Goal: Information Seeking & Learning: Learn about a topic

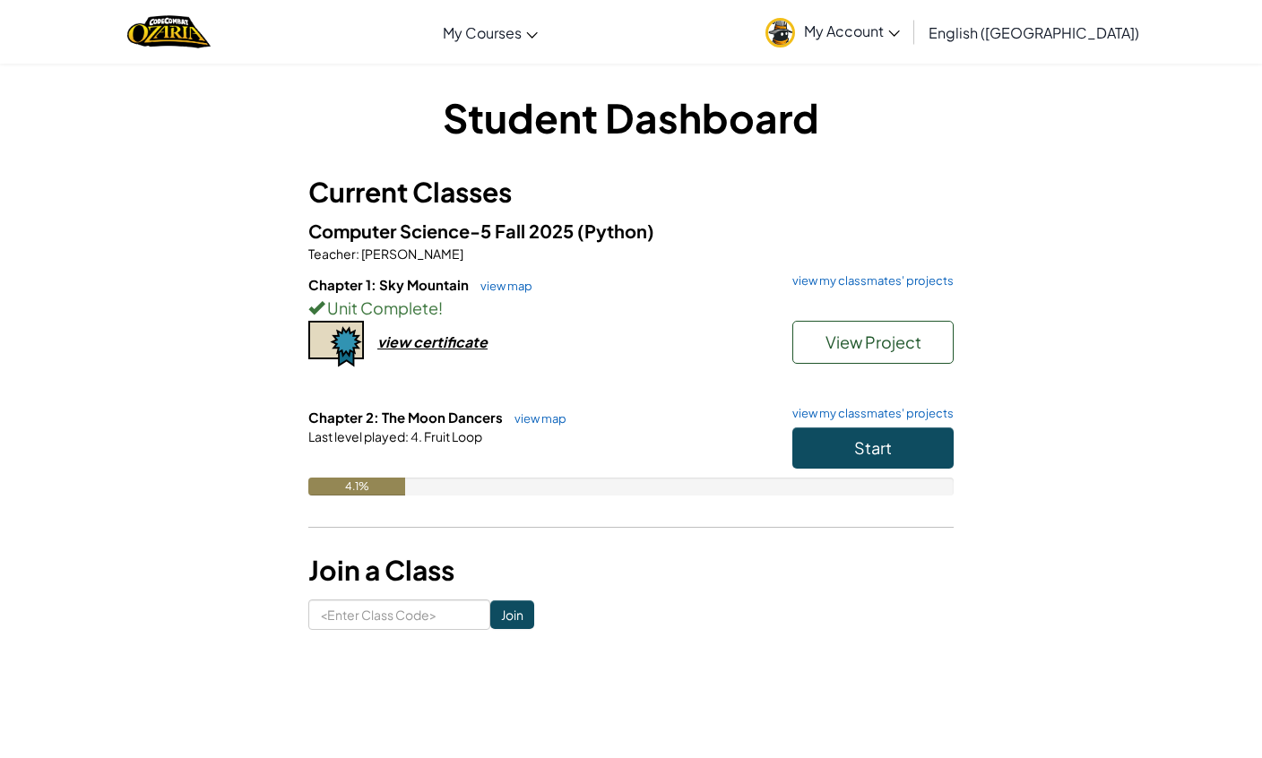
click at [916, 457] on button "Start" at bounding box center [873, 448] width 161 height 41
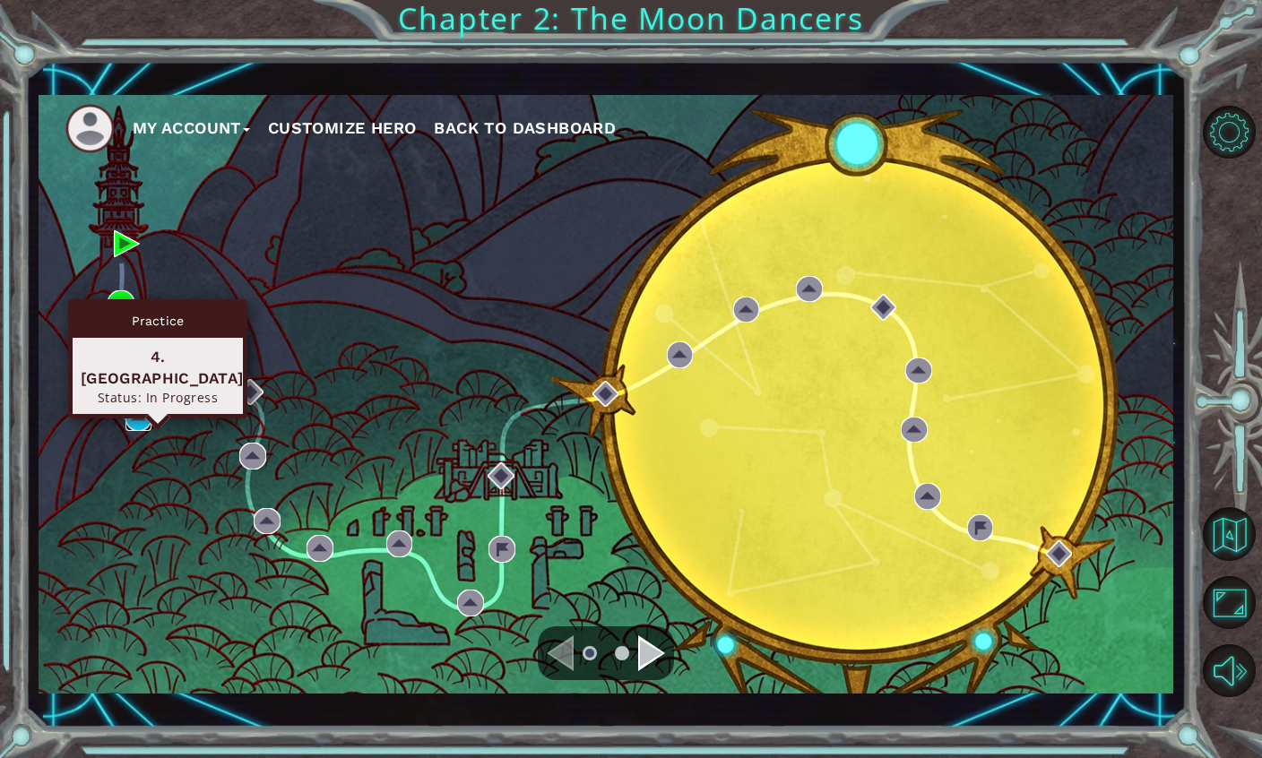
click at [136, 417] on img at bounding box center [139, 417] width 27 height 27
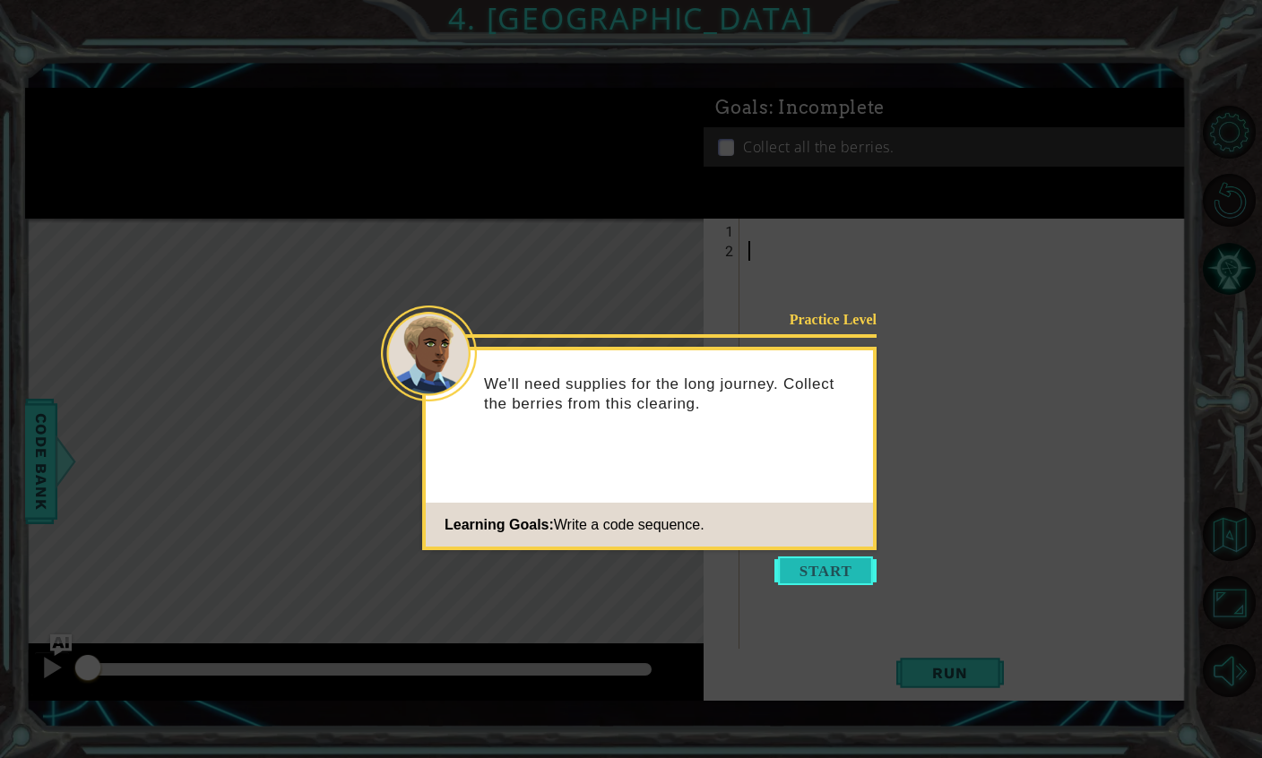
click at [852, 584] on button "Start" at bounding box center [826, 571] width 102 height 29
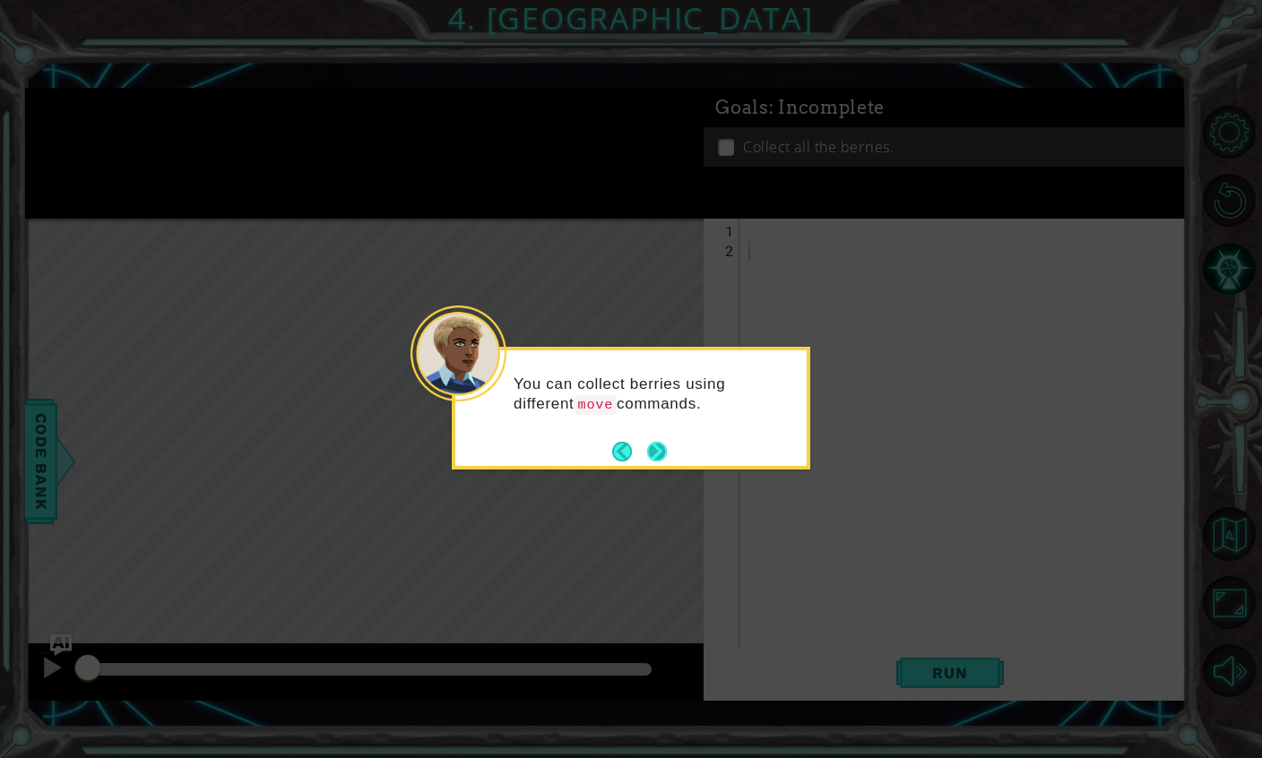
click at [663, 442] on button "Next" at bounding box center [657, 452] width 20 height 20
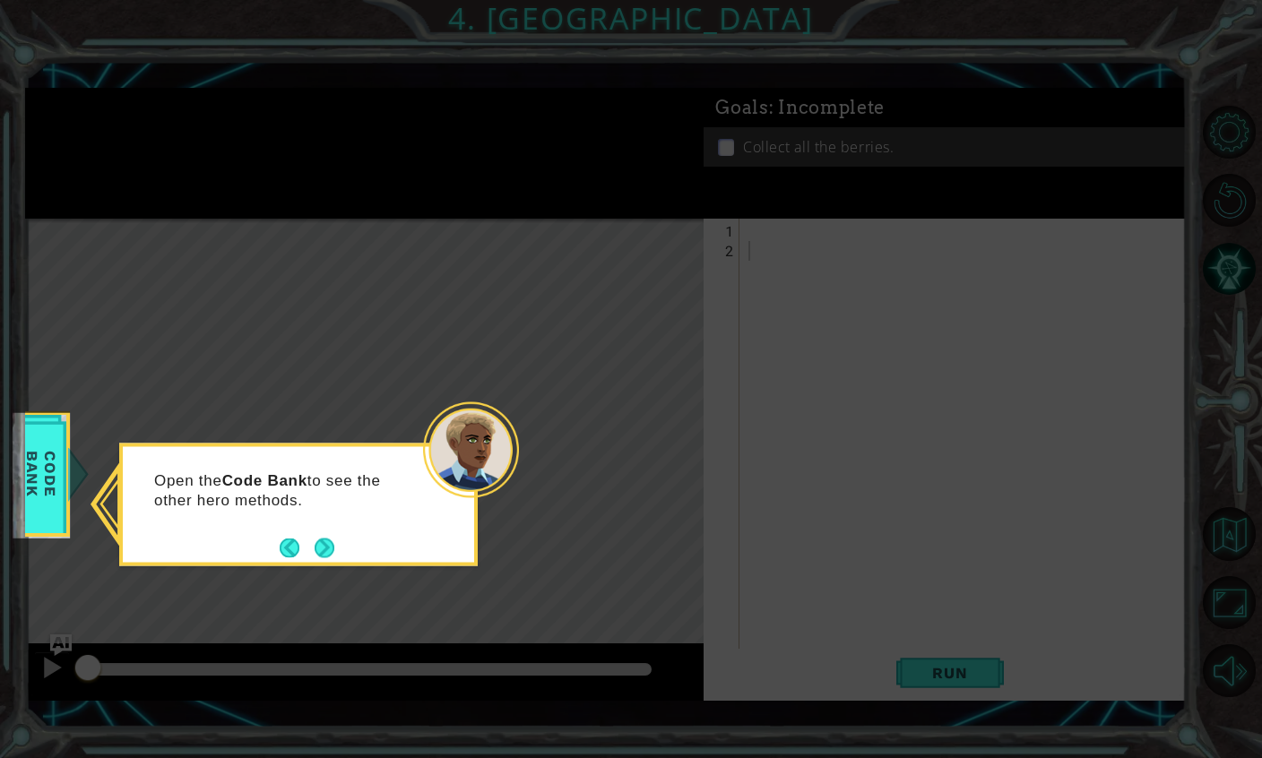
click at [334, 528] on div "Open the Code Bank to see the other hero methods." at bounding box center [298, 499] width 351 height 91
click at [329, 558] on button "Next" at bounding box center [325, 548] width 20 height 20
click at [329, 555] on button "Next" at bounding box center [325, 548] width 20 height 20
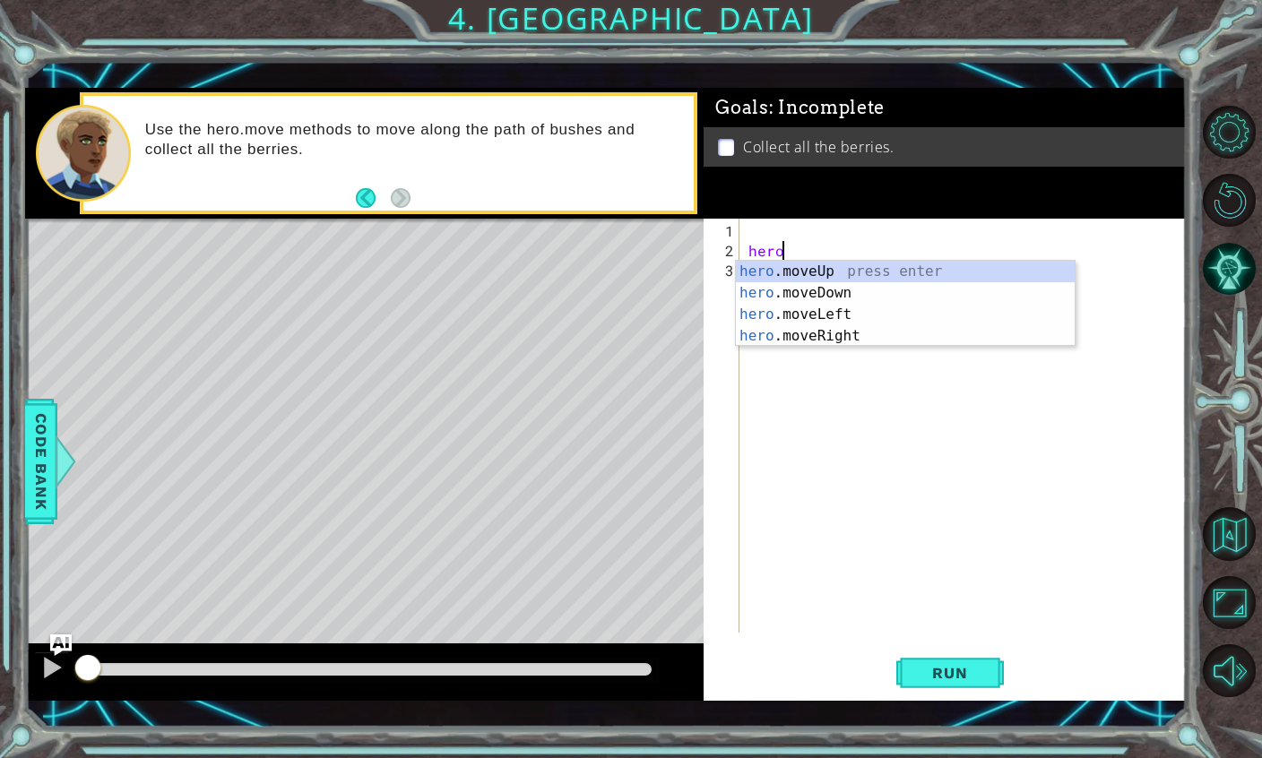
scroll to position [23, 49]
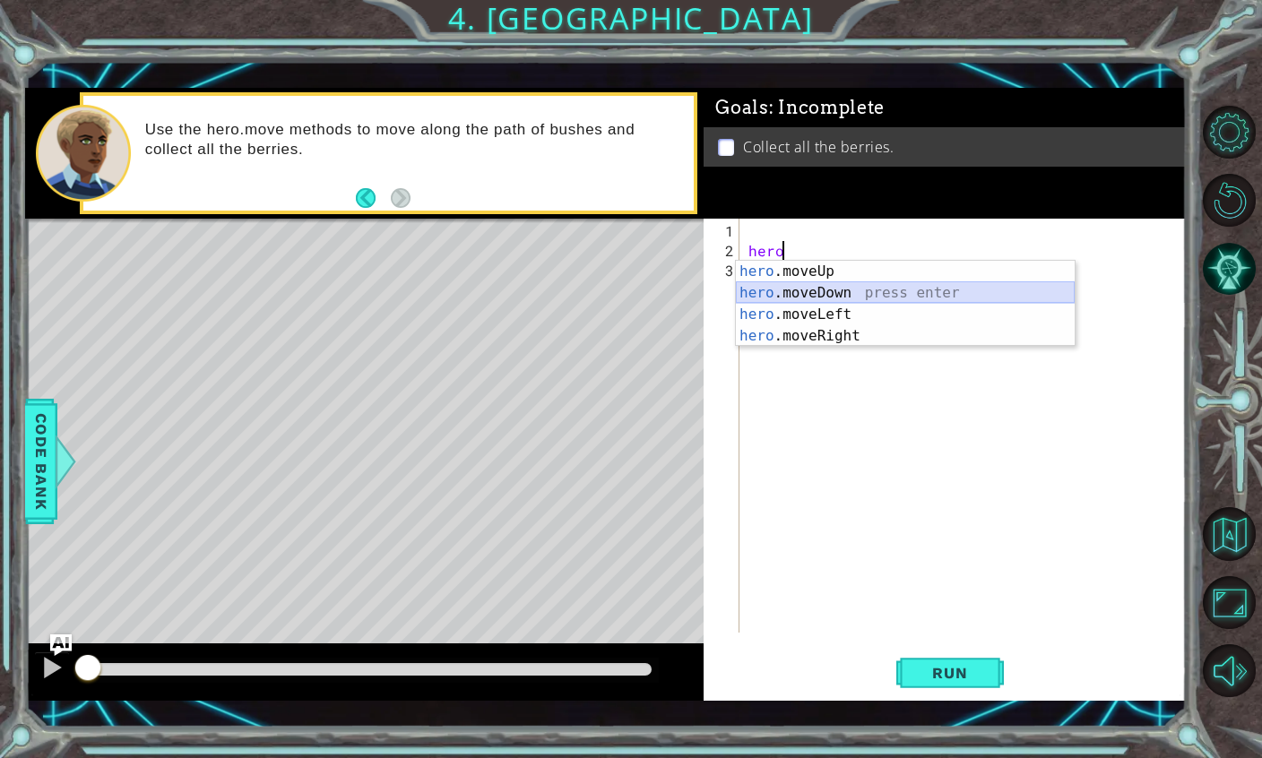
click at [774, 299] on div "hero .moveUp press enter hero .moveDown press enter hero .moveLeft press enter …" at bounding box center [905, 325] width 339 height 129
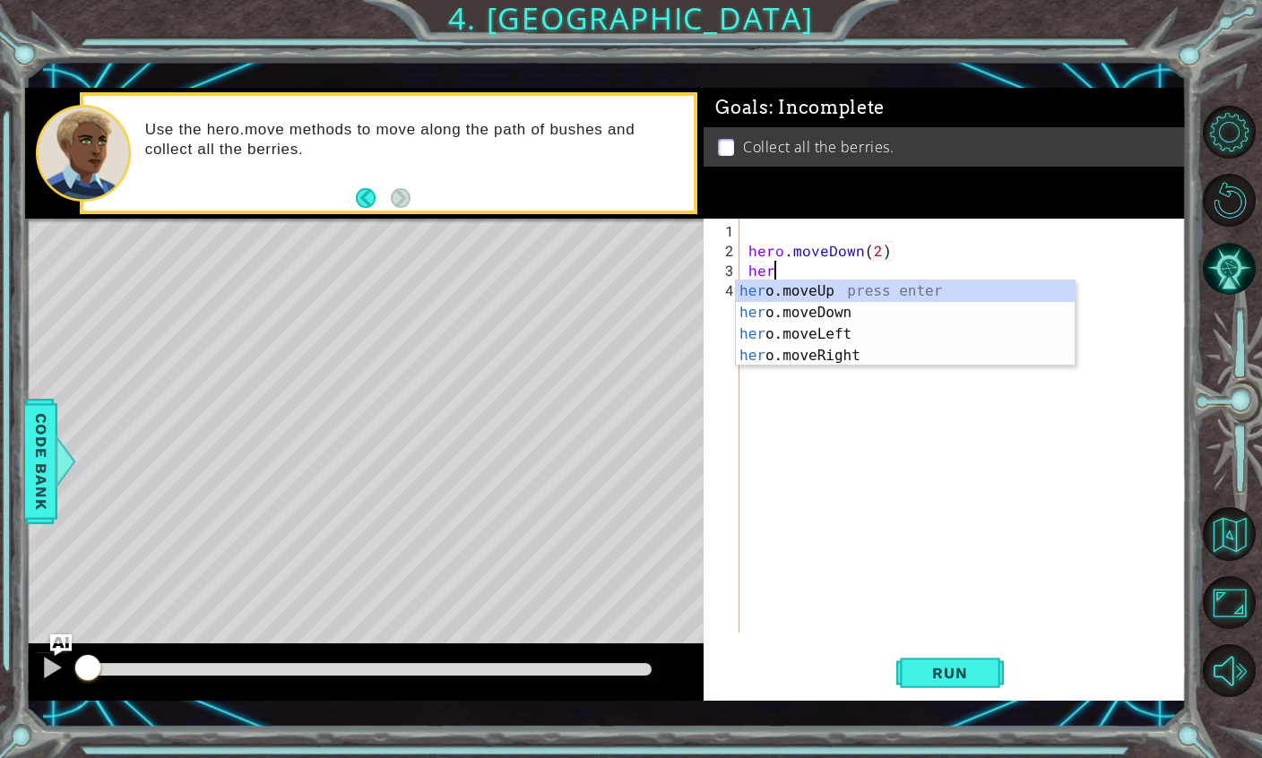
scroll to position [23, 57]
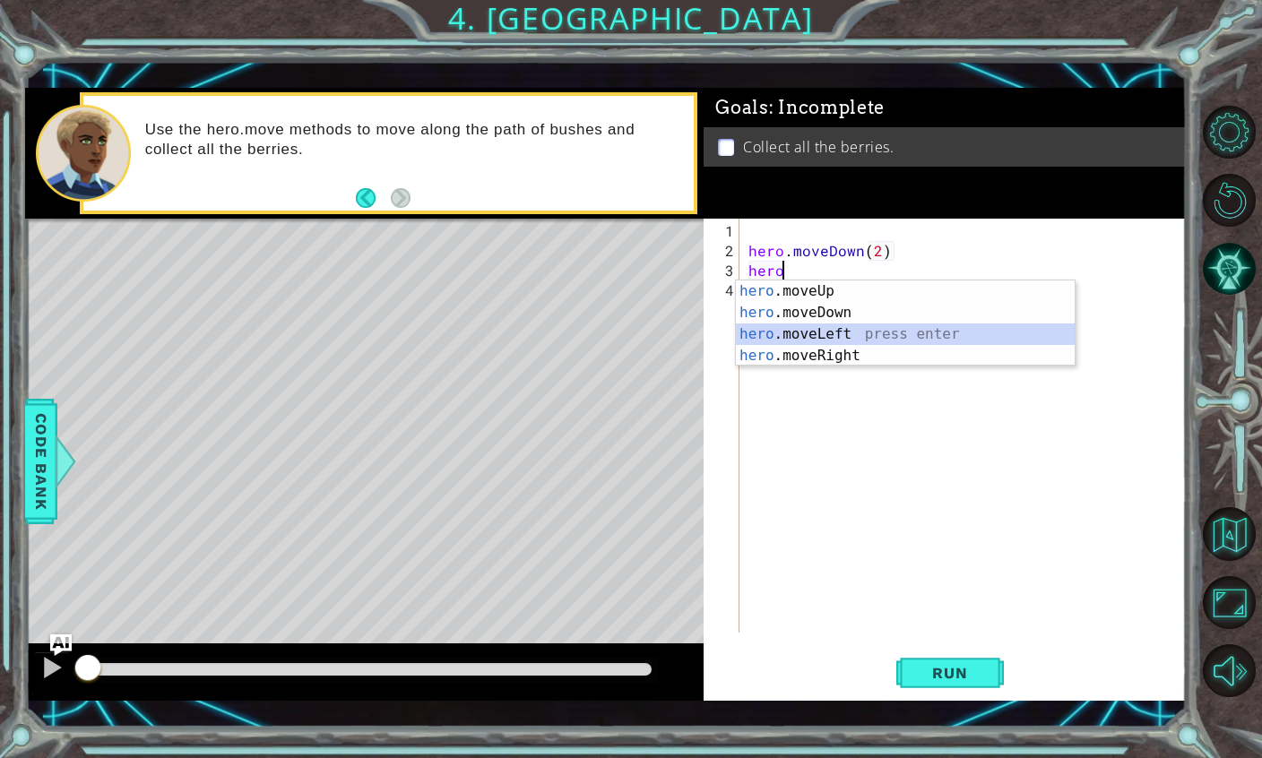
click at [805, 338] on div "hero .moveUp press enter hero .moveDown press enter hero .moveLeft press enter …" at bounding box center [905, 345] width 339 height 129
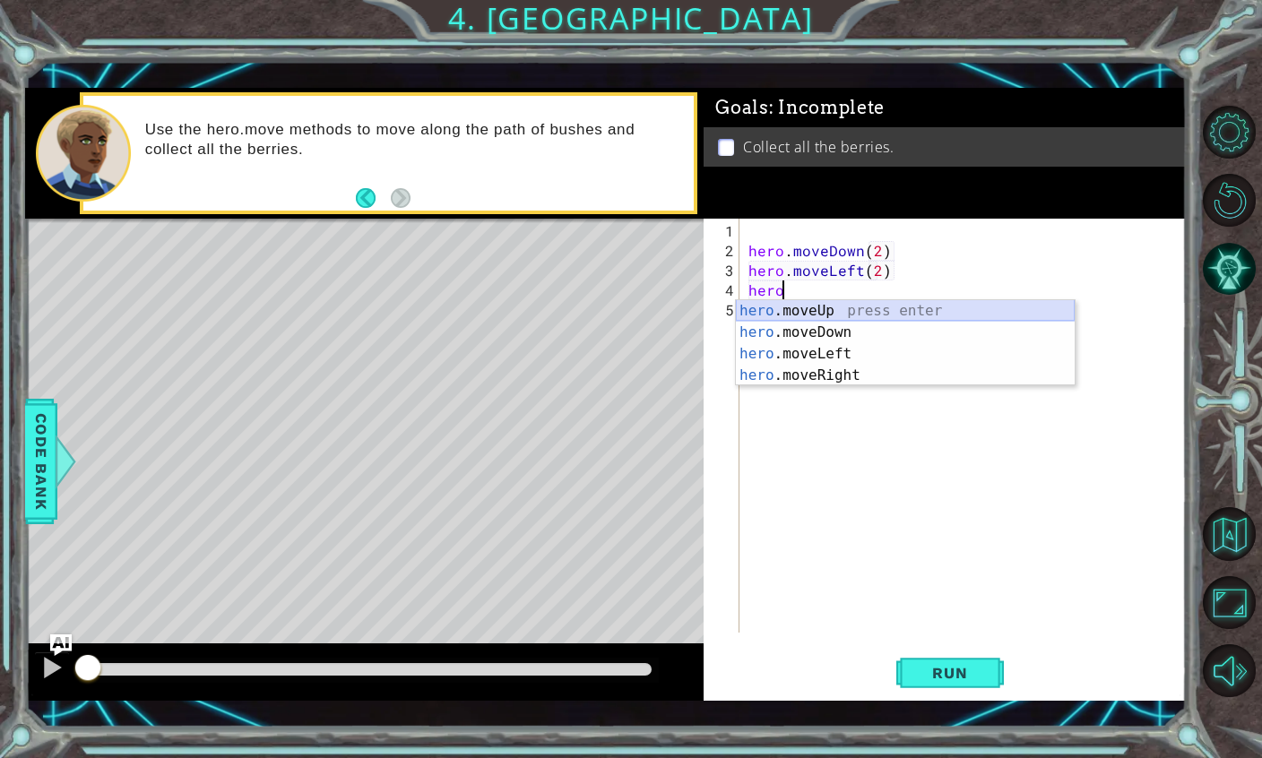
click at [823, 314] on div "hero .moveUp press enter hero .moveDown press enter hero .moveLeft press enter …" at bounding box center [905, 364] width 339 height 129
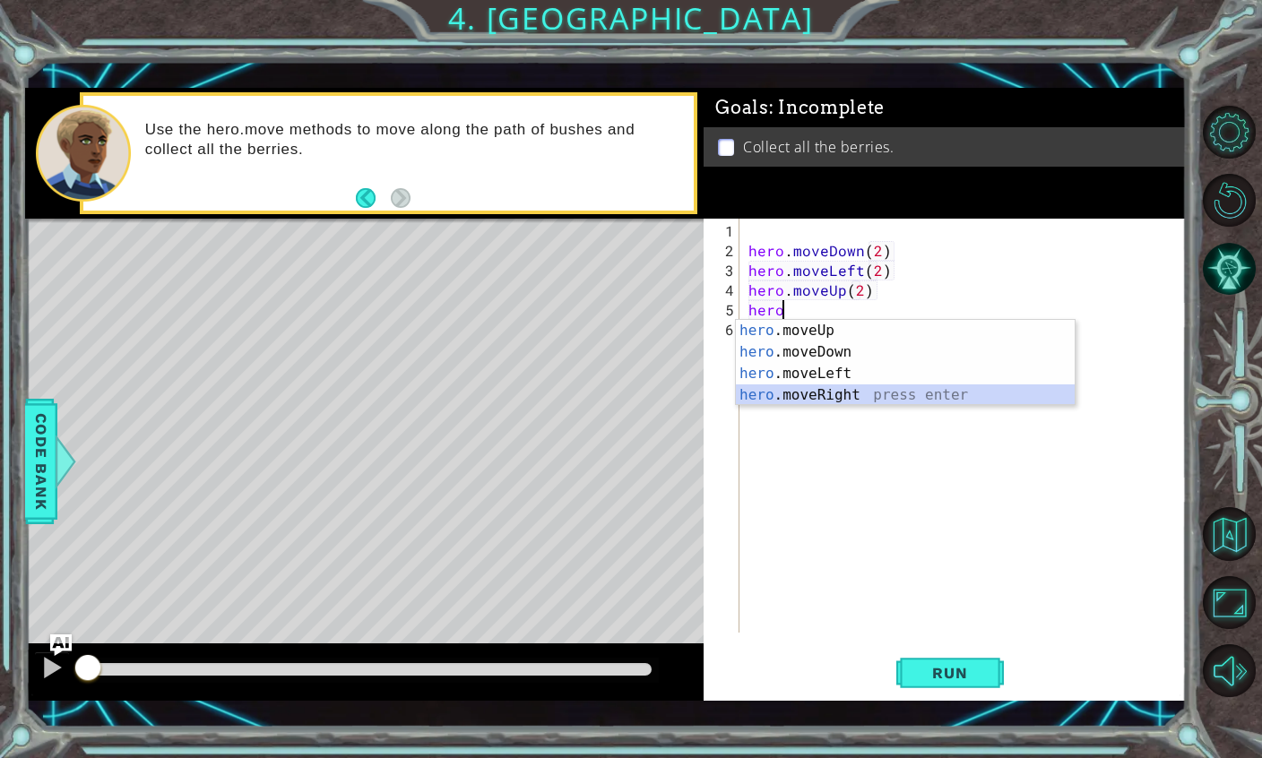
click at [825, 395] on div "hero .moveUp press enter hero .moveDown press enter hero .moveLeft press enter …" at bounding box center [905, 384] width 339 height 129
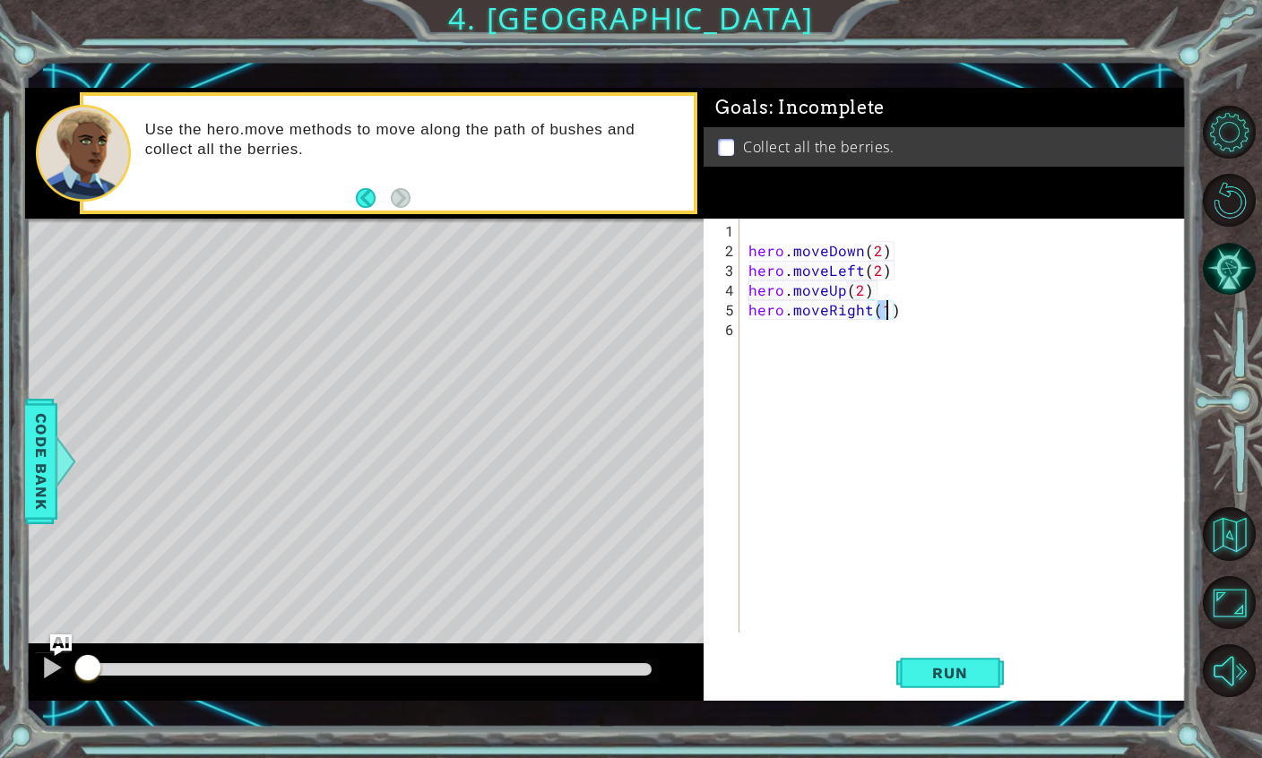
scroll to position [23, 32]
click at [944, 682] on span "Run" at bounding box center [949, 673] width 71 height 18
type textarea "abcde fg"
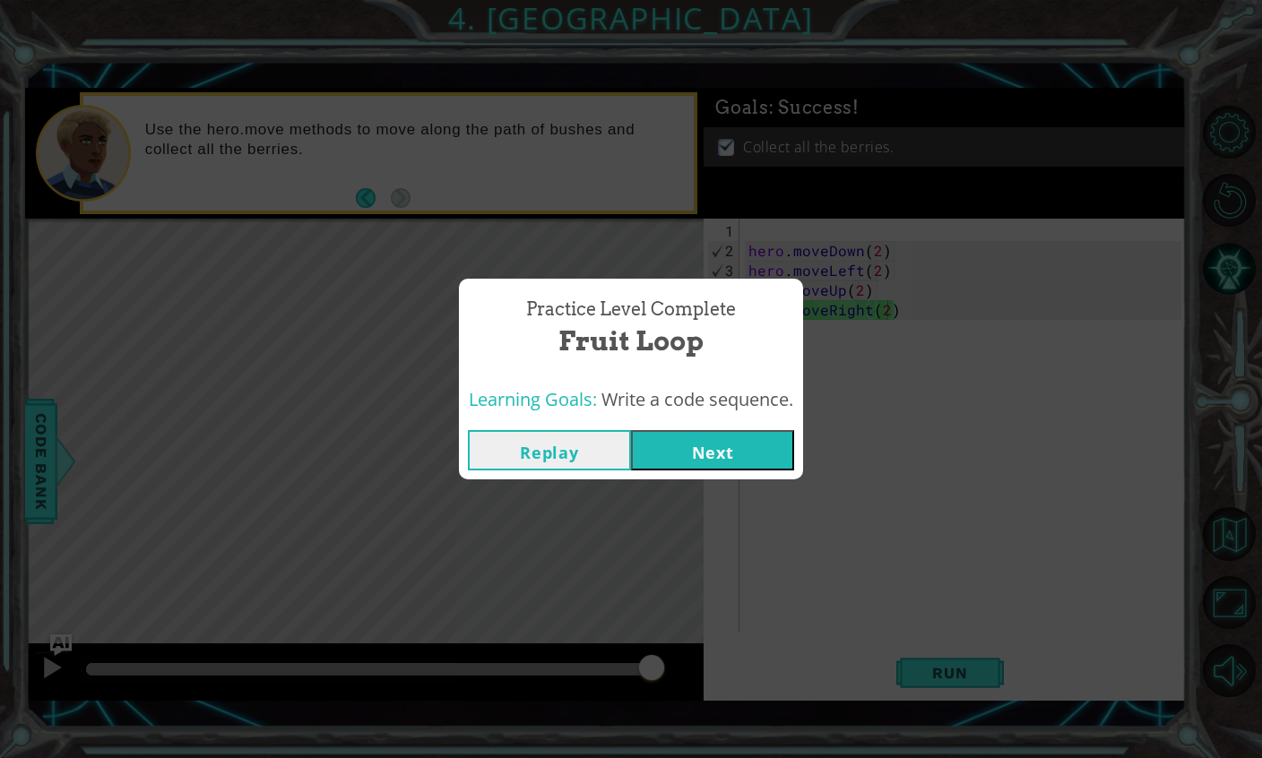
click at [771, 440] on button "Next" at bounding box center [712, 450] width 163 height 40
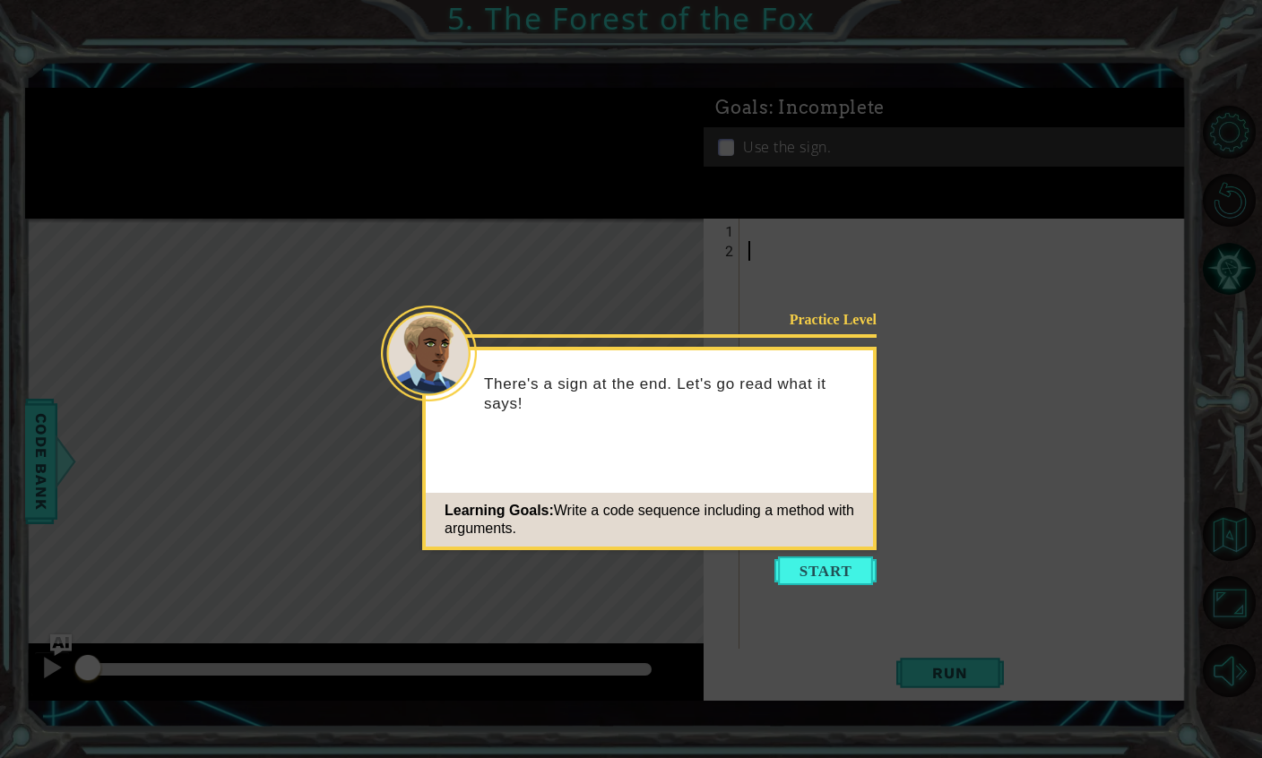
click at [836, 583] on button "Start" at bounding box center [826, 571] width 102 height 29
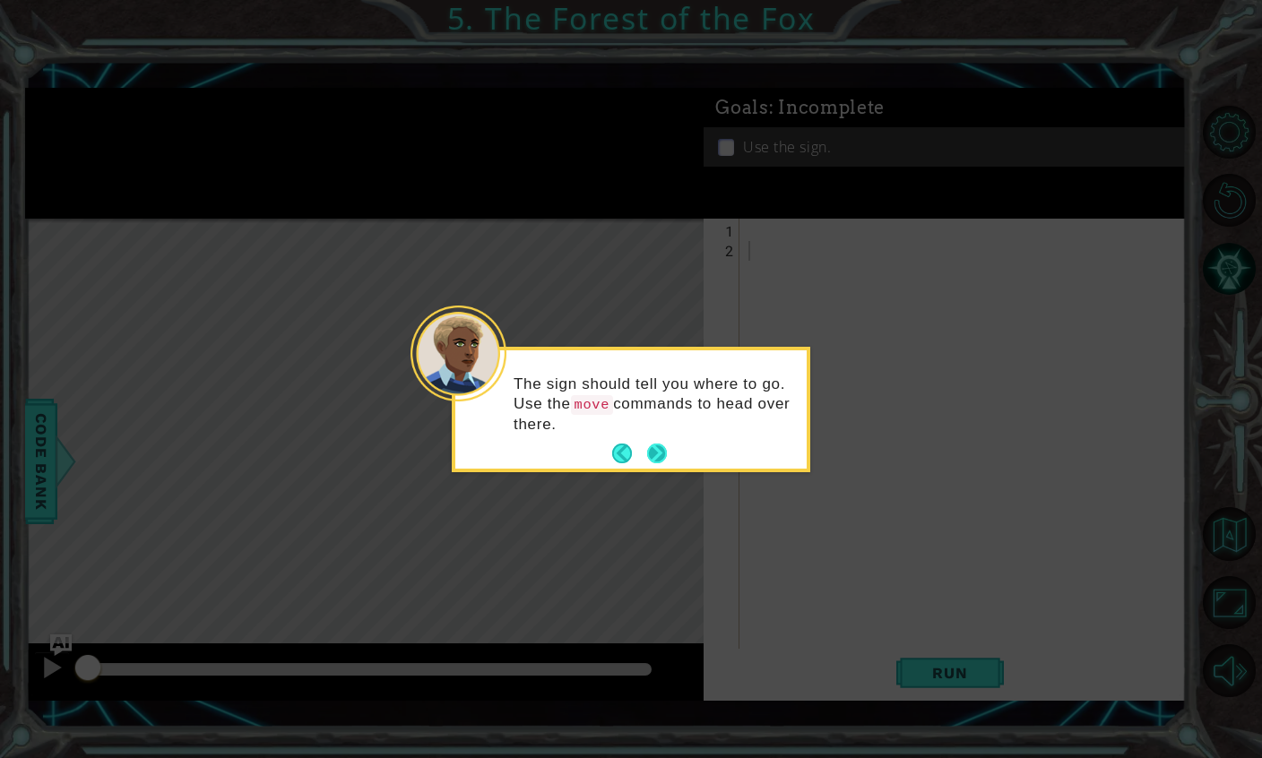
click at [663, 455] on button "Next" at bounding box center [657, 454] width 20 height 20
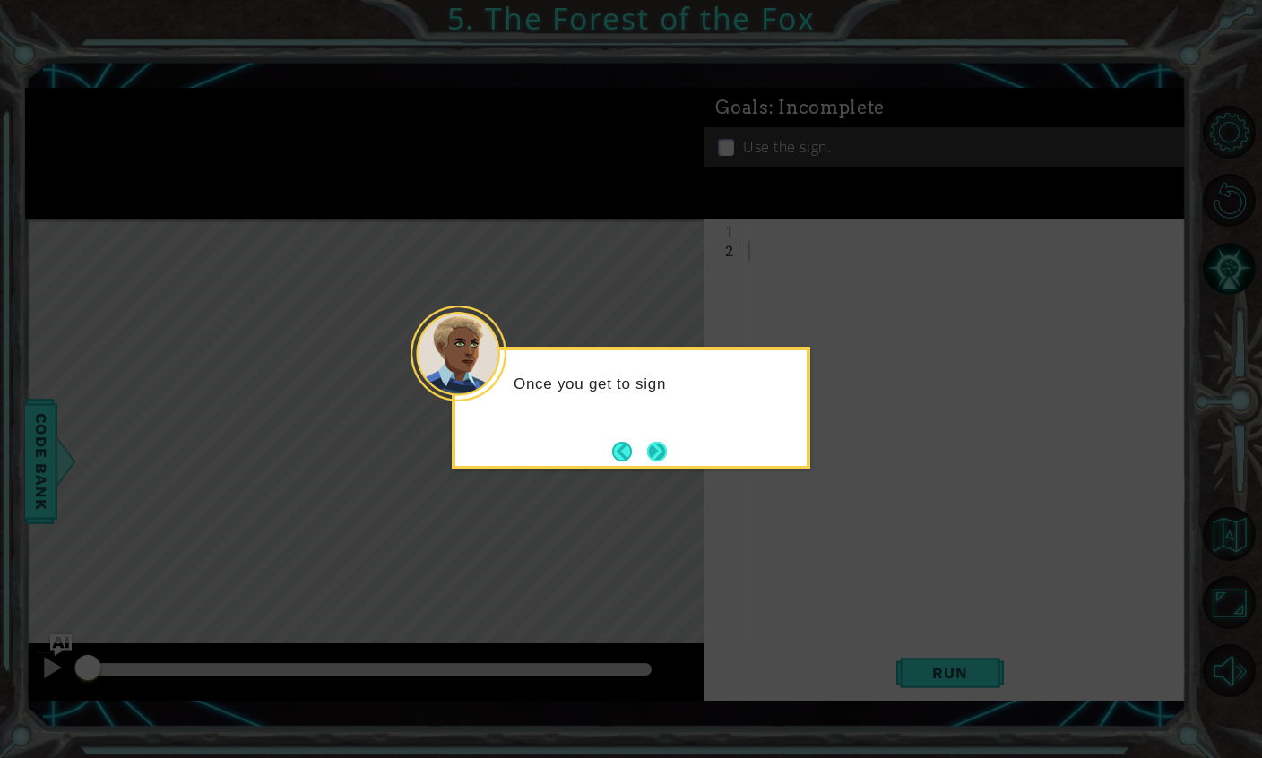
click at [661, 450] on button "Next" at bounding box center [657, 452] width 20 height 20
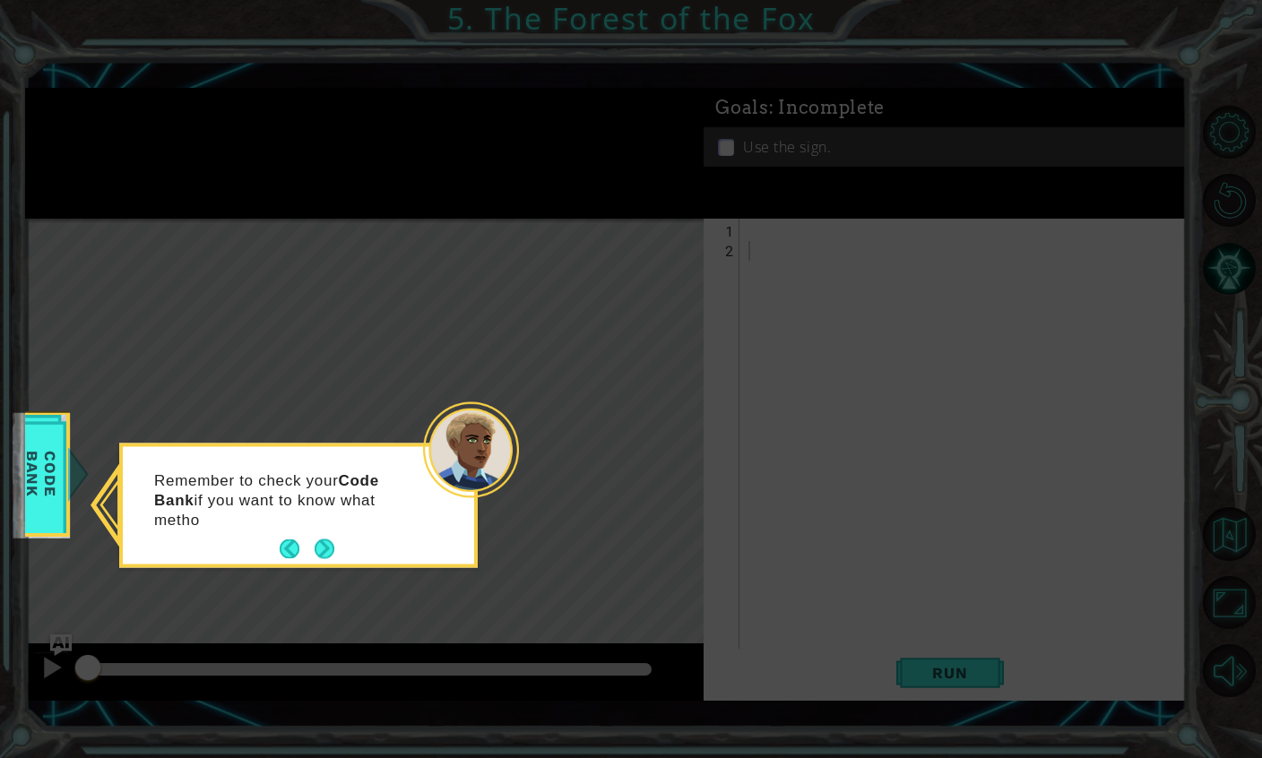
click at [343, 533] on div "Remember to check your Code Bank if you want to know what metho" at bounding box center [298, 509] width 351 height 110
click at [331, 541] on button "Next" at bounding box center [325, 550] width 20 height 20
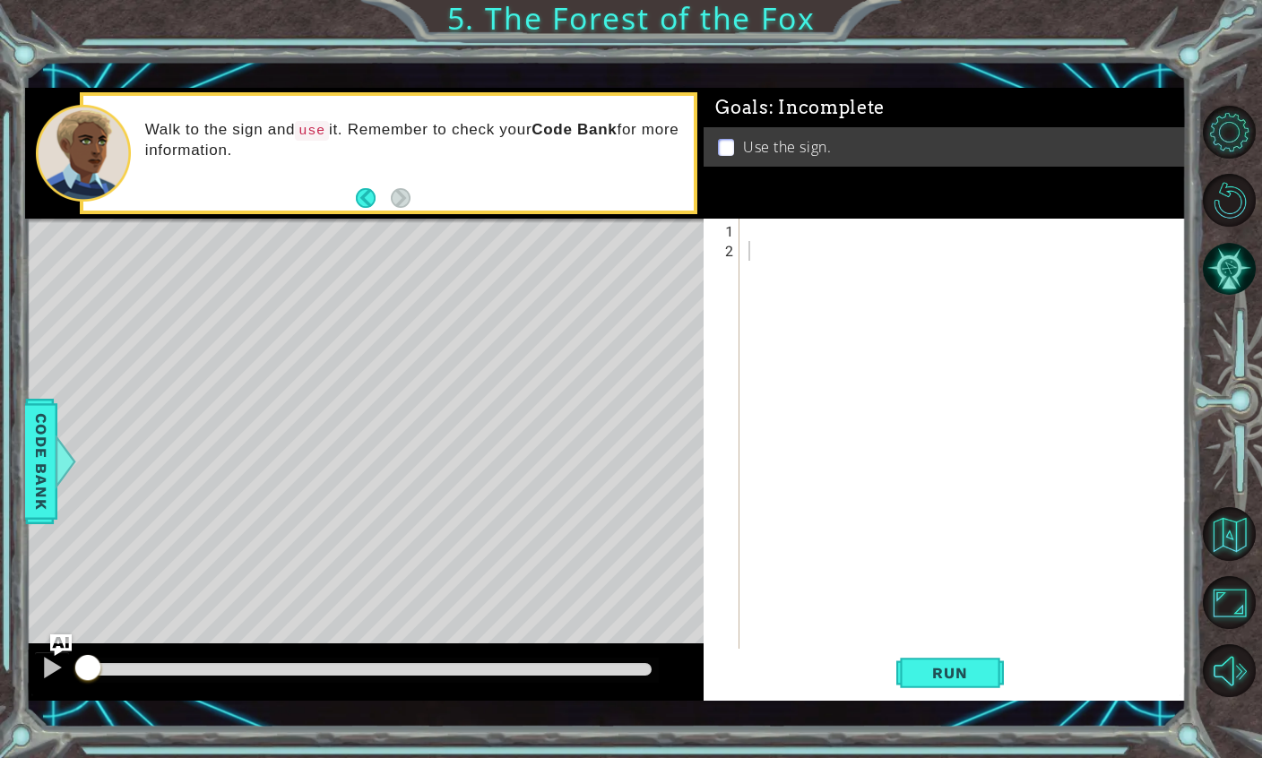
click at [827, 219] on div "Goals : Incomplete Use the sign." at bounding box center [945, 153] width 482 height 131
click at [799, 225] on div at bounding box center [968, 467] width 446 height 493
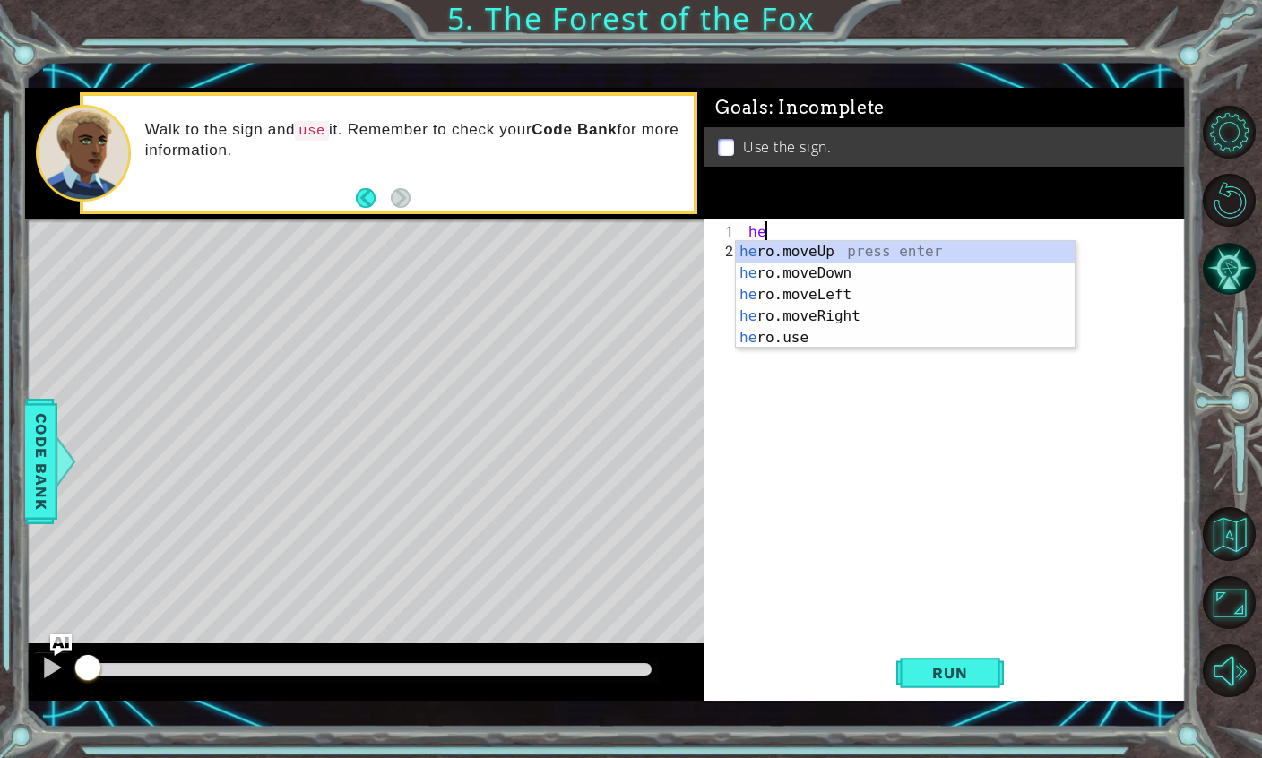
scroll to position [23, 57]
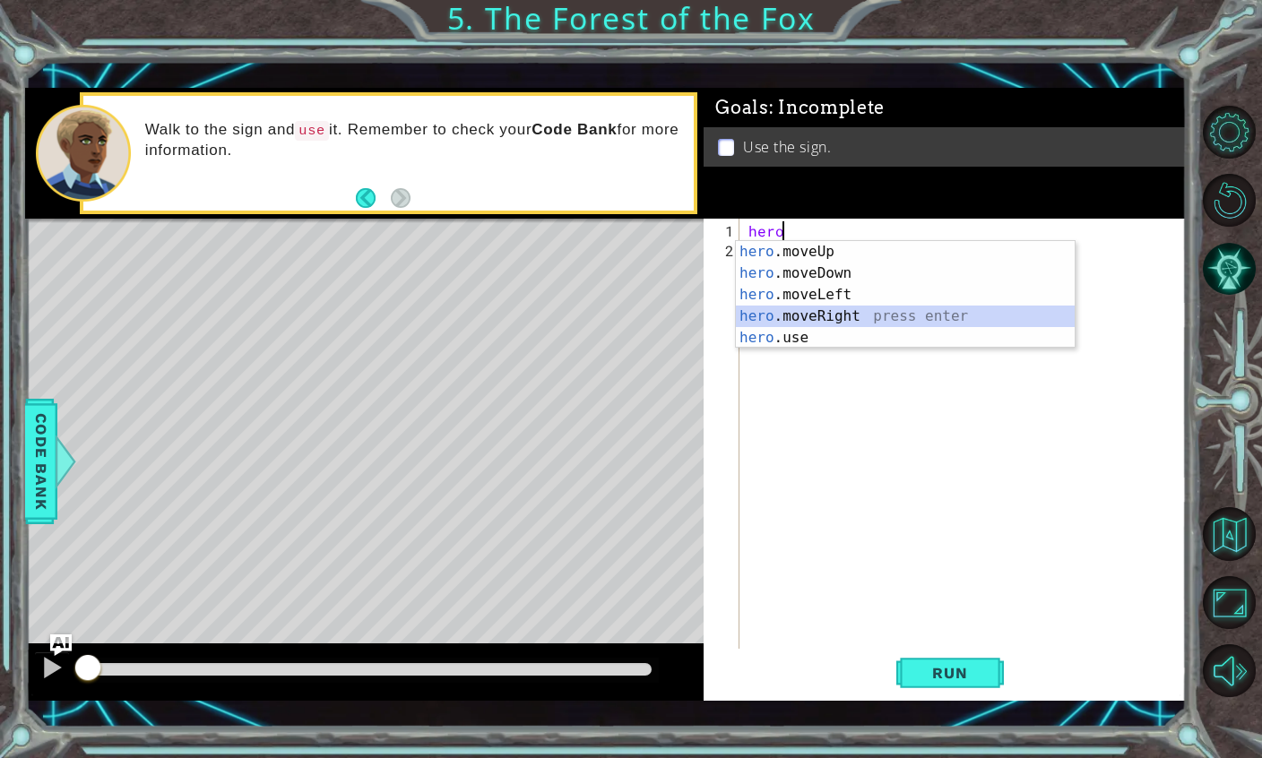
click at [842, 319] on div "hero .moveUp press enter hero .moveDown press enter hero .moveLeft press enter …" at bounding box center [905, 316] width 339 height 151
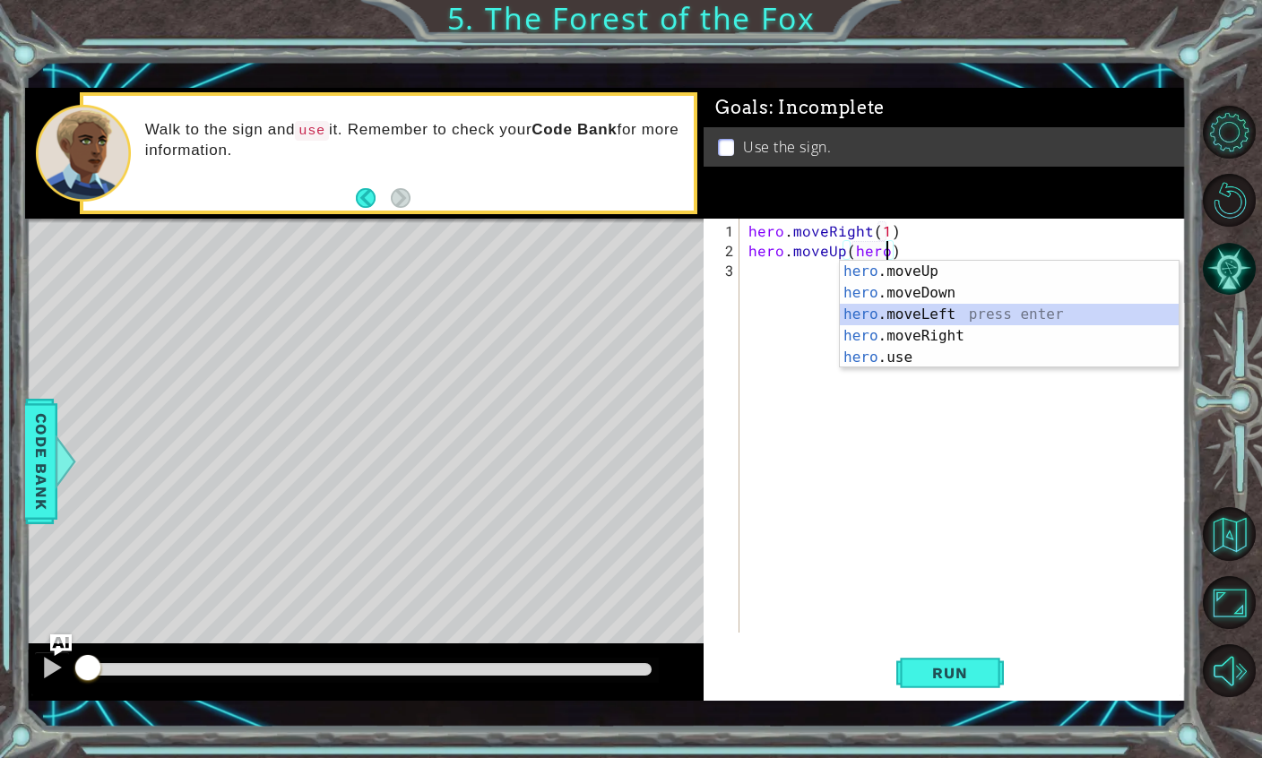
click at [877, 321] on div "hero .moveUp press enter hero .moveDown press enter hero .moveLeft press enter …" at bounding box center [1009, 336] width 339 height 151
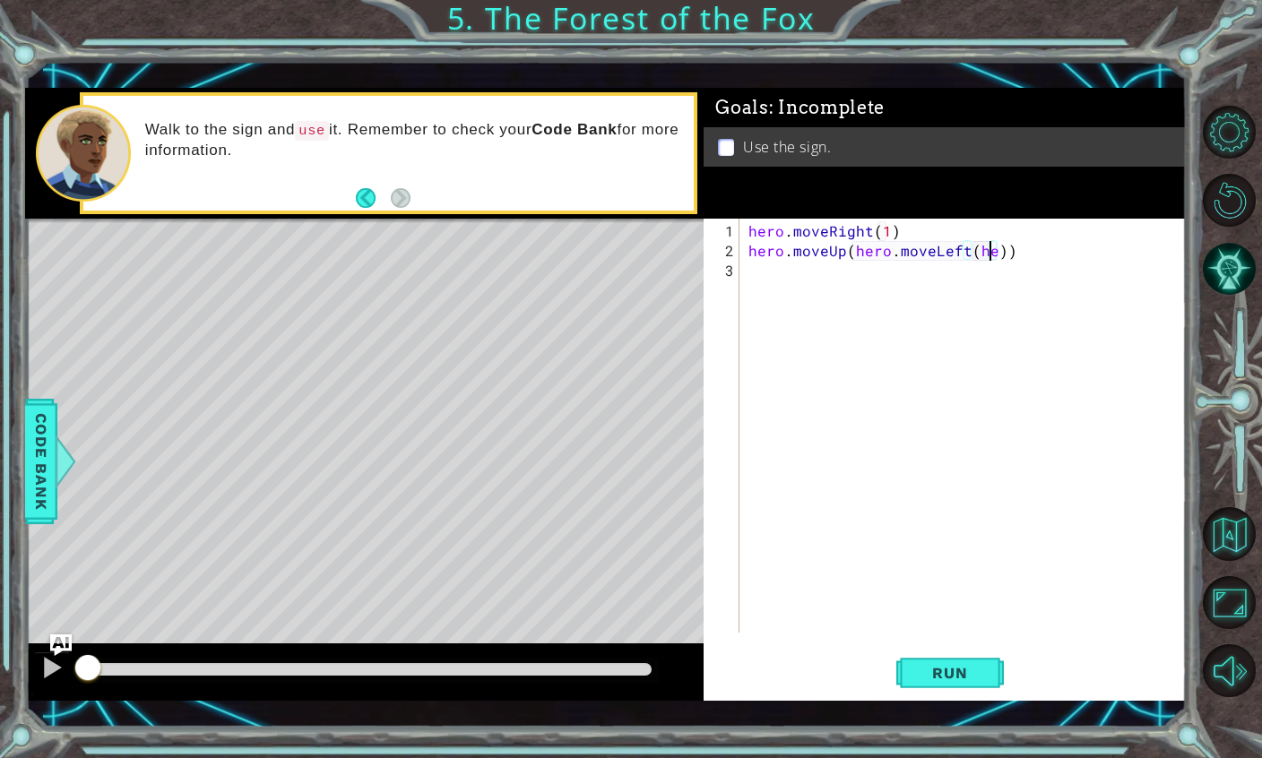
scroll to position [23, 40]
click at [1008, 254] on div "hero . moveRight ( 1 ) hero . moveUp ( hero . moveLeft ( ))" at bounding box center [968, 448] width 446 height 454
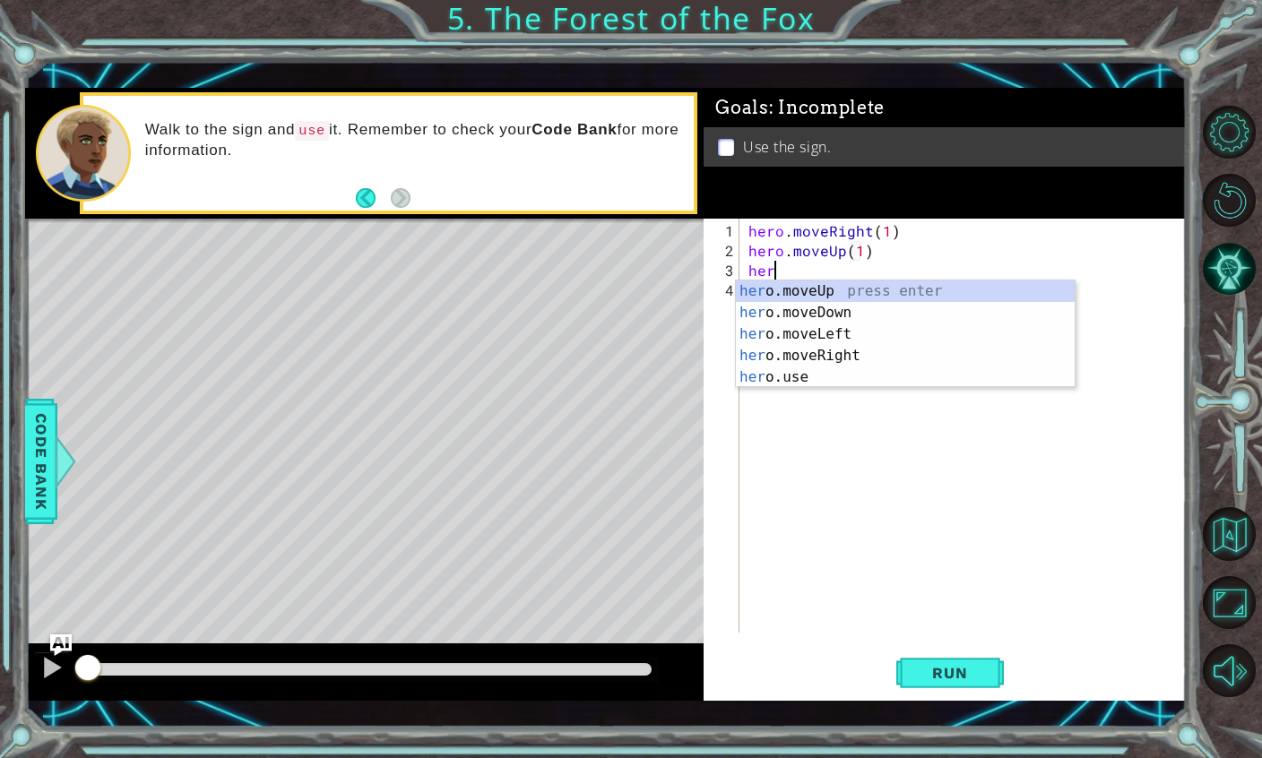
scroll to position [23, 57]
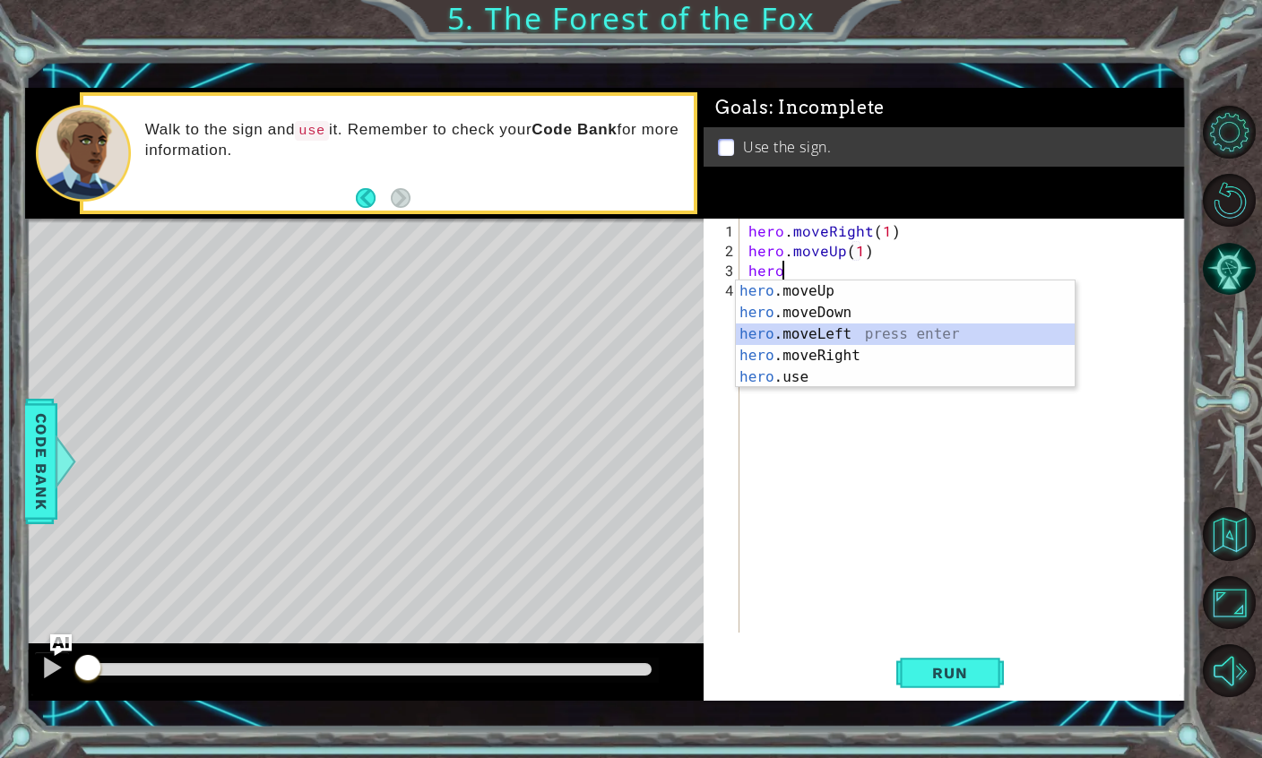
click at [983, 328] on div "hero .moveUp press enter hero .moveDown press enter hero .moveLeft press enter …" at bounding box center [905, 356] width 339 height 151
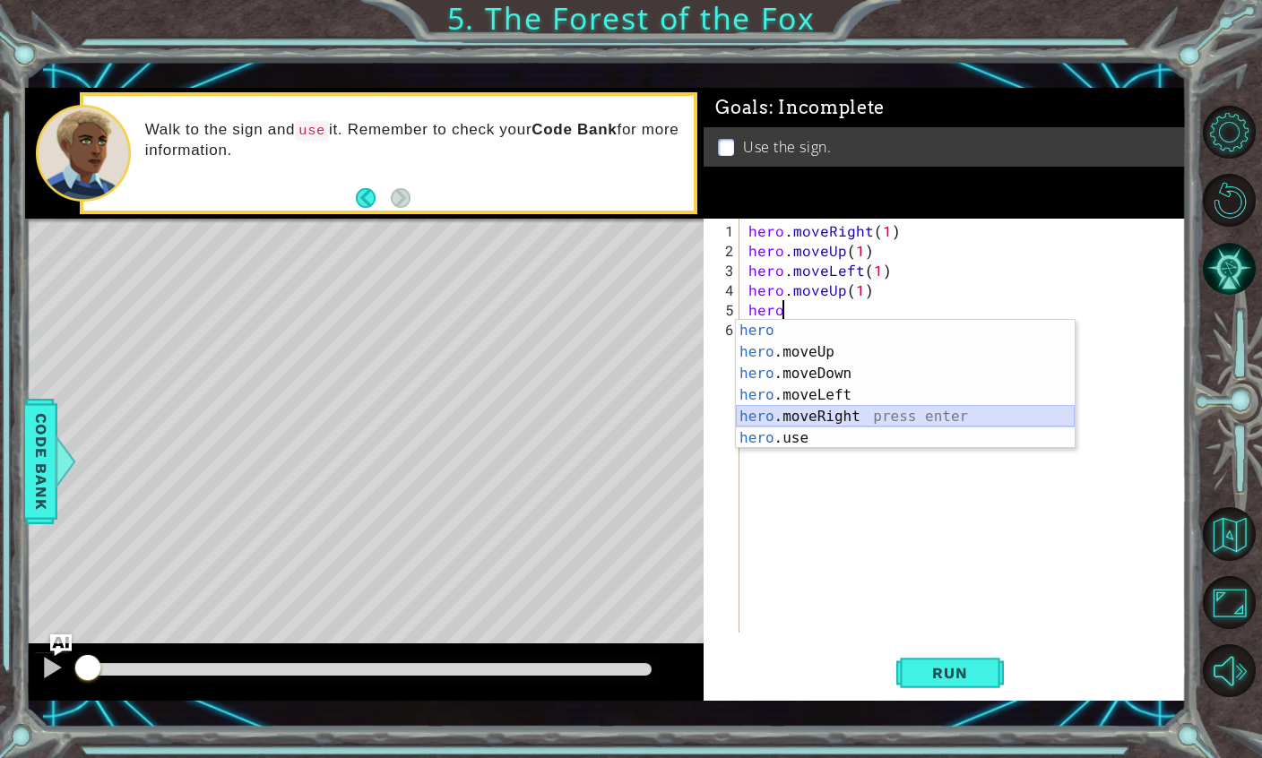
click at [949, 414] on div "hero press enter hero .moveUp press enter hero .moveDown press enter hero .move…" at bounding box center [905, 406] width 339 height 172
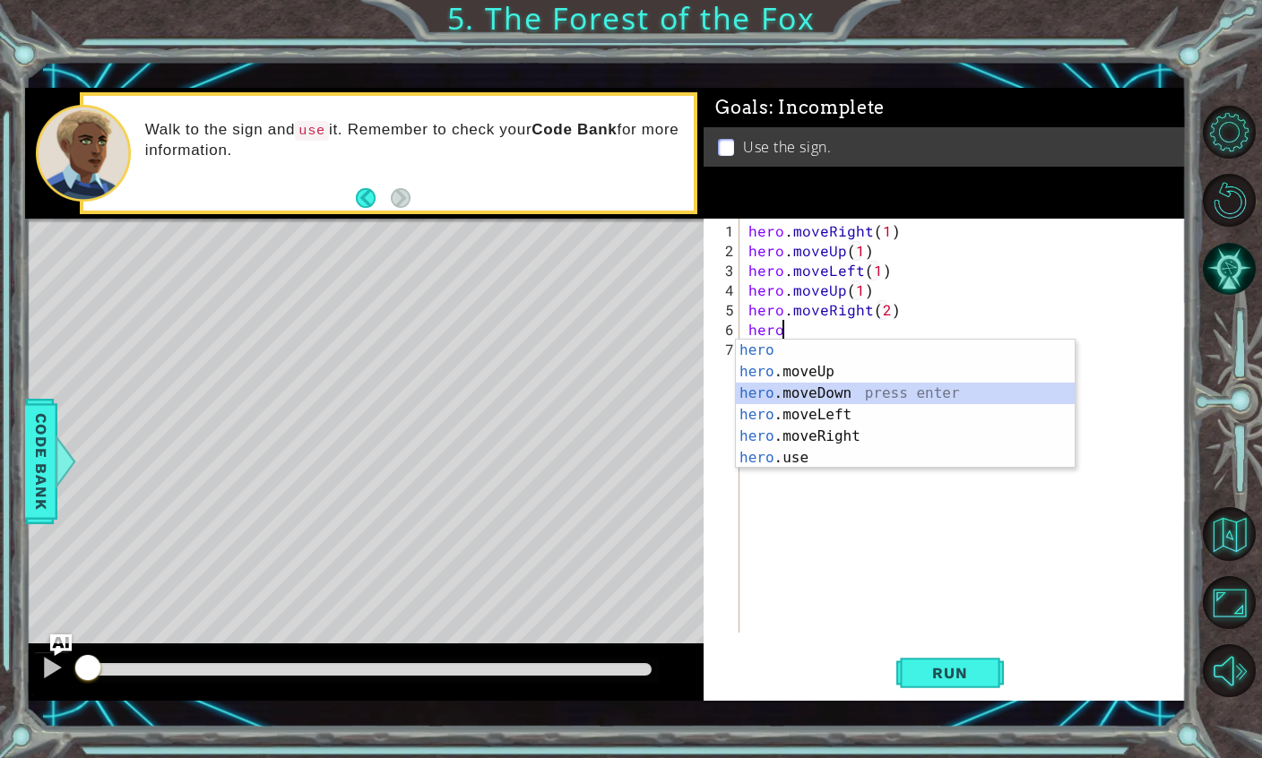
click at [952, 398] on div "hero press enter hero .moveUp press enter hero .moveDown press enter hero .move…" at bounding box center [905, 426] width 339 height 172
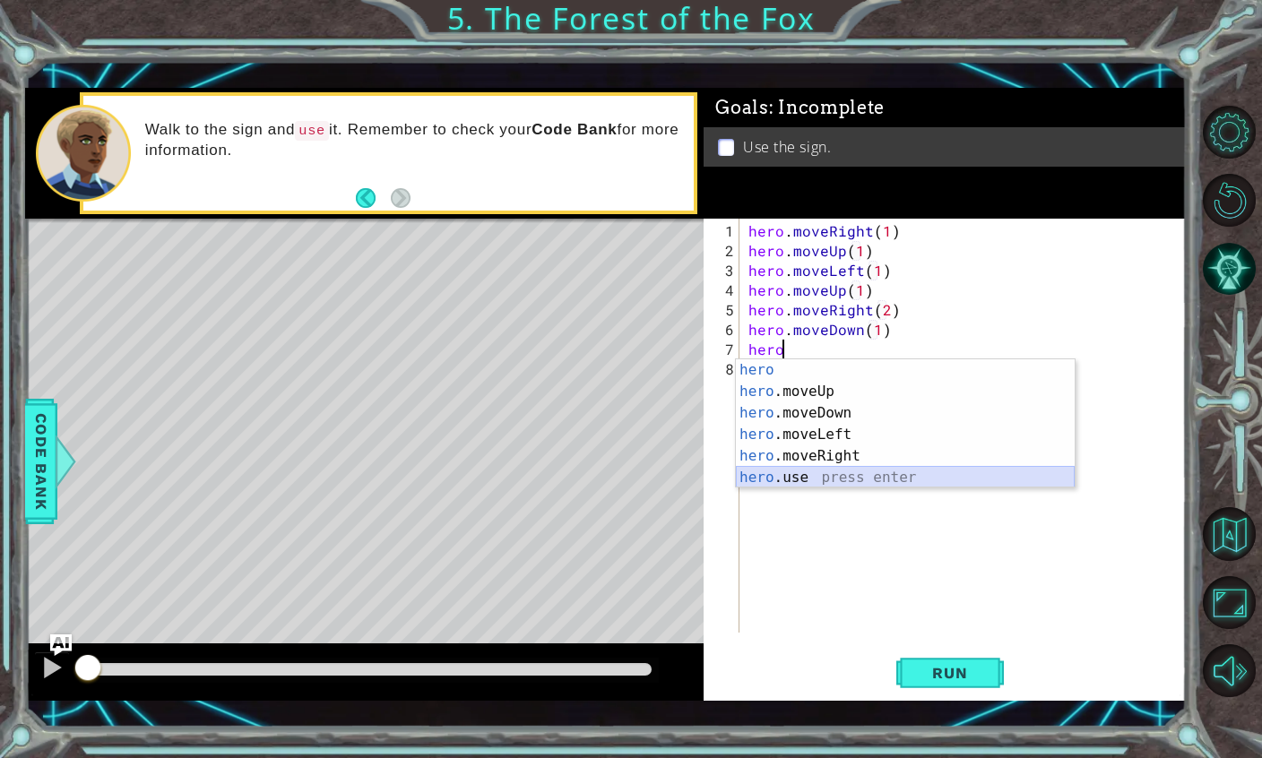
click at [922, 471] on div "hero press enter hero .moveUp press enter hero .moveDown press enter hero .move…" at bounding box center [905, 446] width 339 height 172
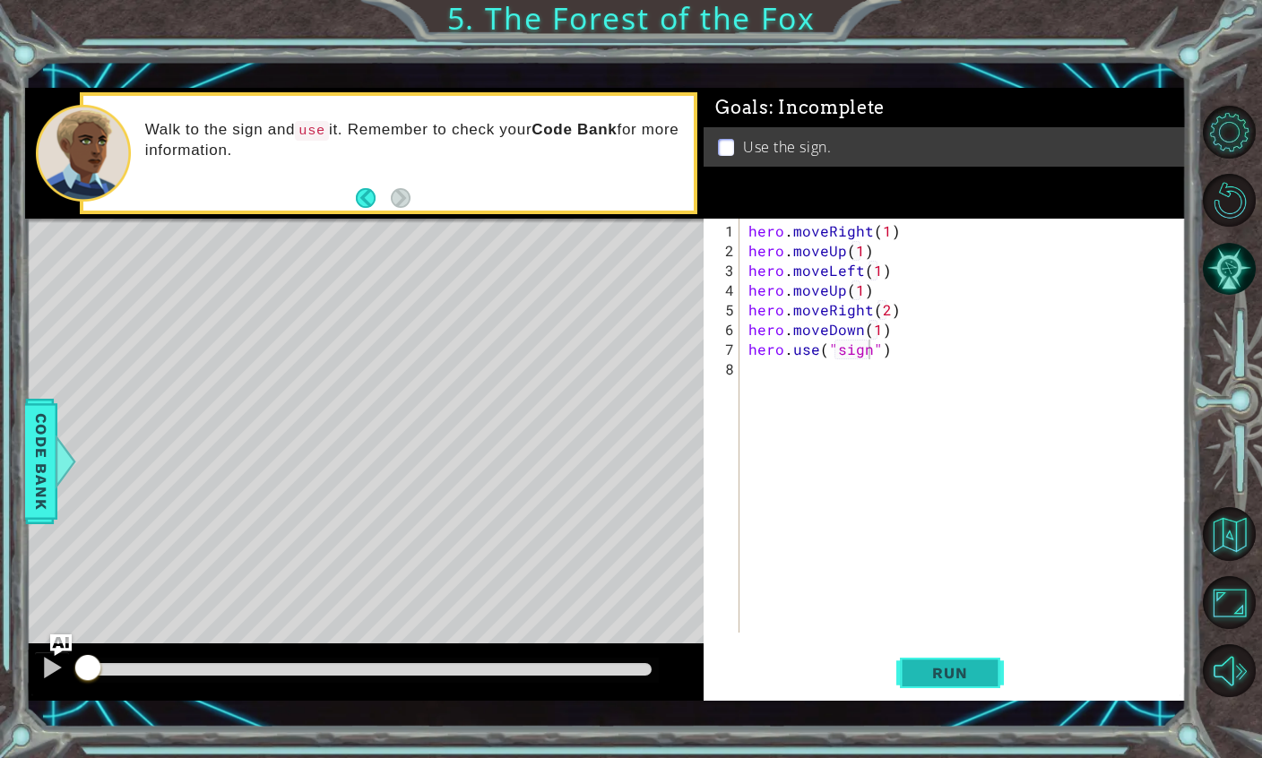
click at [932, 674] on span "Run" at bounding box center [949, 673] width 71 height 18
type textarea "abcde fg"
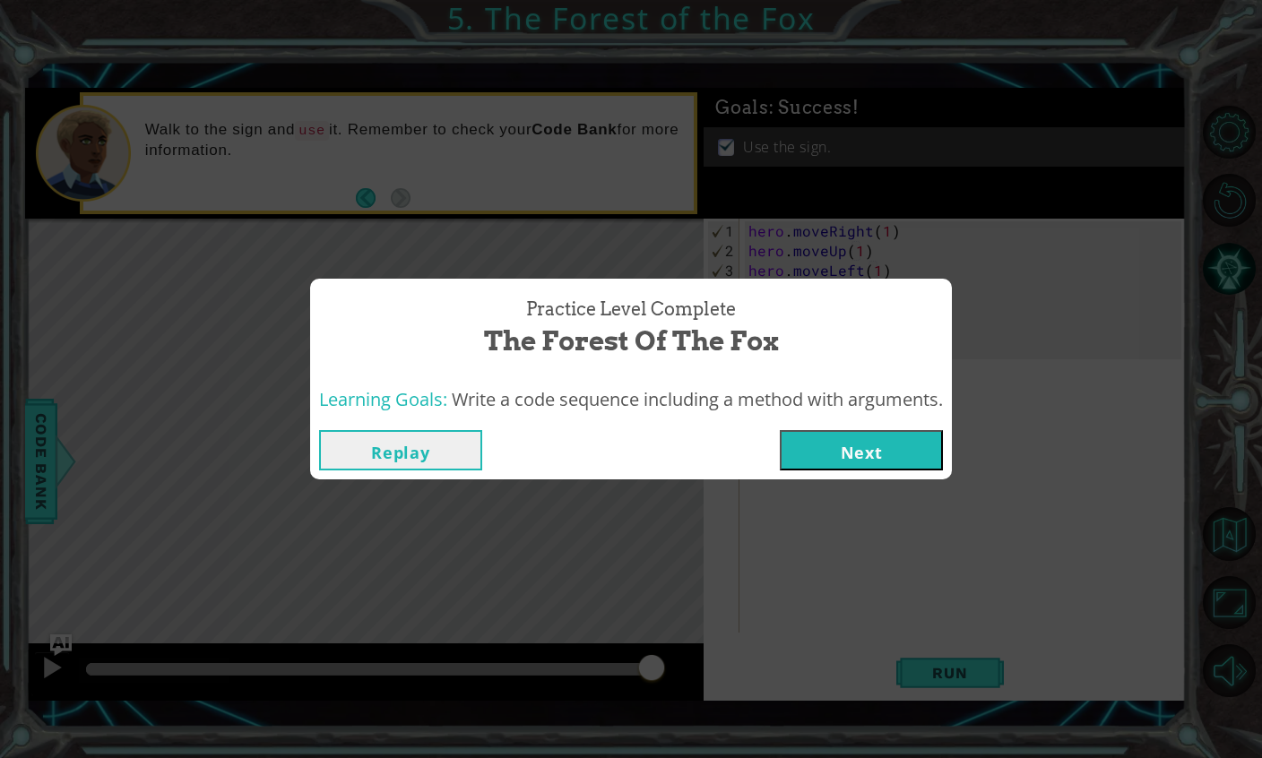
click at [867, 448] on button "Next" at bounding box center [861, 450] width 163 height 40
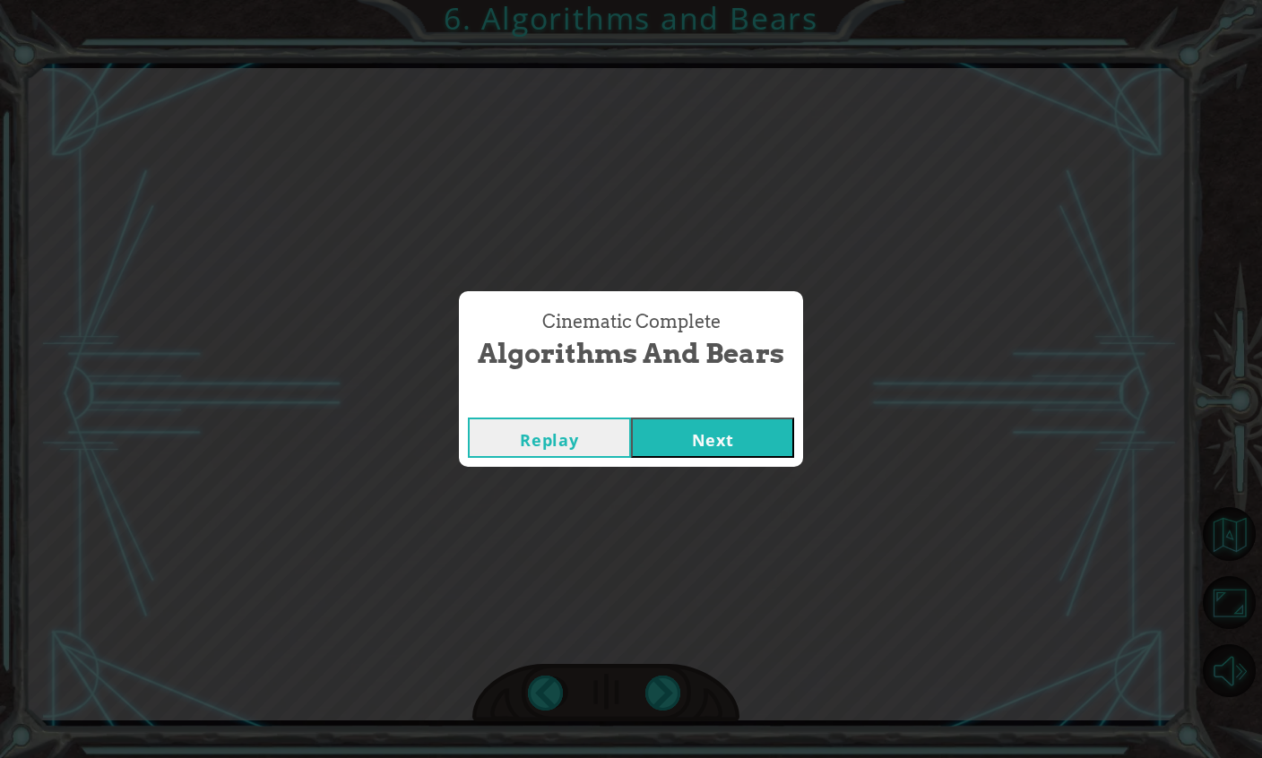
click at [771, 441] on button "Next" at bounding box center [712, 438] width 163 height 40
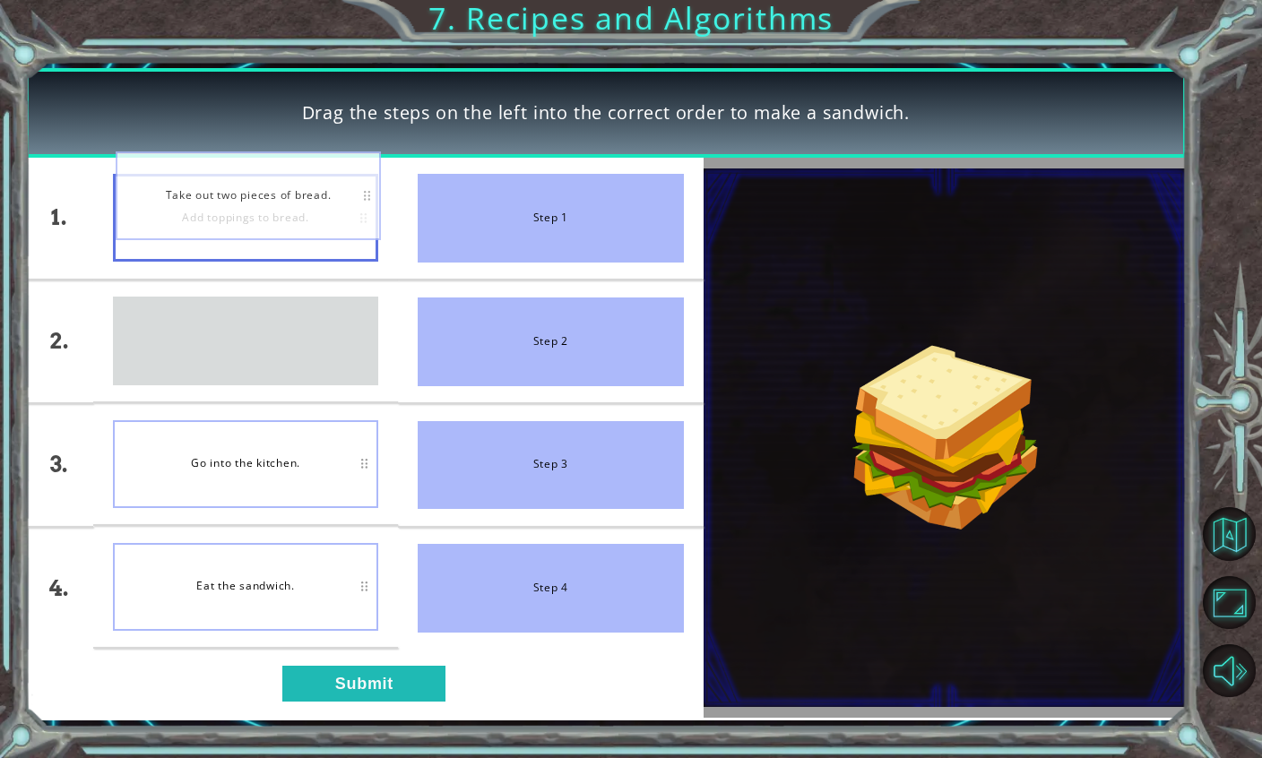
drag, startPoint x: 276, startPoint y: 344, endPoint x: 274, endPoint y: 200, distance: 144.4
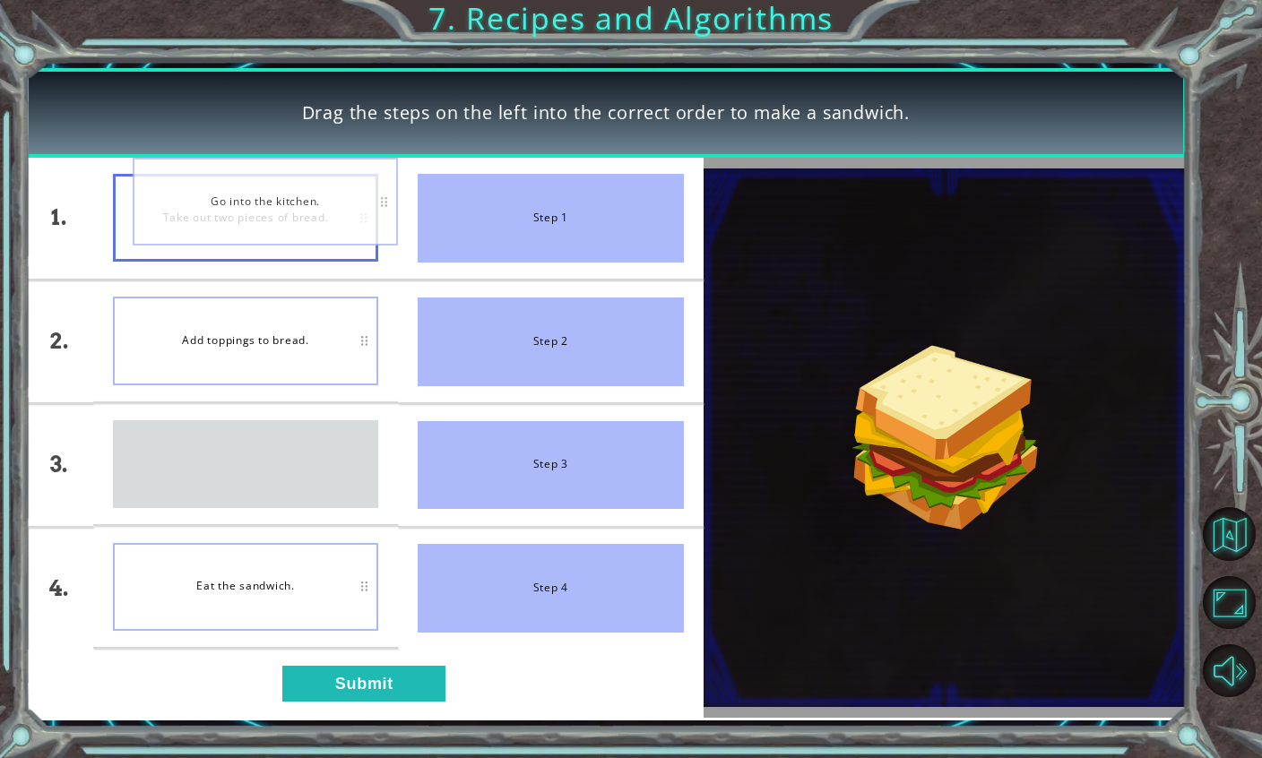
drag, startPoint x: 295, startPoint y: 445, endPoint x: 312, endPoint y: 177, distance: 268.6
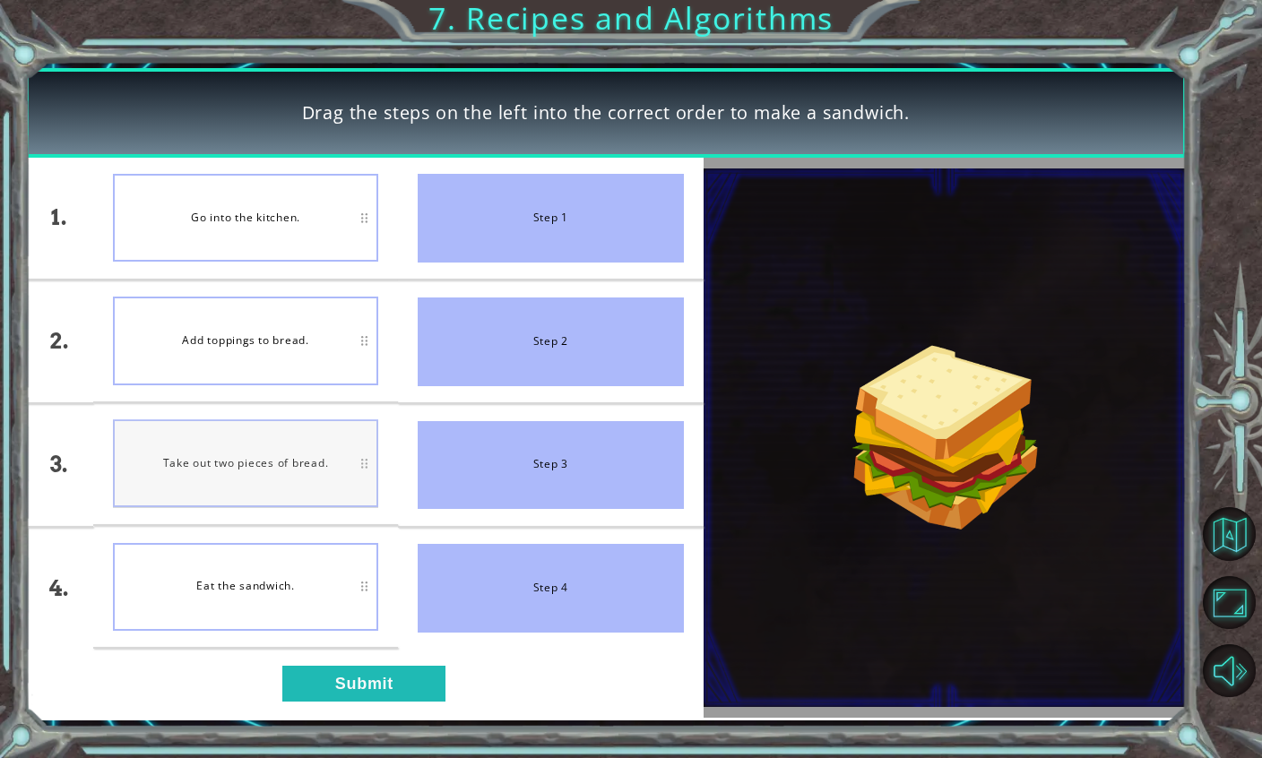
click at [229, 500] on div "Take out two pieces of bread." at bounding box center [245, 464] width 265 height 88
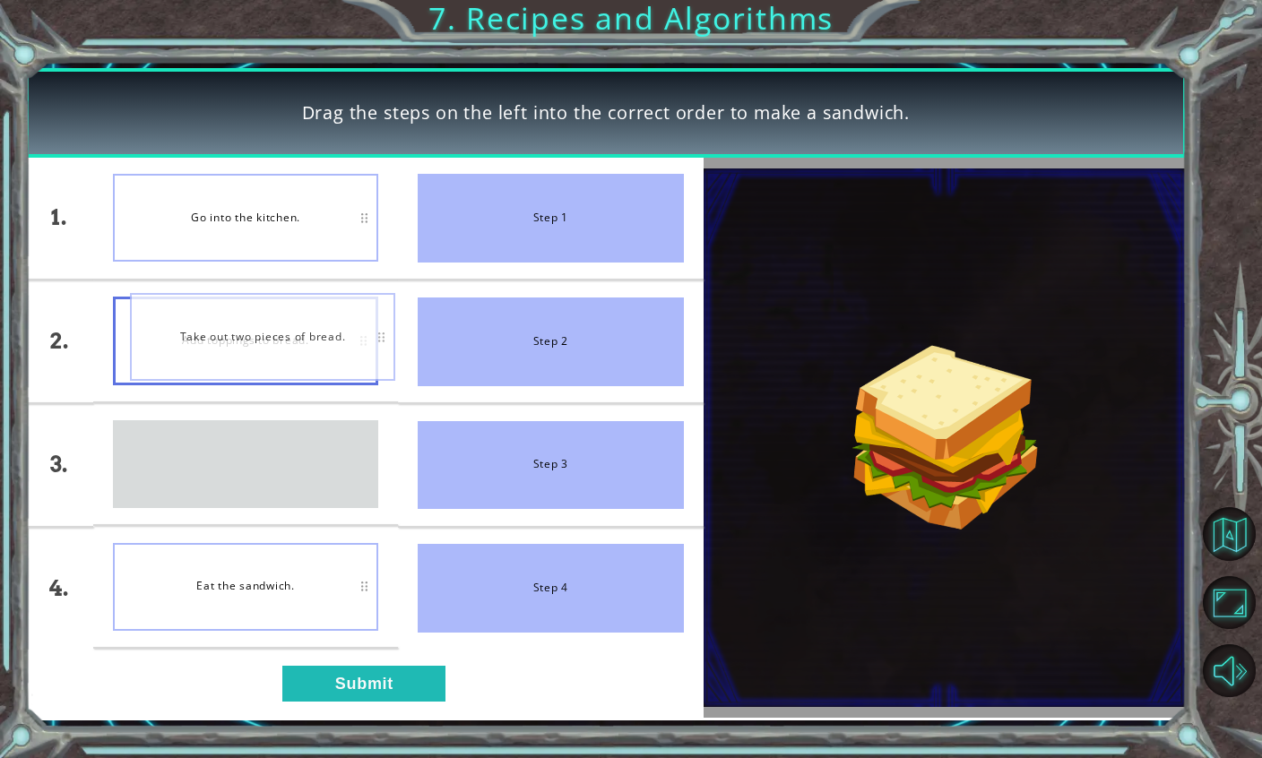
drag, startPoint x: 229, startPoint y: 500, endPoint x: 244, endPoint y: 372, distance: 129.1
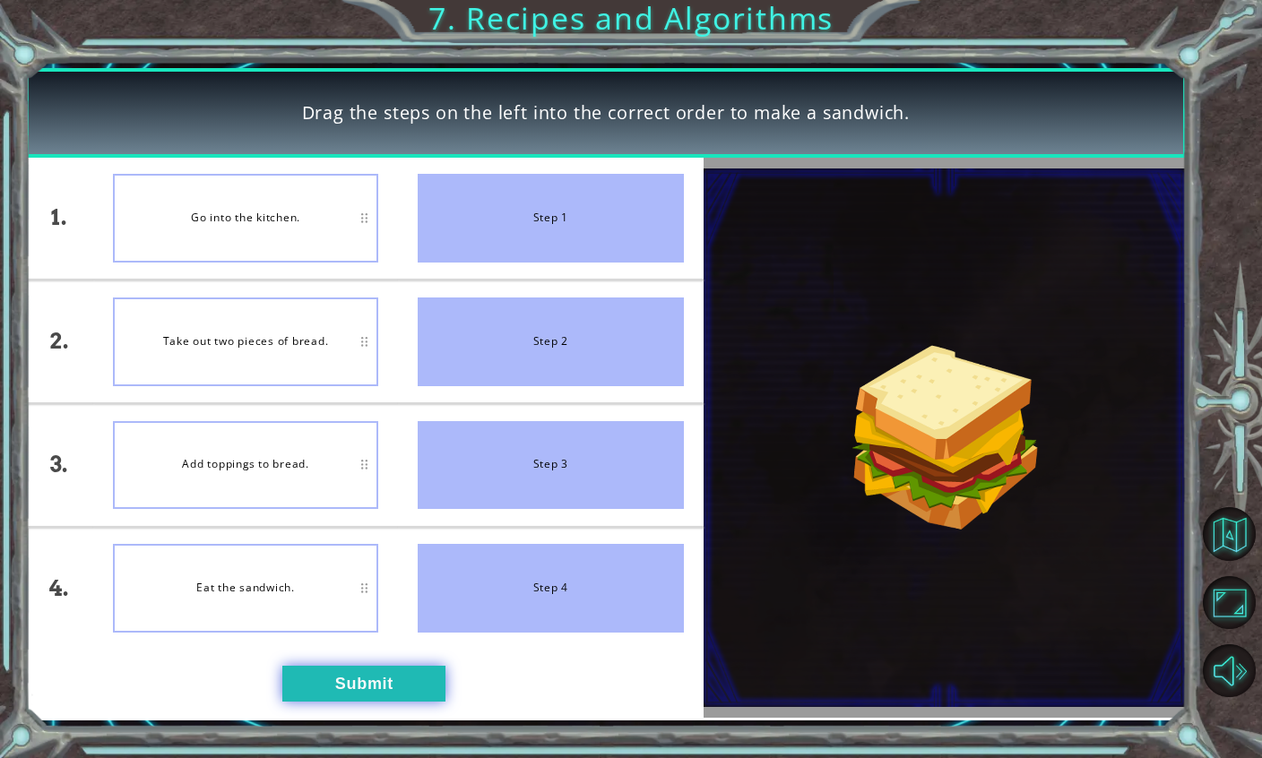
click at [308, 678] on button "Submit" at bounding box center [363, 684] width 163 height 36
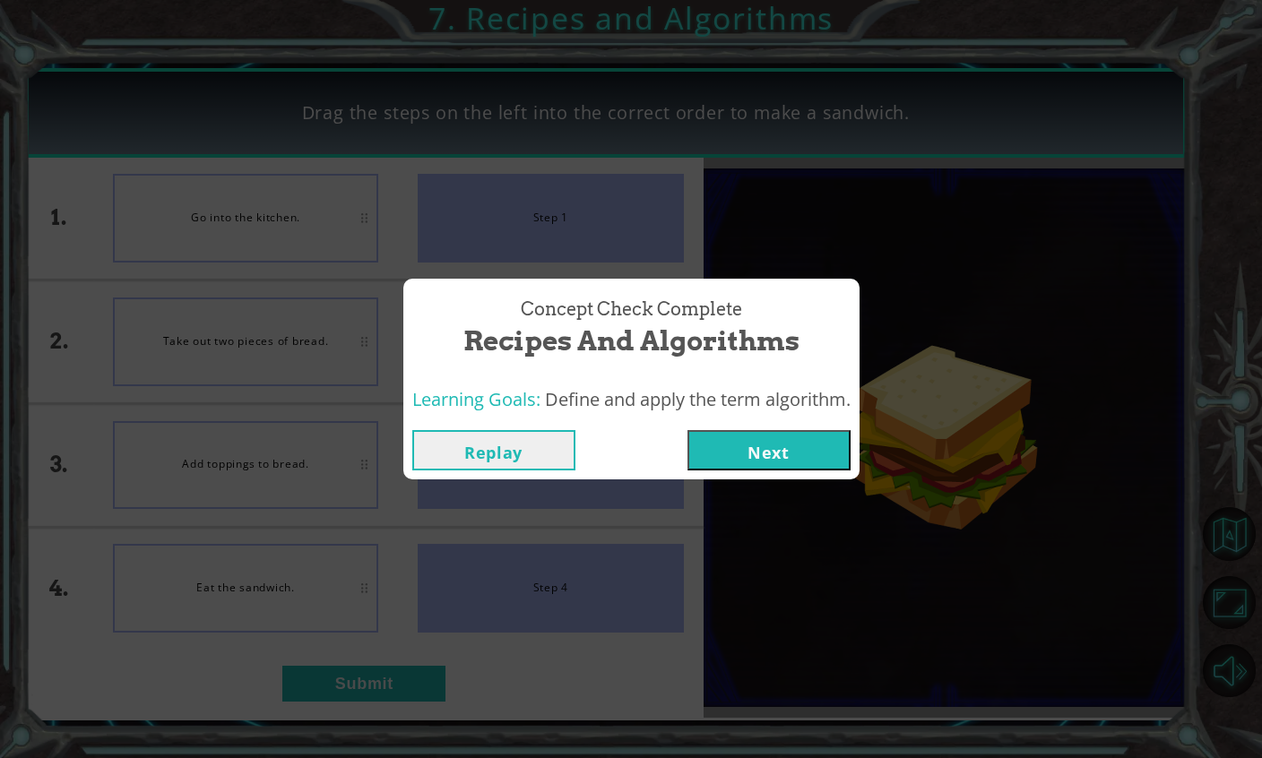
click at [764, 461] on button "Next" at bounding box center [769, 450] width 163 height 40
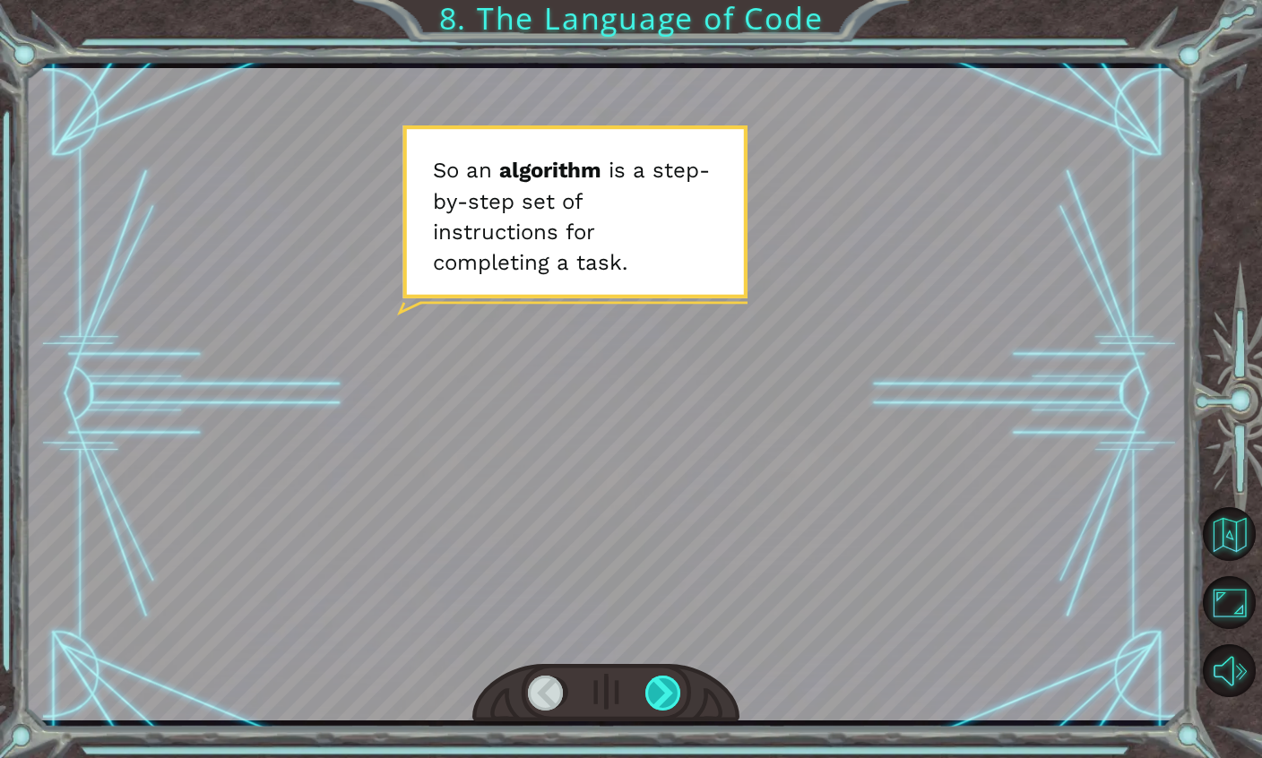
click at [649, 703] on div at bounding box center [665, 693] width 38 height 35
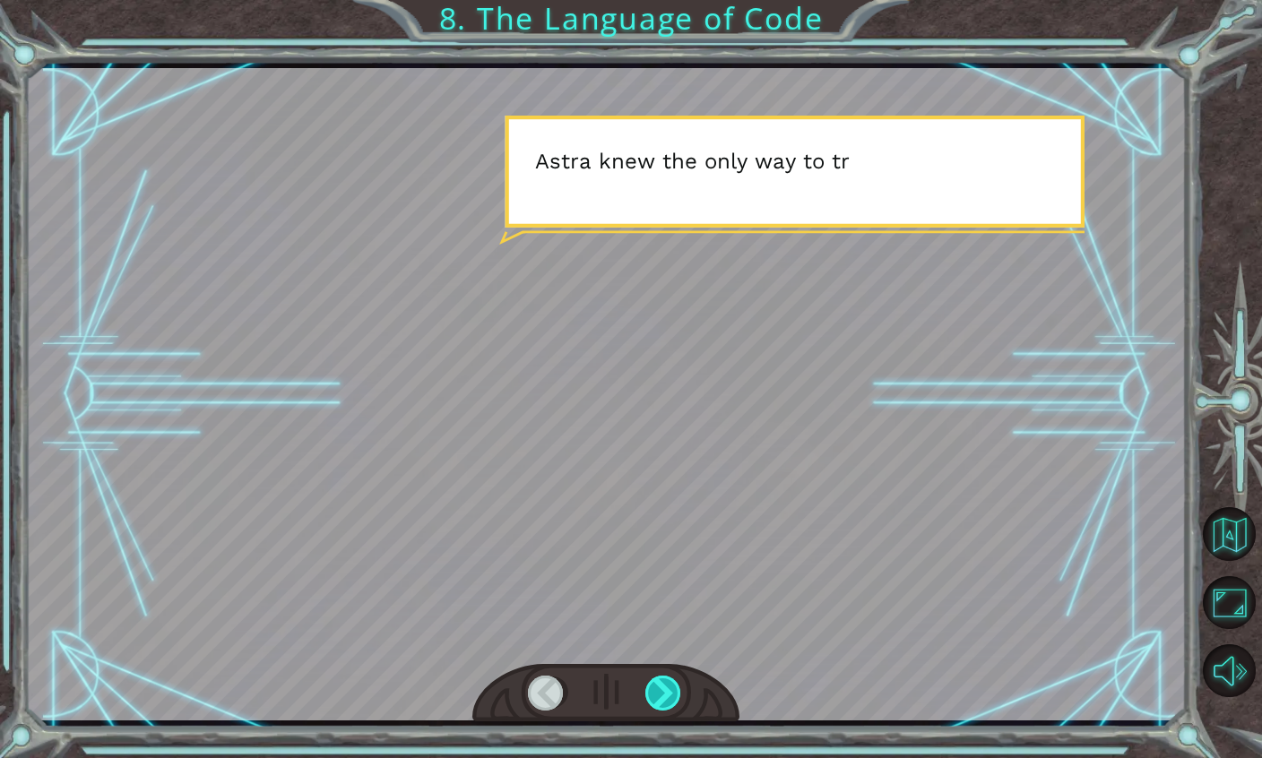
click at [649, 703] on div at bounding box center [665, 693] width 38 height 35
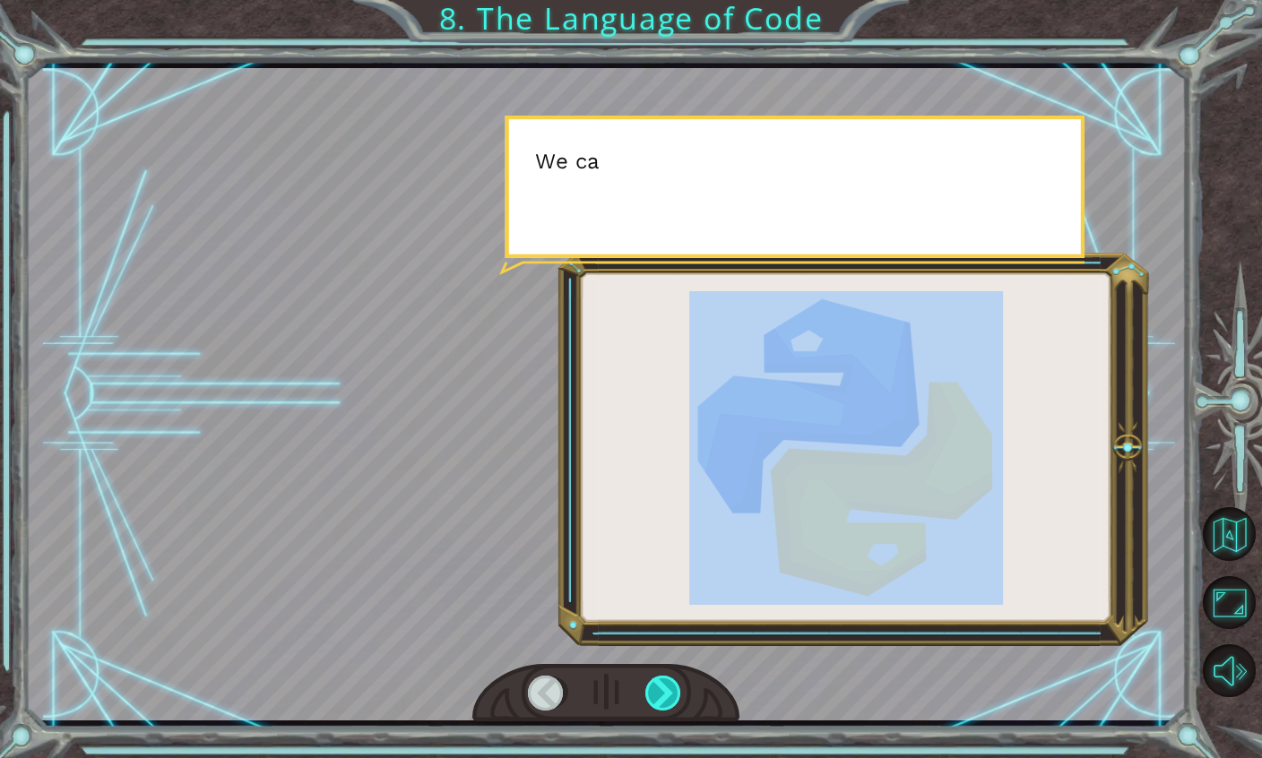
click at [649, 703] on div at bounding box center [665, 693] width 38 height 35
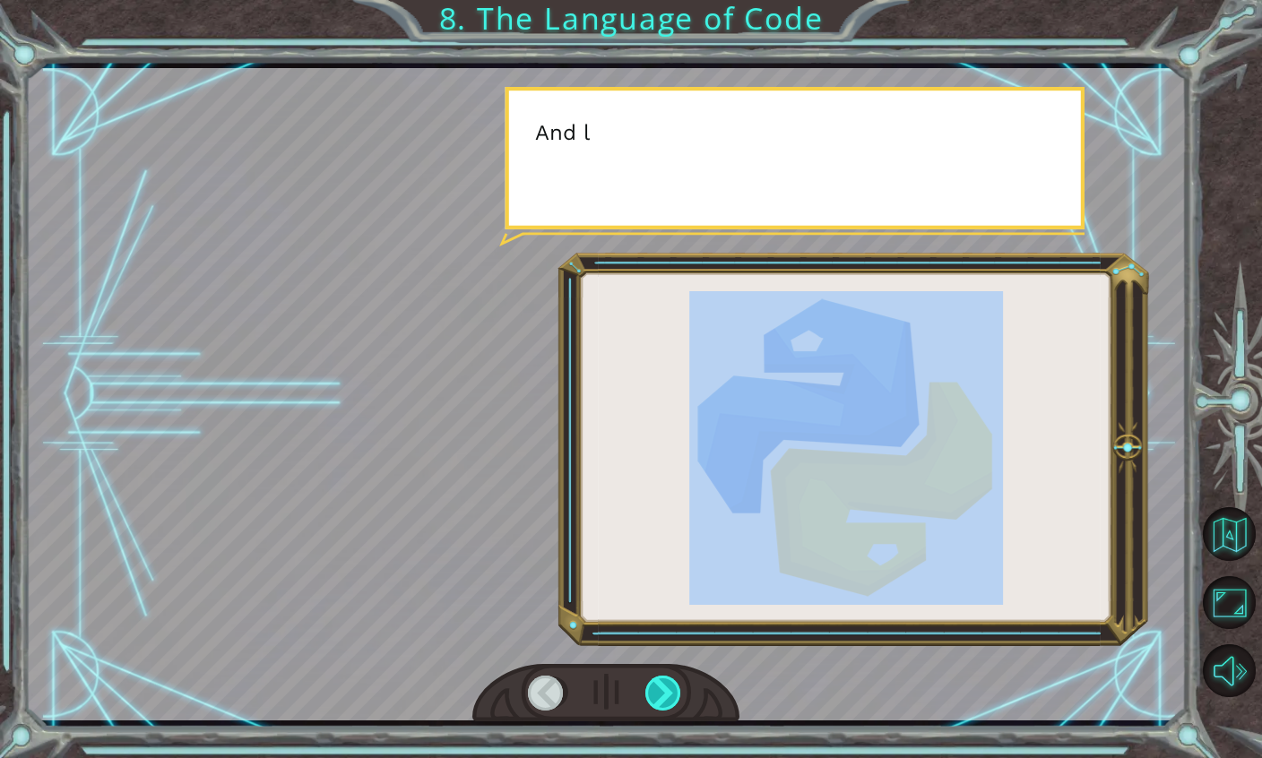
click at [649, 703] on div at bounding box center [665, 693] width 38 height 35
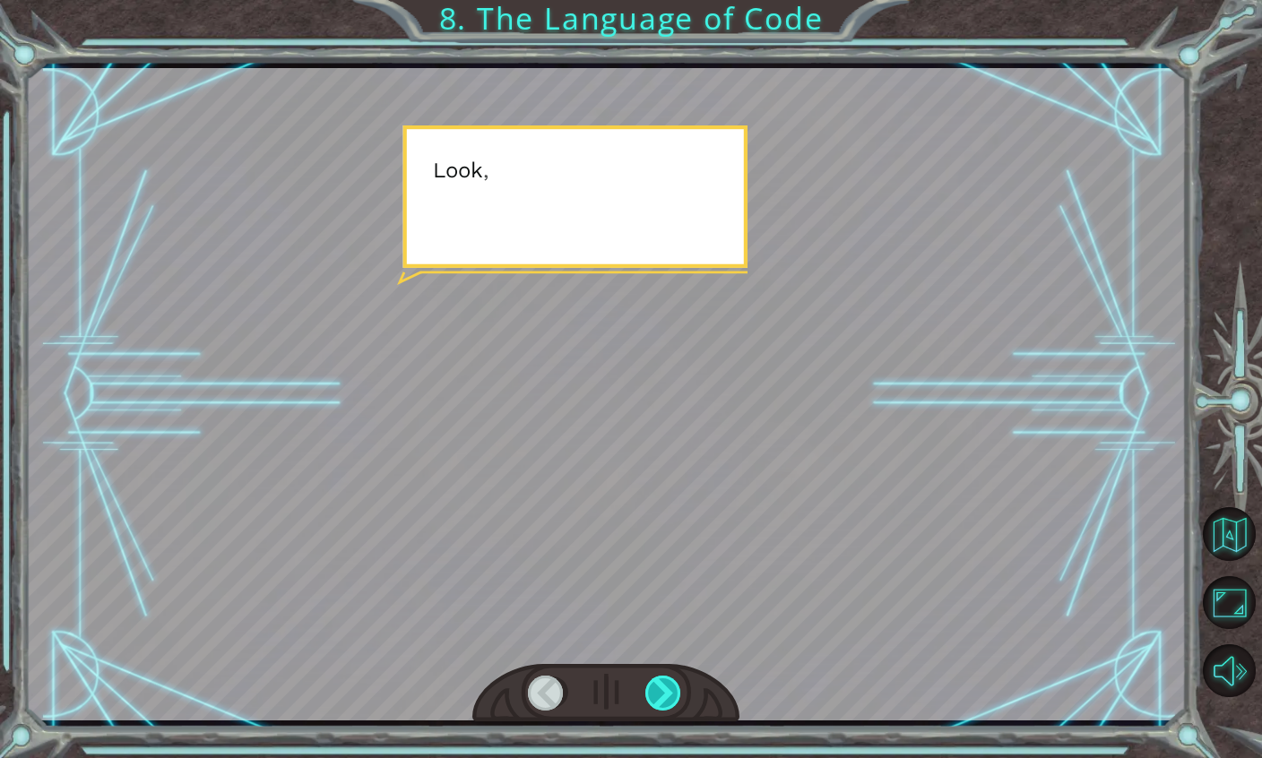
click at [649, 703] on div at bounding box center [665, 693] width 38 height 35
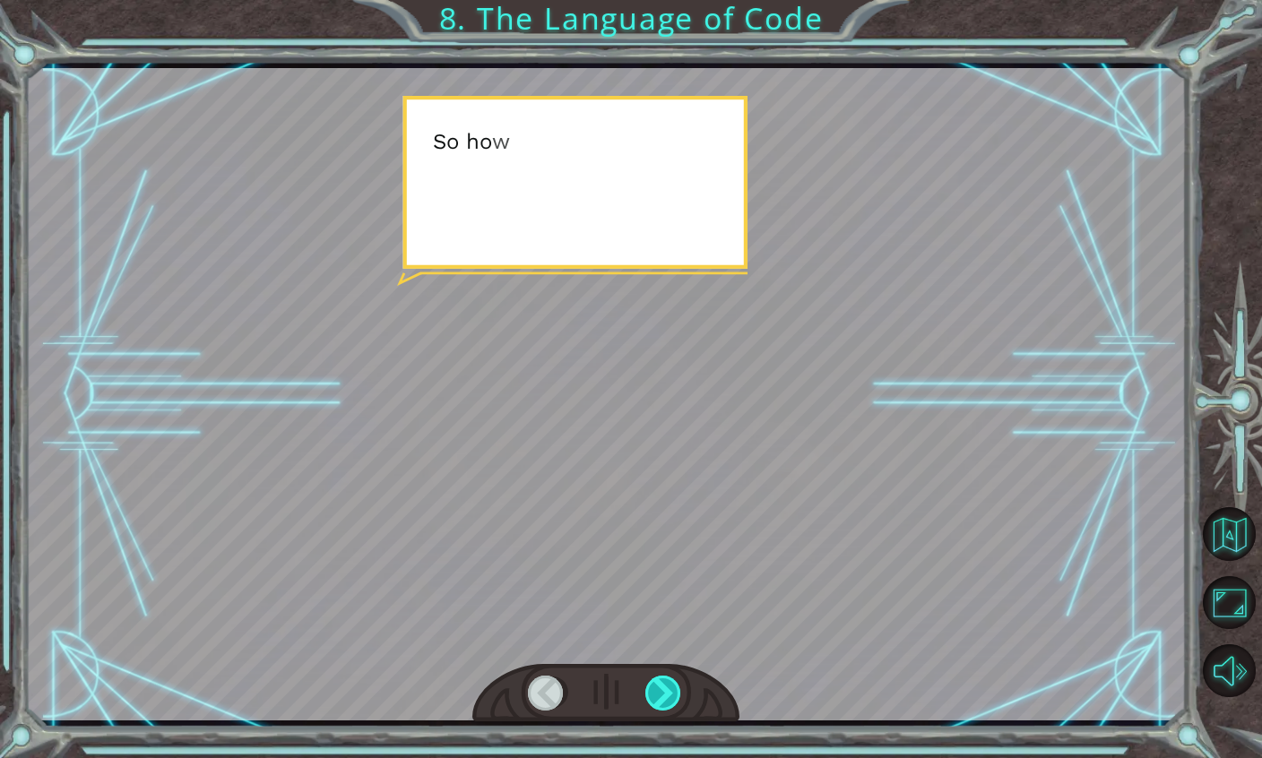
click at [649, 703] on div at bounding box center [665, 693] width 38 height 35
click at [649, 0] on div "S o a n a l g o r i t h m i s a s t e p - b y - s t e p s e t o f i n s t r u c…" at bounding box center [631, 0] width 1262 height 0
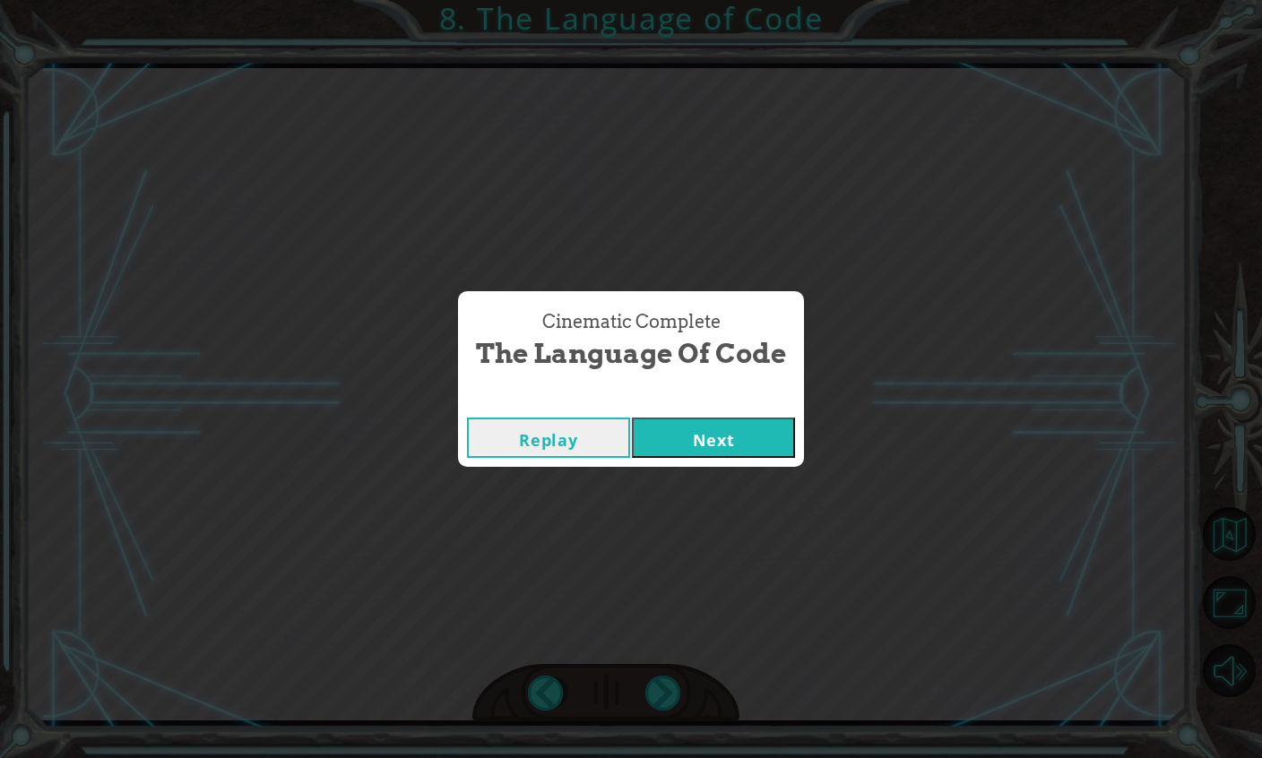
click at [649, 703] on div "Cinematic Complete The Language of Code Replay Next" at bounding box center [631, 379] width 1262 height 758
click at [668, 454] on button "Next" at bounding box center [713, 438] width 163 height 40
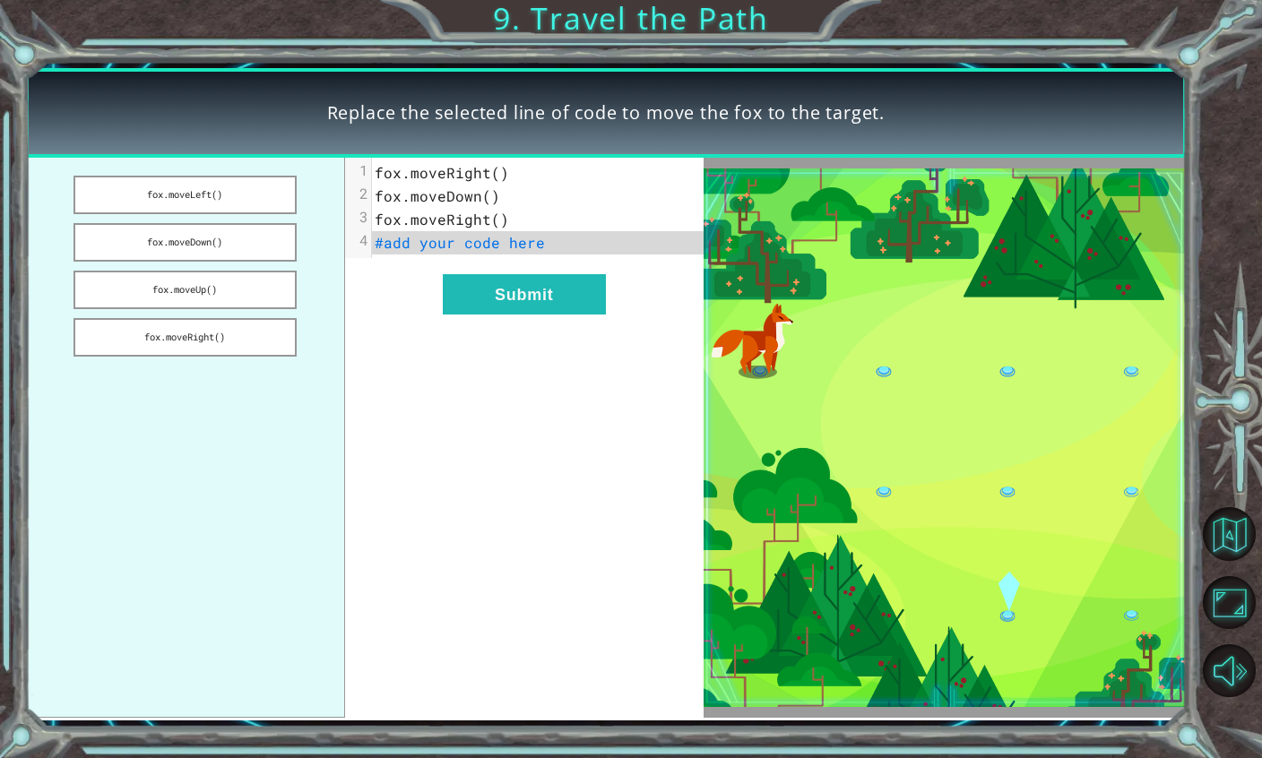
click at [534, 246] on span "#add your code here" at bounding box center [460, 242] width 170 height 19
click at [509, 244] on span "#add your code here" at bounding box center [460, 242] width 170 height 19
drag, startPoint x: 252, startPoint y: 241, endPoint x: 313, endPoint y: 241, distance: 61.0
click at [312, 241] on ul "fox.moveLeft() fox.moveDown() fox.moveUp() fox.moveRight()" at bounding box center [185, 438] width 320 height 561
click at [274, 243] on button "fox.moveDown()" at bounding box center [185, 242] width 222 height 39
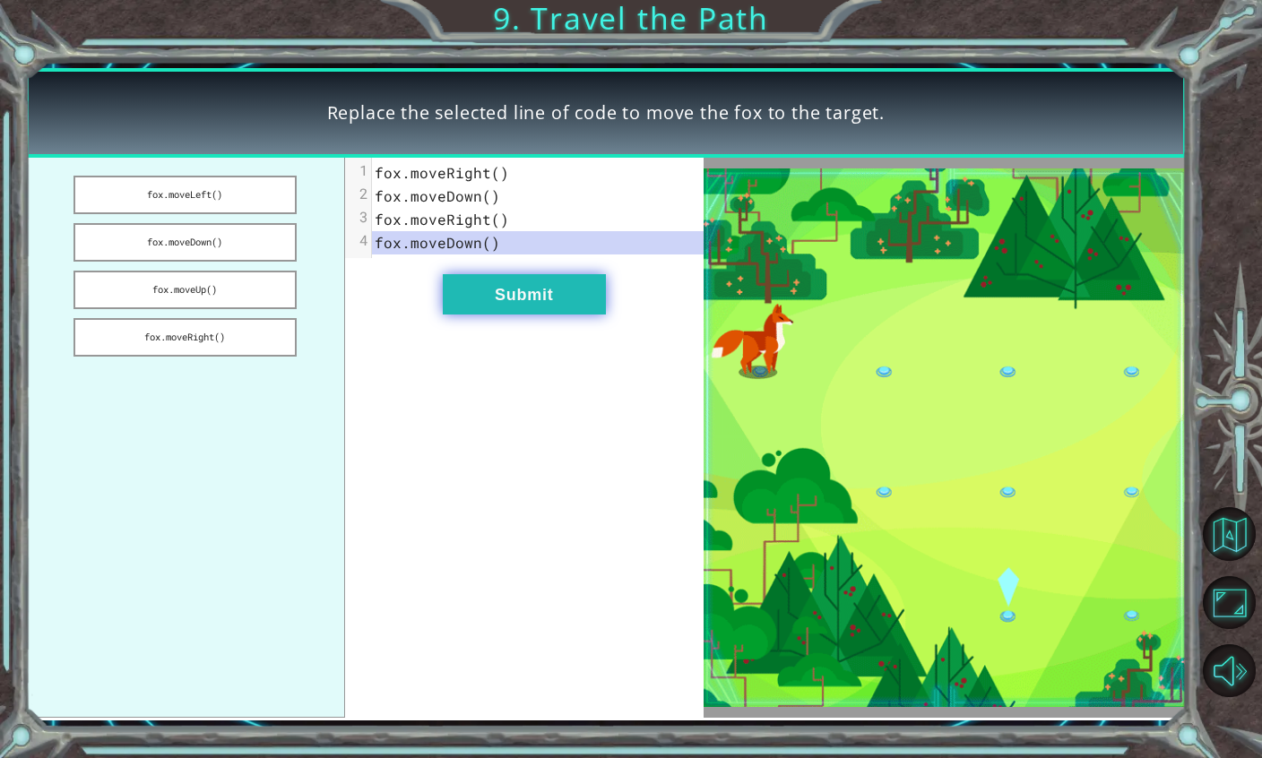
click at [505, 296] on button "Submit" at bounding box center [524, 294] width 163 height 40
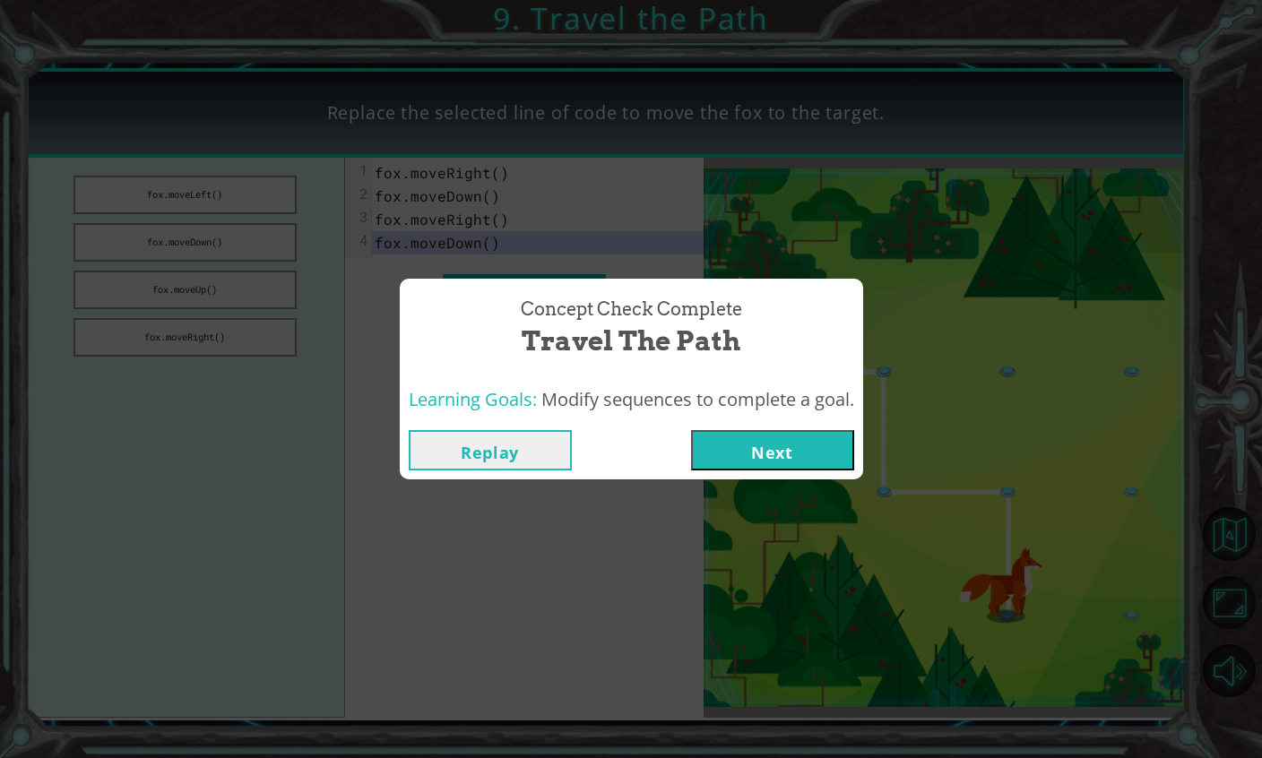
click at [770, 455] on button "Next" at bounding box center [772, 450] width 163 height 40
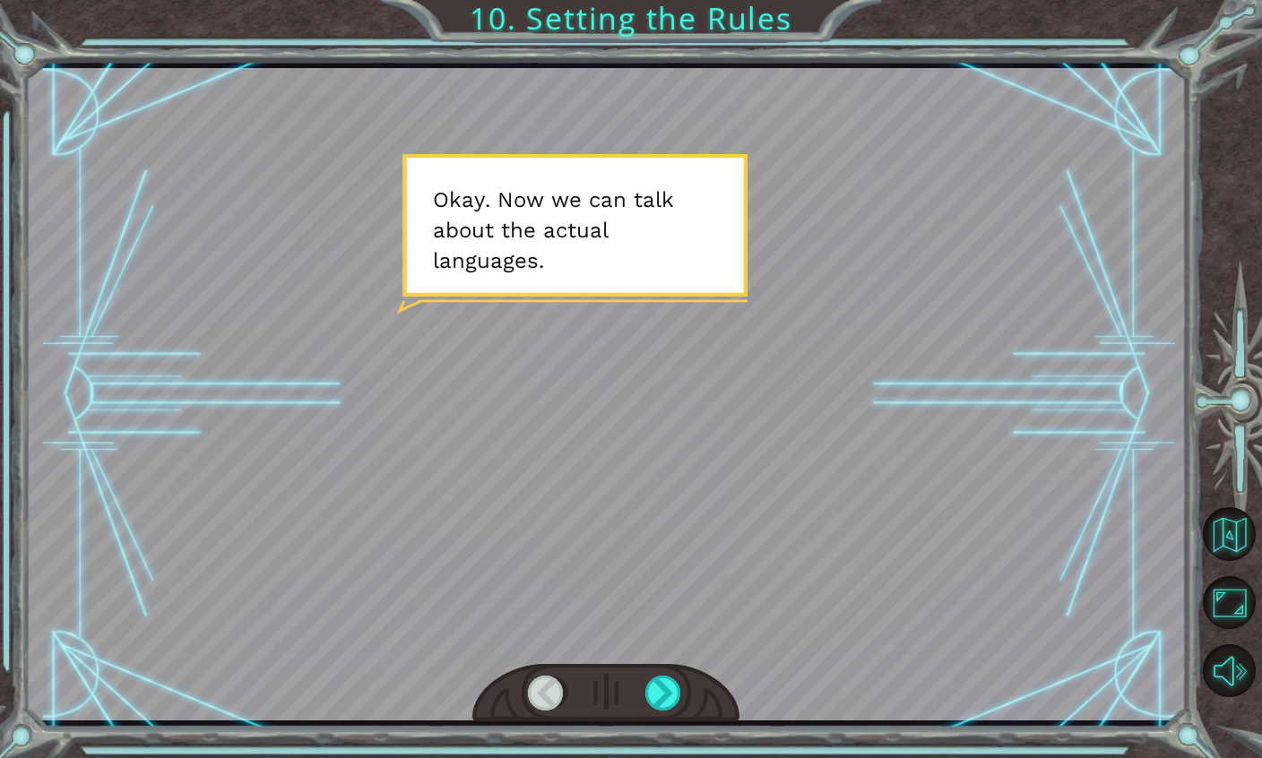
click at [665, 339] on div at bounding box center [605, 394] width 1161 height 653
click at [654, 697] on div at bounding box center [665, 693] width 38 height 35
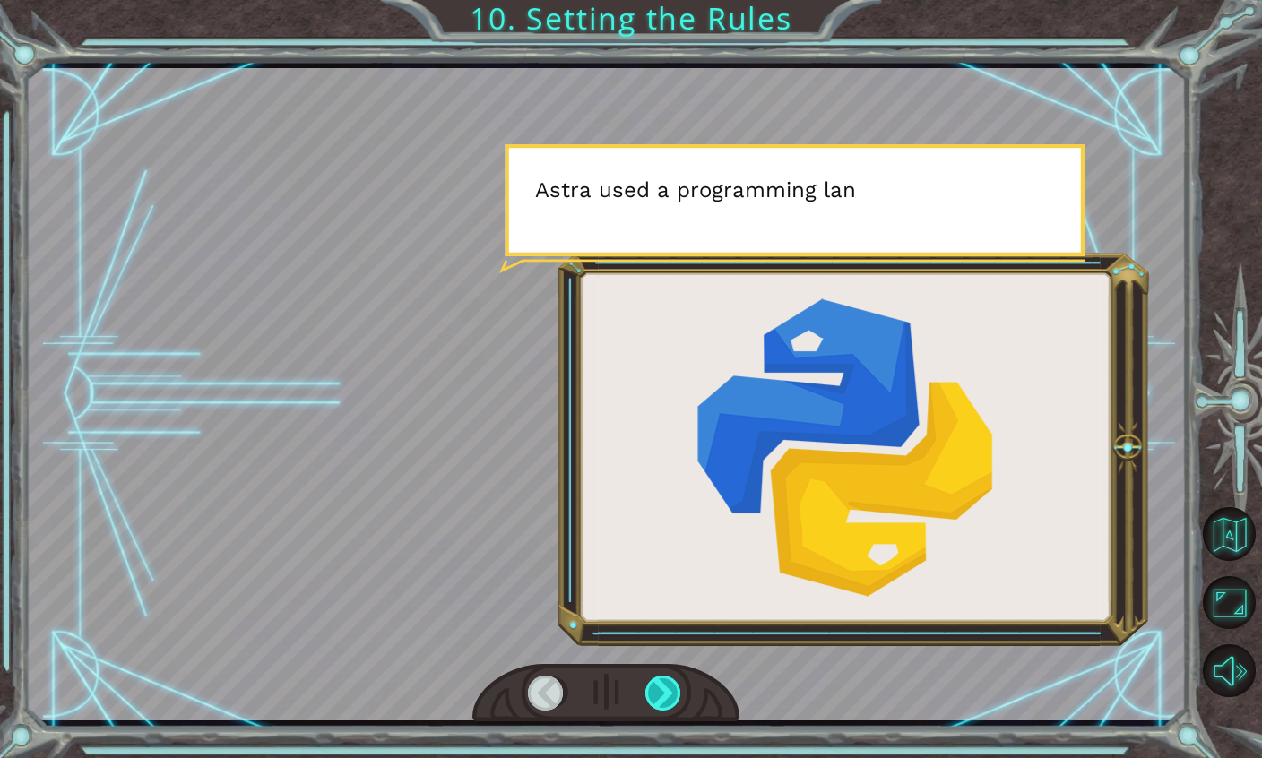
click at [656, 699] on div at bounding box center [665, 693] width 38 height 35
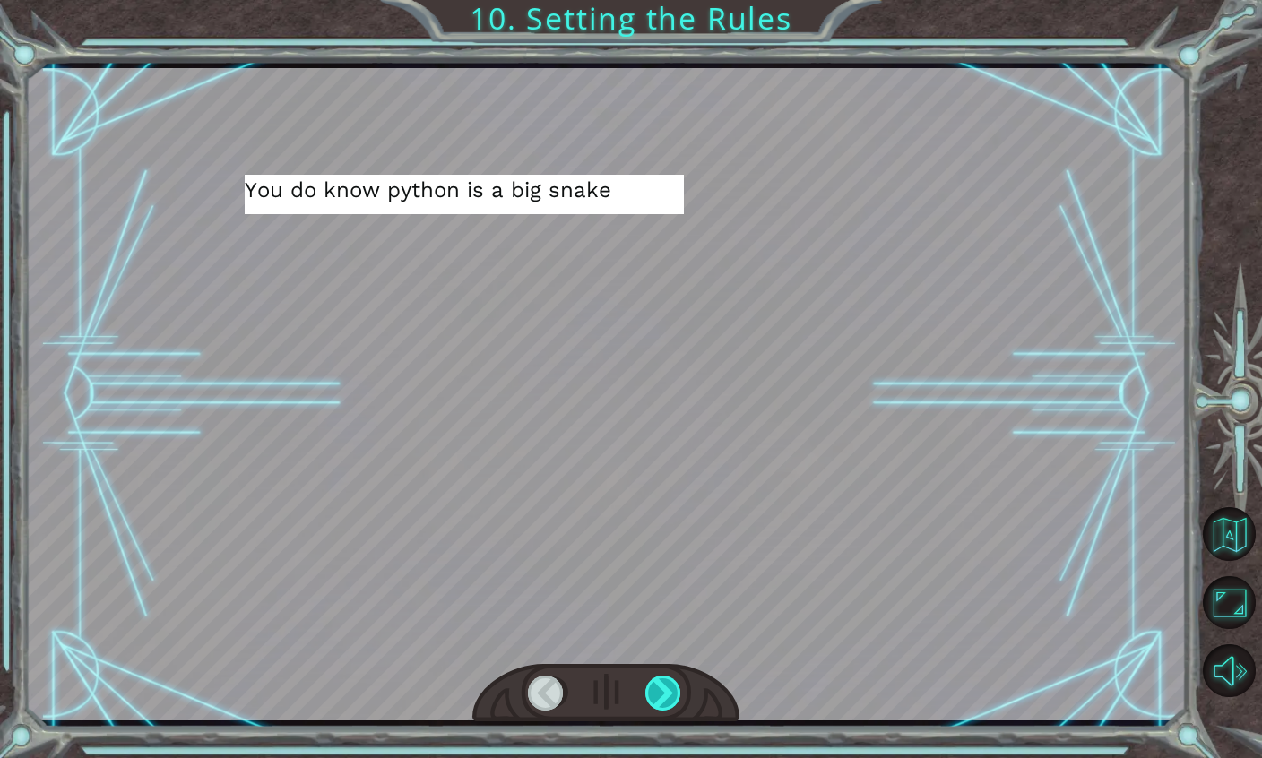
click at [658, 705] on div at bounding box center [665, 693] width 38 height 35
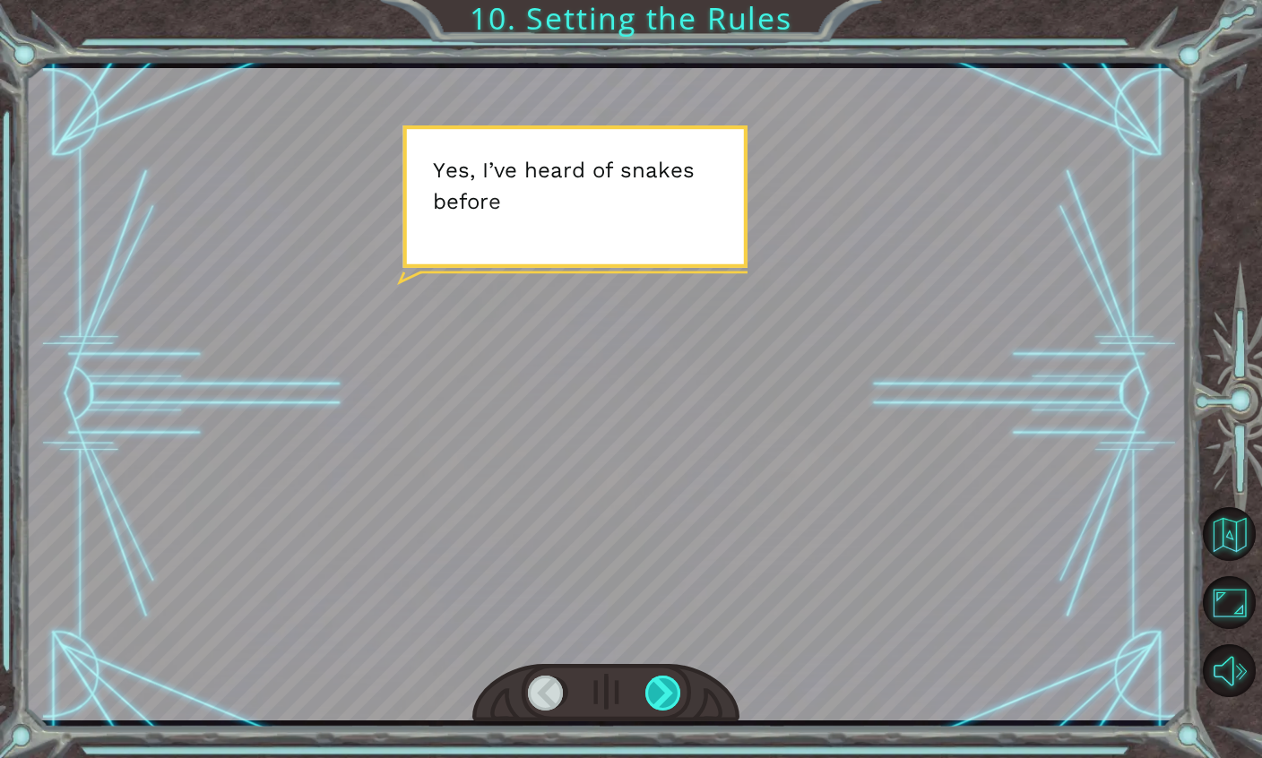
click at [659, 706] on div at bounding box center [665, 693] width 38 height 35
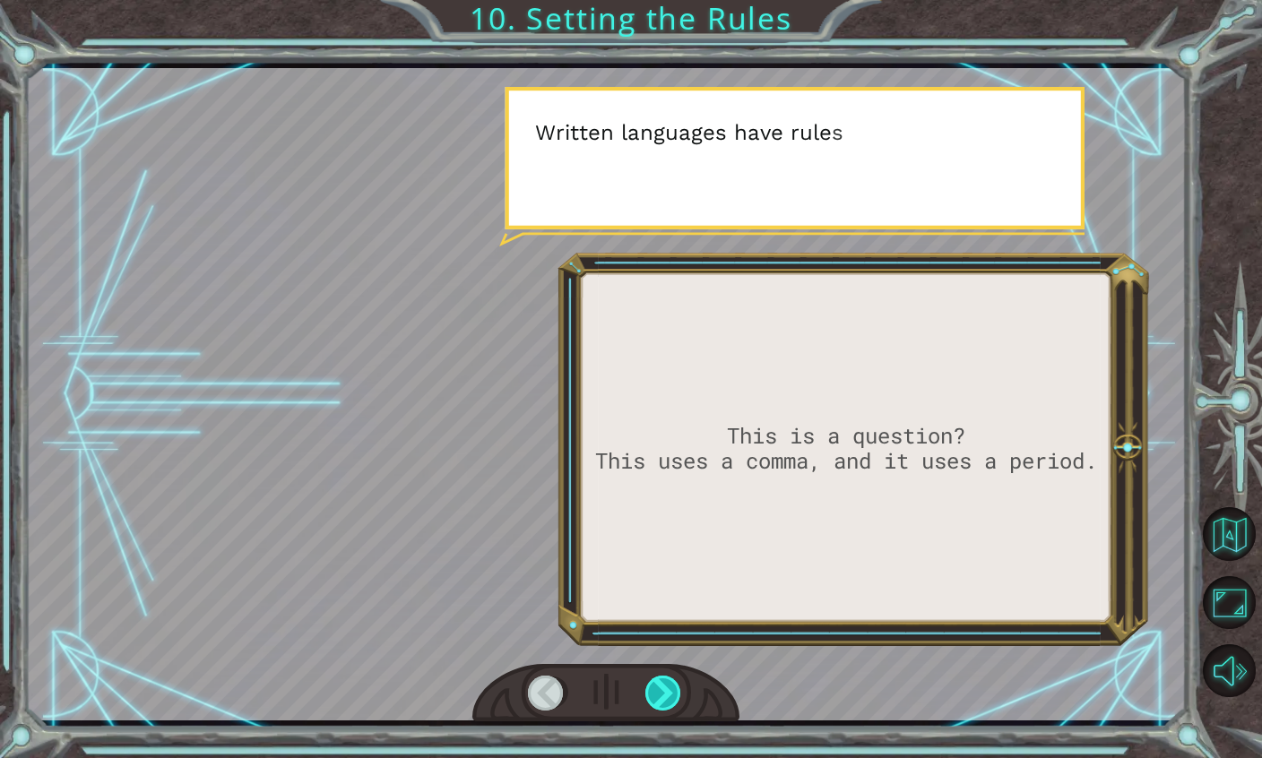
click at [660, 707] on div at bounding box center [665, 693] width 38 height 35
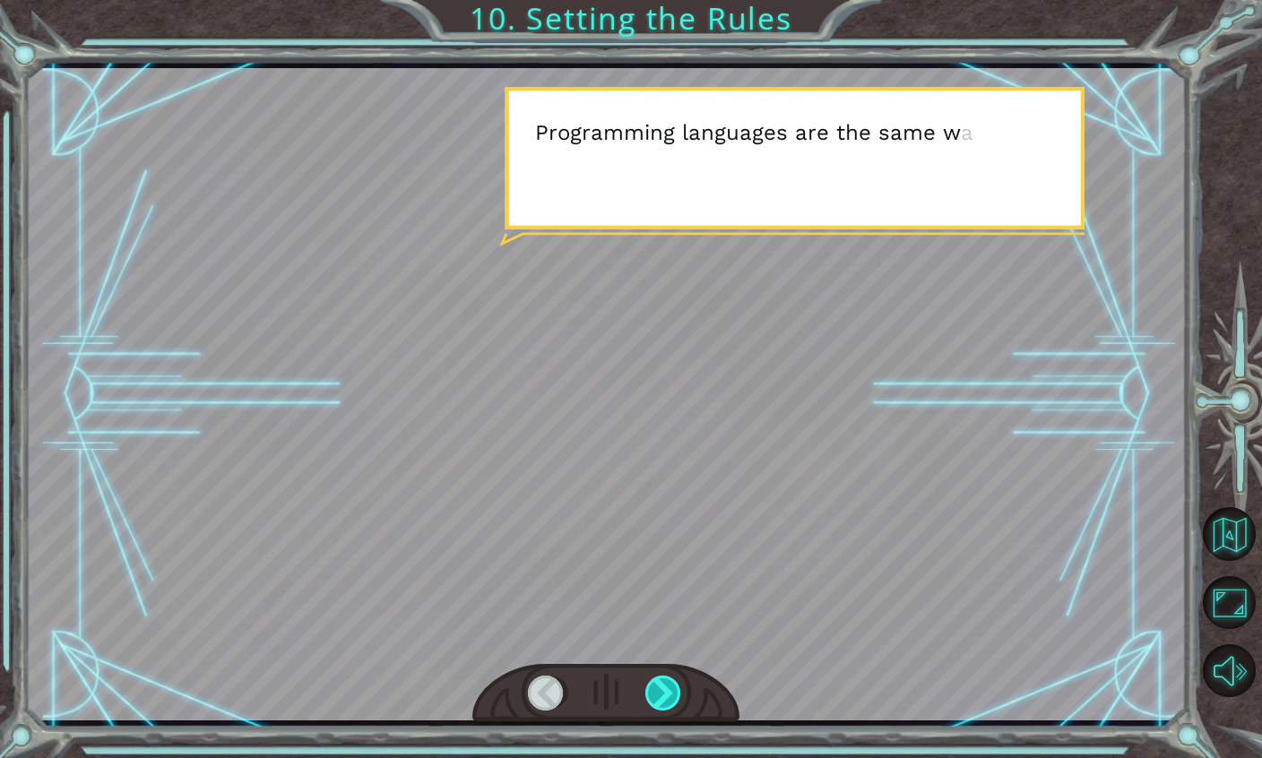
click at [660, 707] on div at bounding box center [665, 693] width 38 height 35
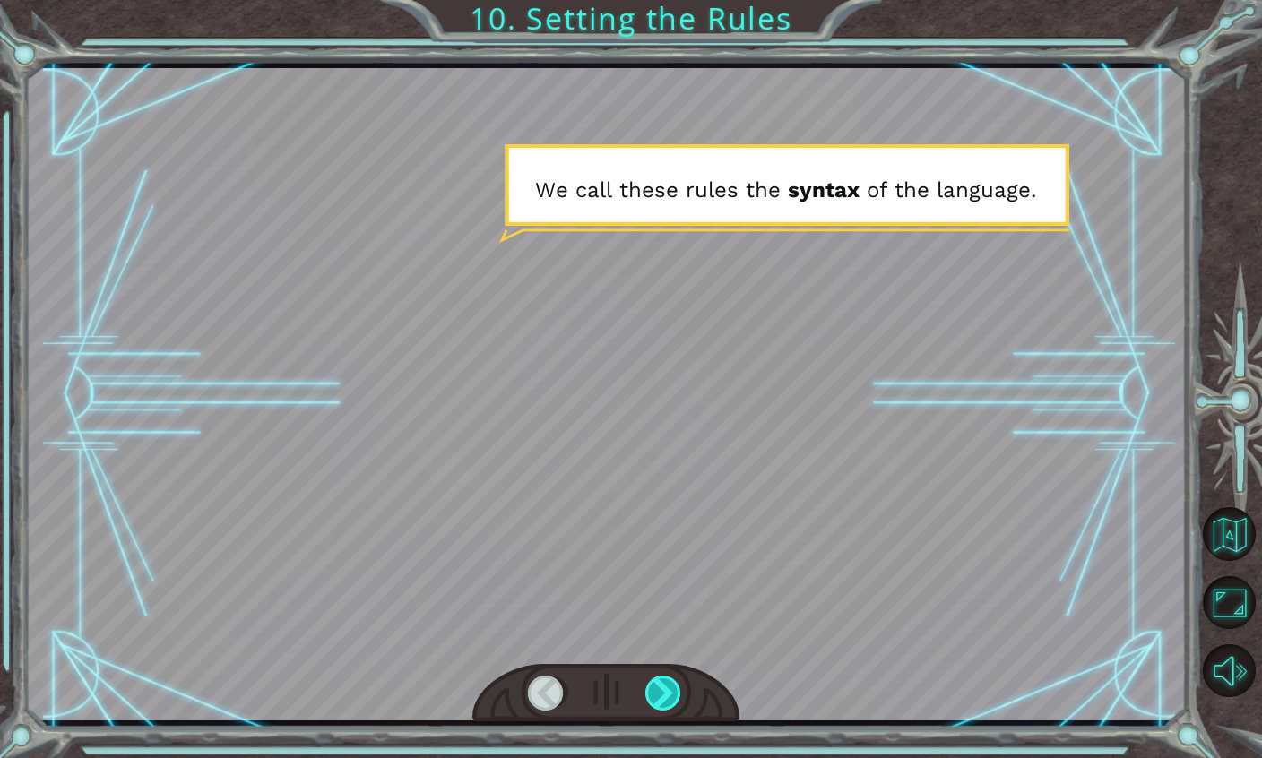
click at [660, 710] on div at bounding box center [665, 693] width 38 height 35
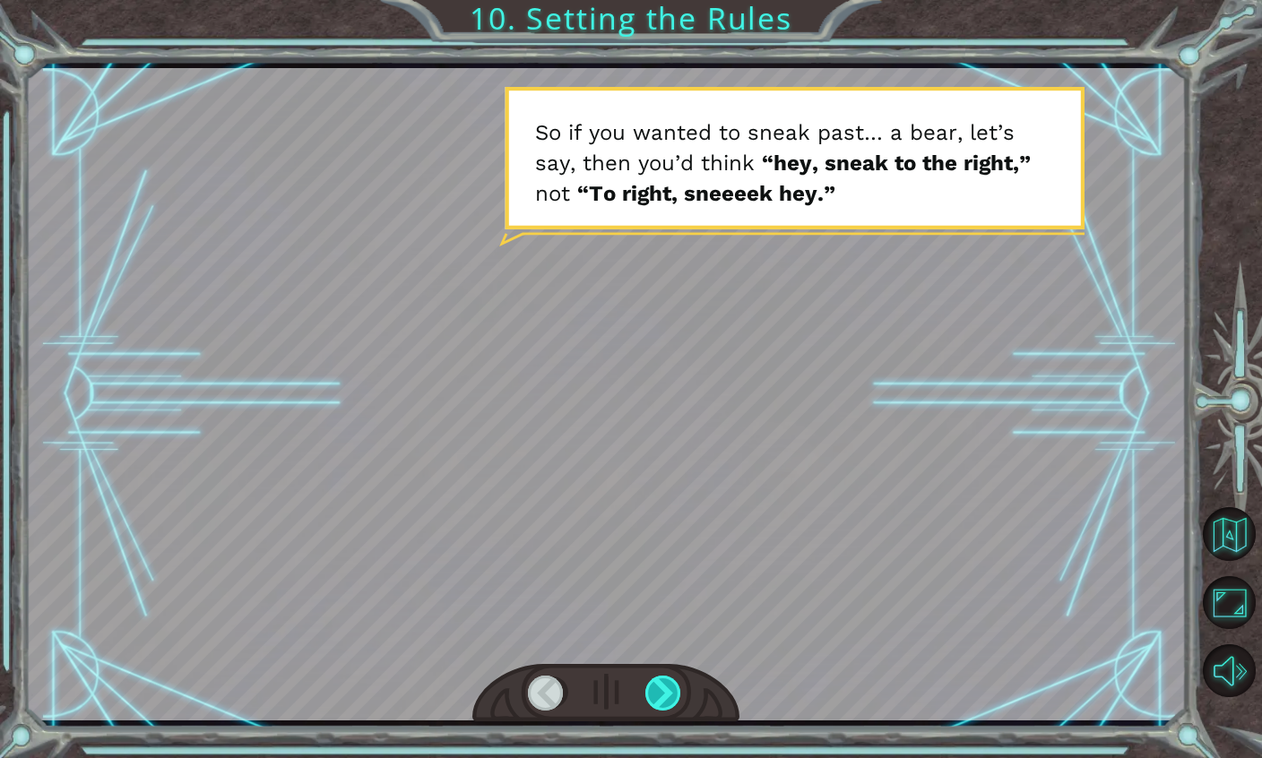
click at [659, 708] on div at bounding box center [665, 693] width 38 height 35
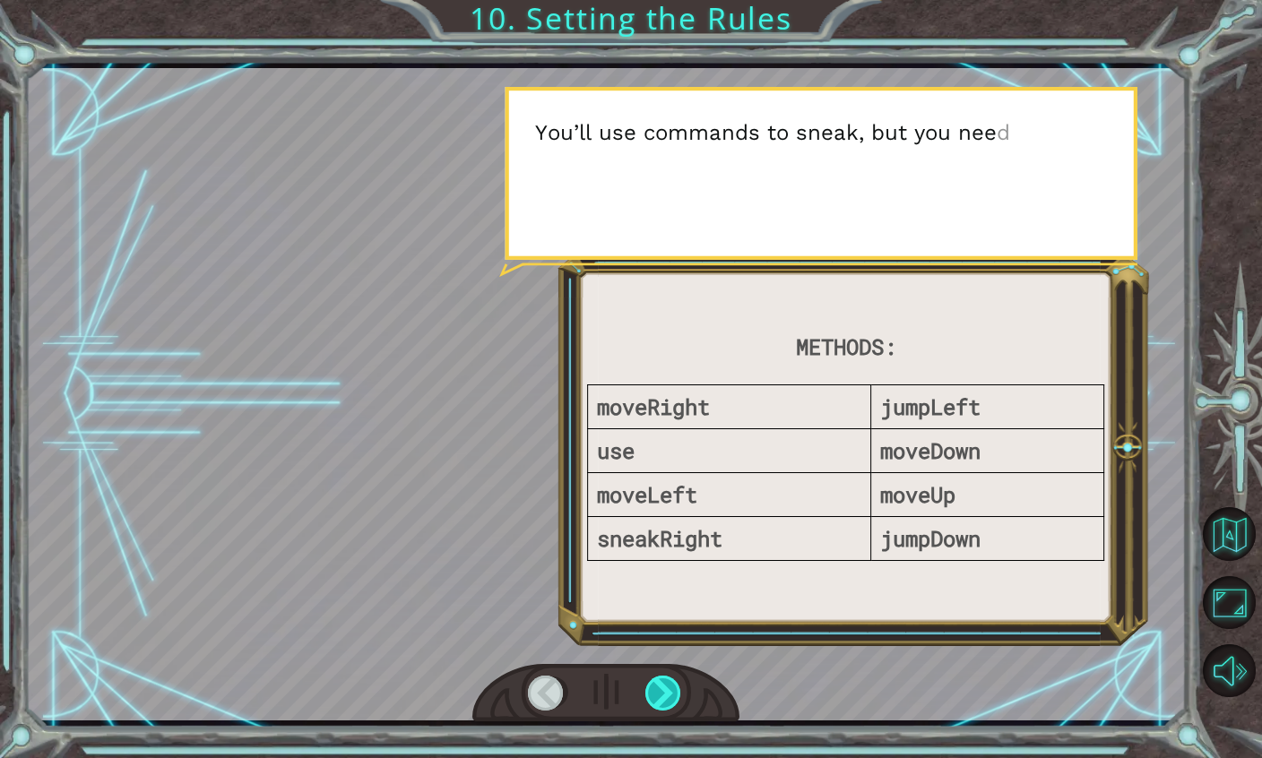
click at [663, 707] on div at bounding box center [665, 693] width 38 height 35
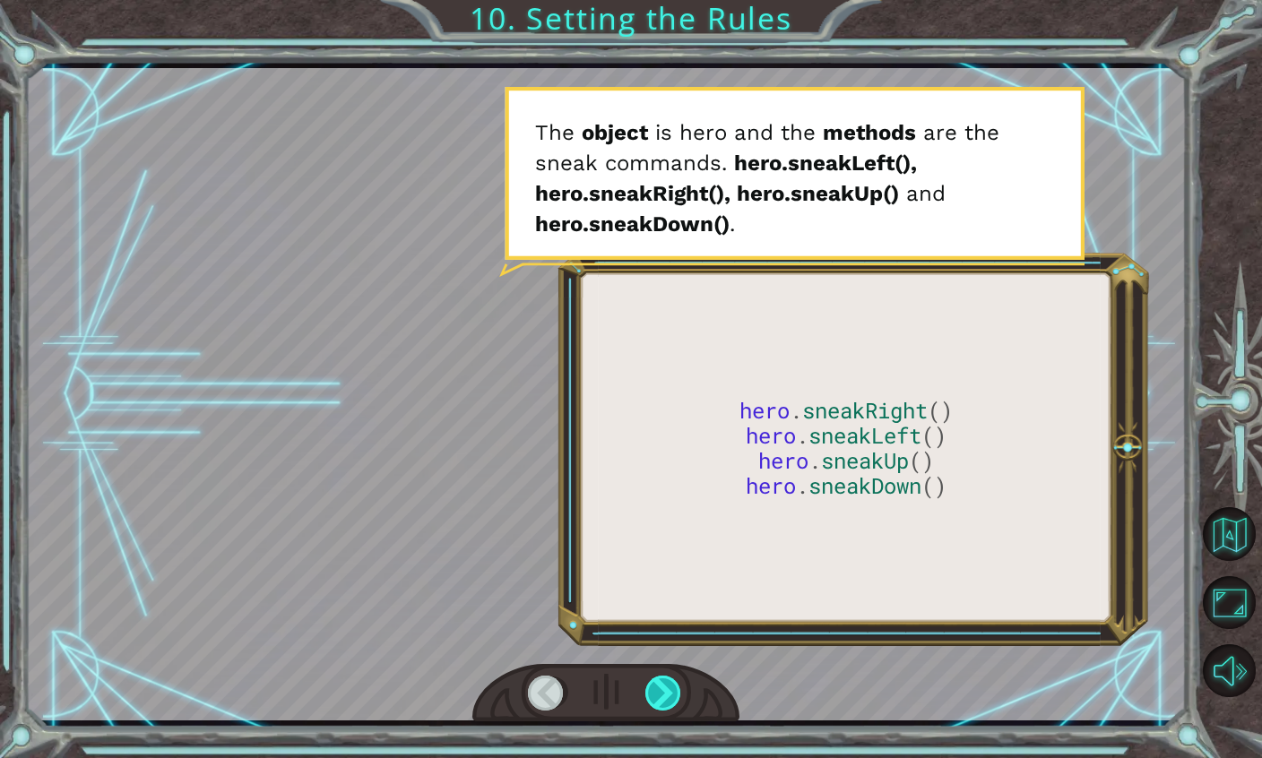
click at [664, 707] on div at bounding box center [665, 693] width 38 height 35
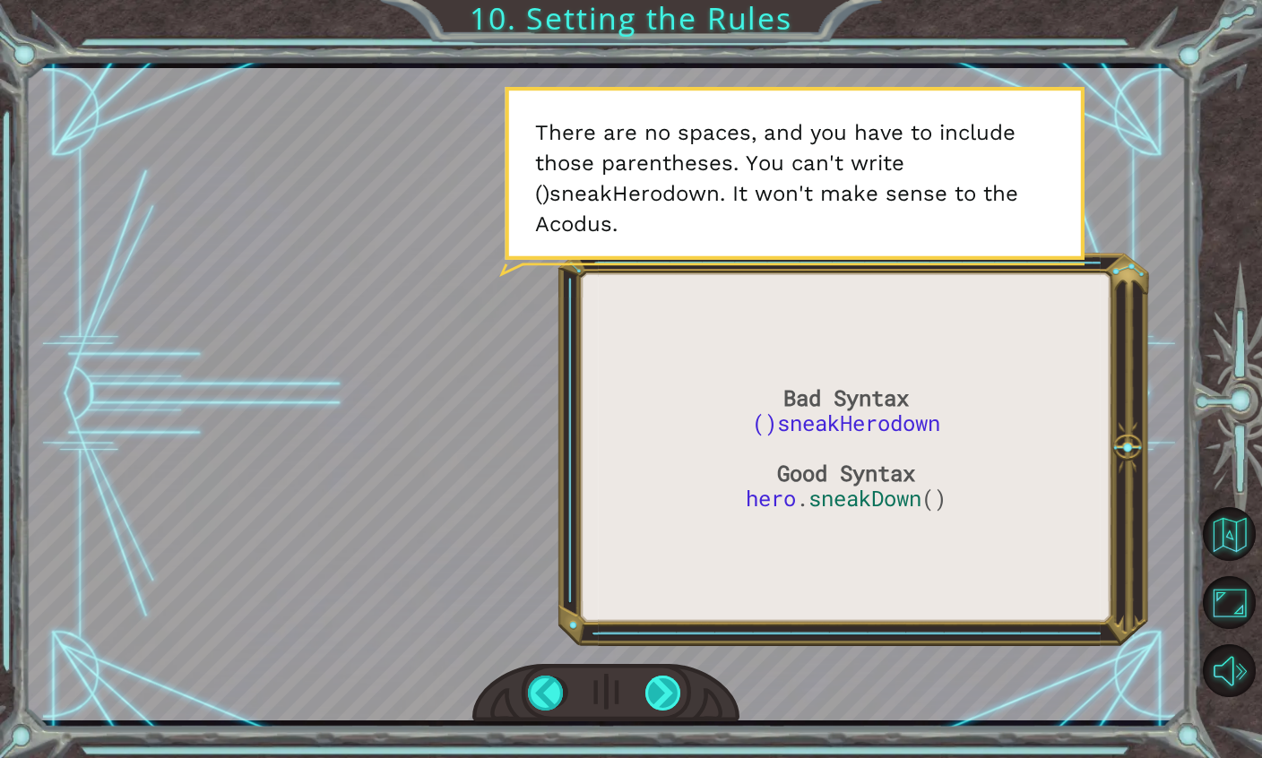
click at [673, 711] on div at bounding box center [665, 693] width 38 height 35
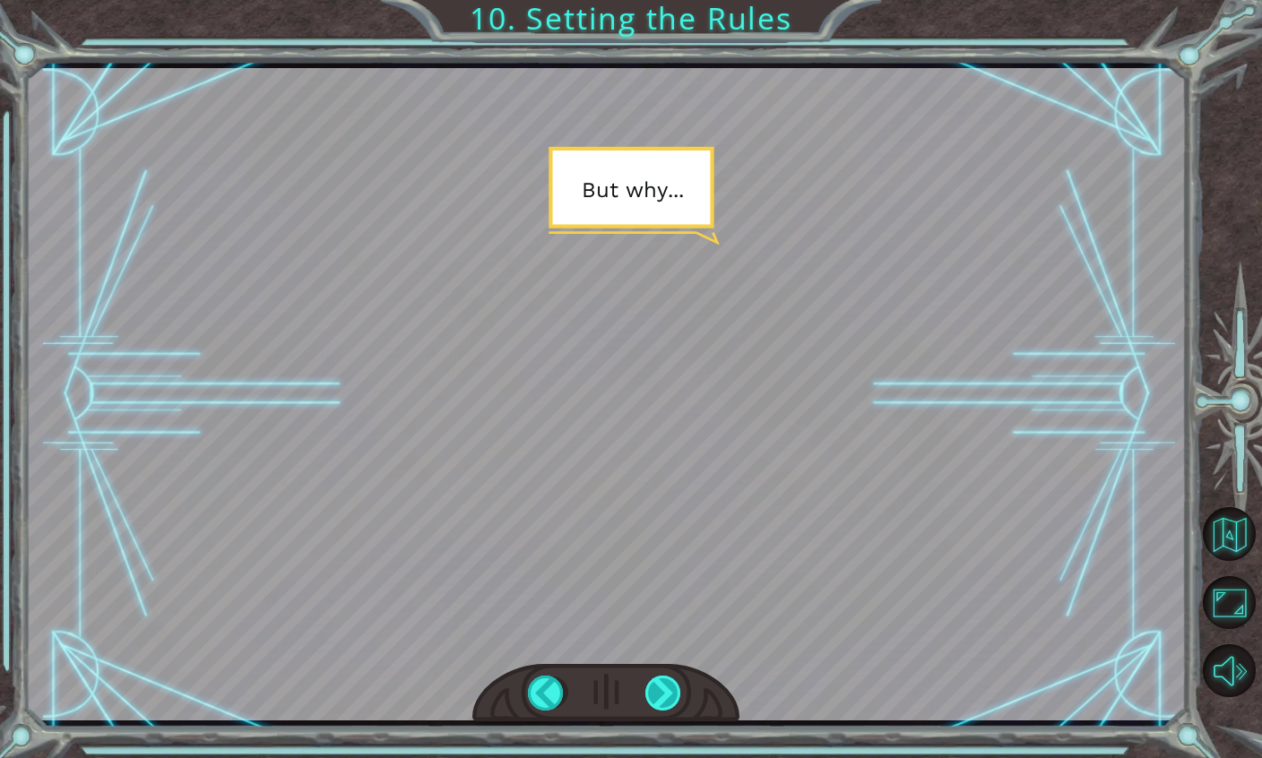
click at [673, 711] on div at bounding box center [665, 693] width 38 height 35
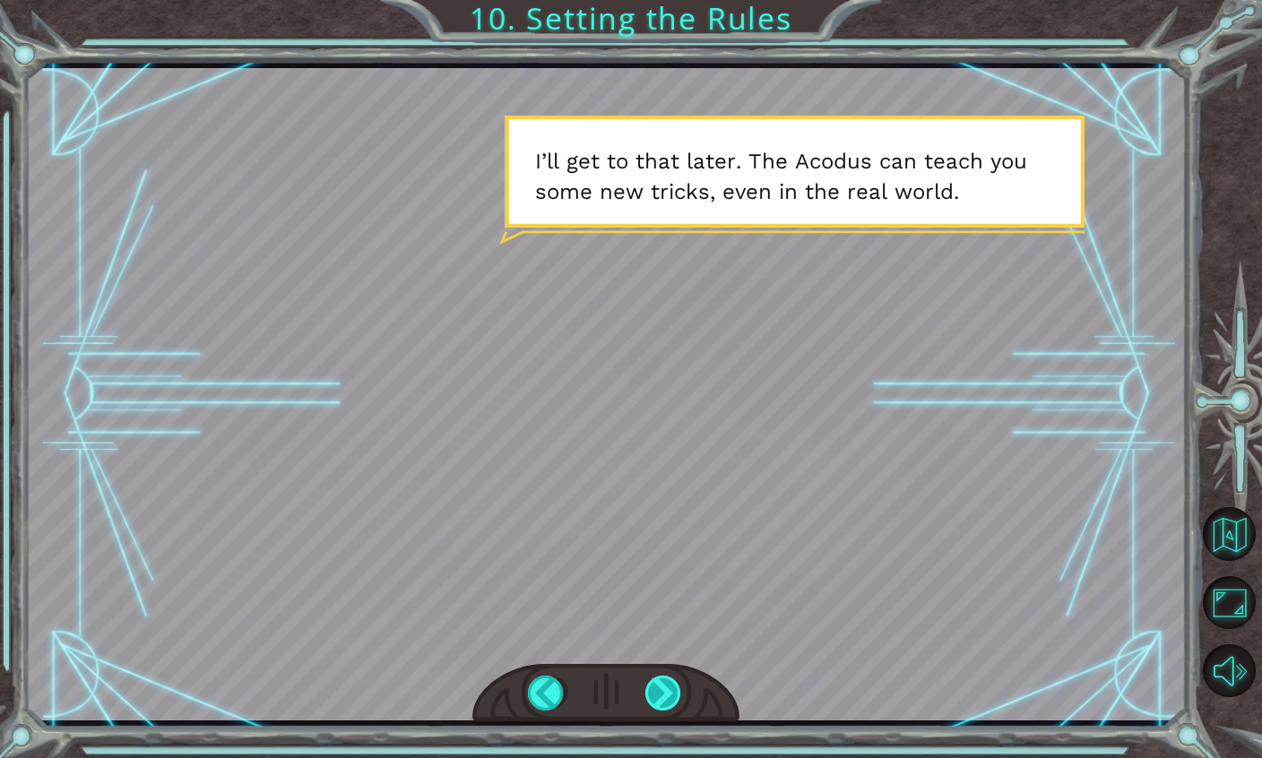
click at [678, 711] on div at bounding box center [665, 693] width 38 height 35
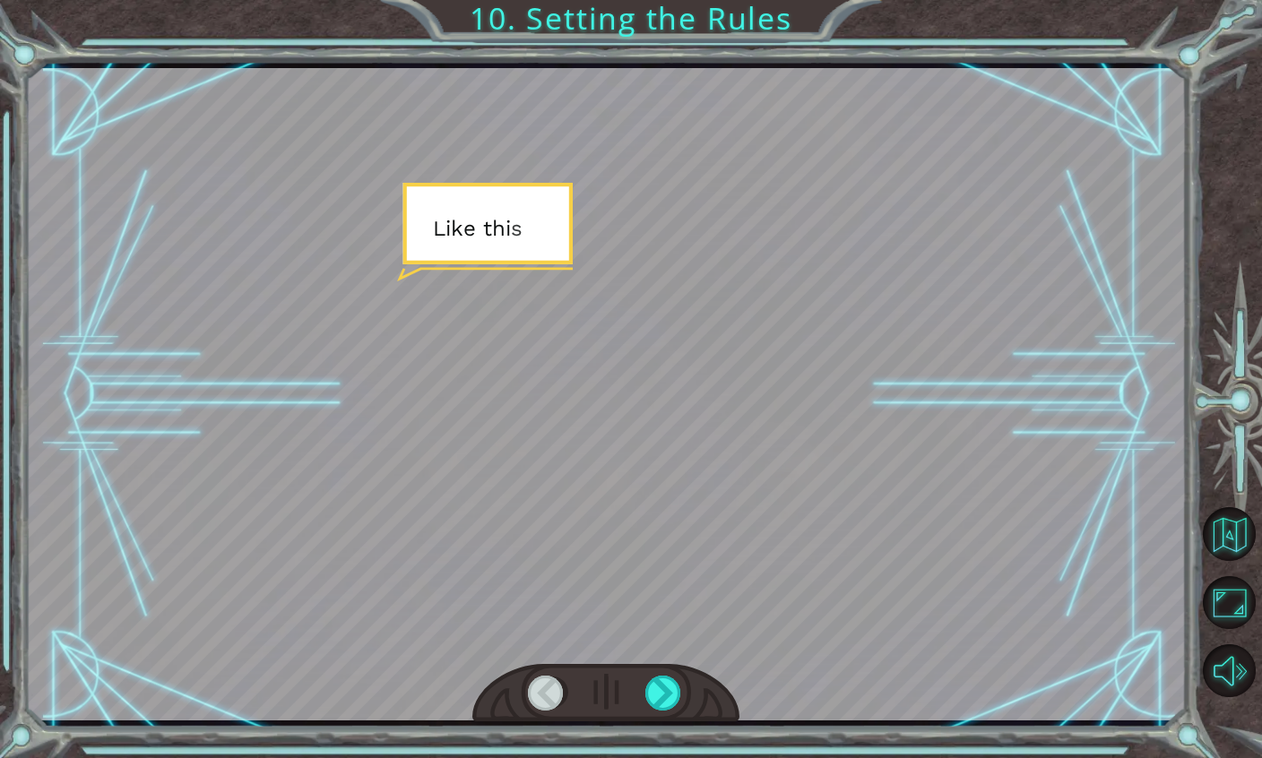
click at [678, 714] on div at bounding box center [605, 693] width 267 height 59
click at [672, 707] on div at bounding box center [665, 693] width 38 height 35
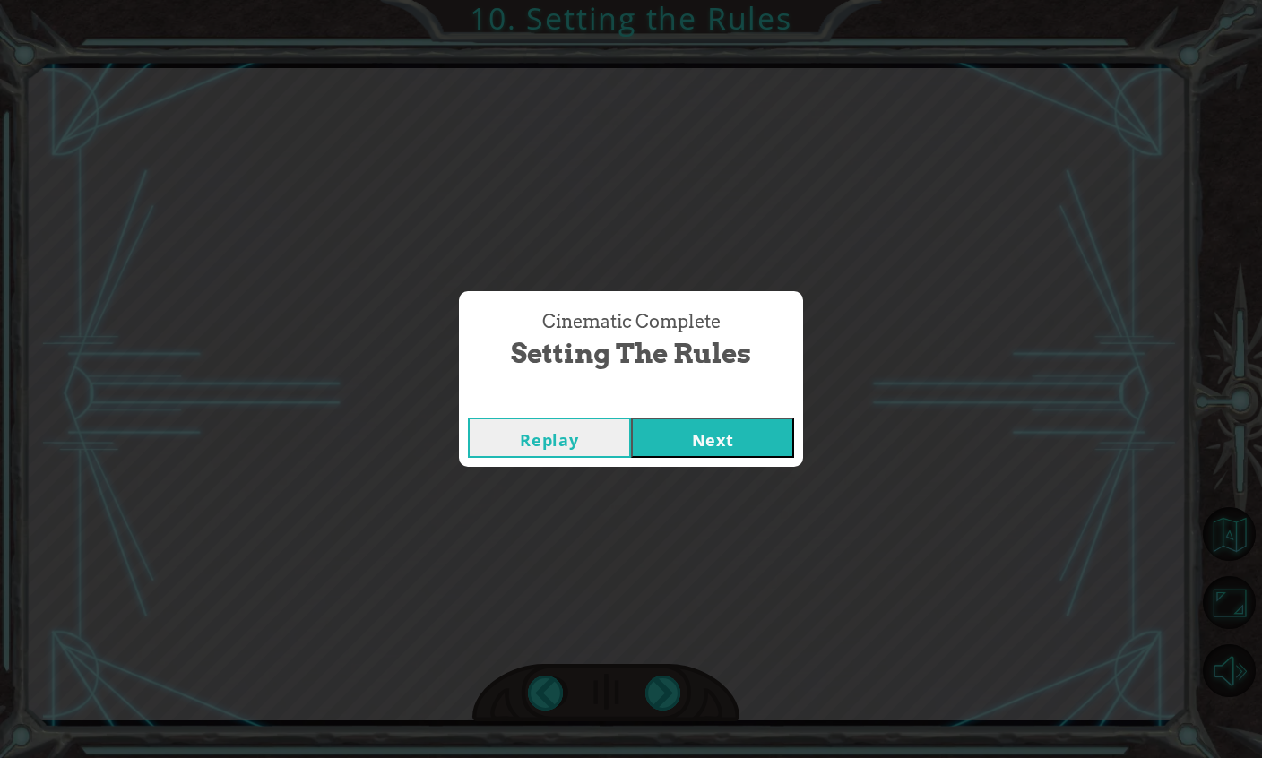
click at [689, 446] on button "Next" at bounding box center [712, 438] width 163 height 40
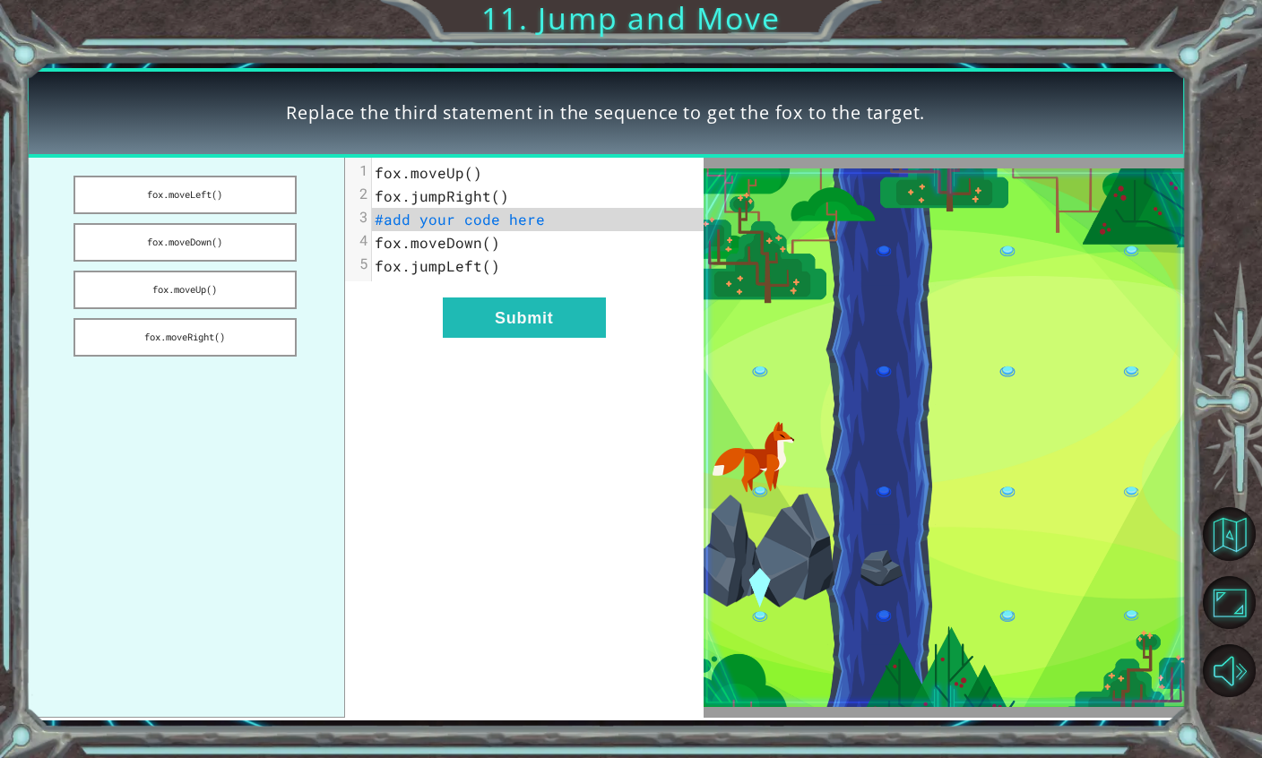
click at [767, 649] on img at bounding box center [945, 438] width 483 height 539
click at [504, 224] on span "#add your code here" at bounding box center [460, 219] width 170 height 19
click at [256, 356] on button "fox.moveRight()" at bounding box center [185, 337] width 222 height 39
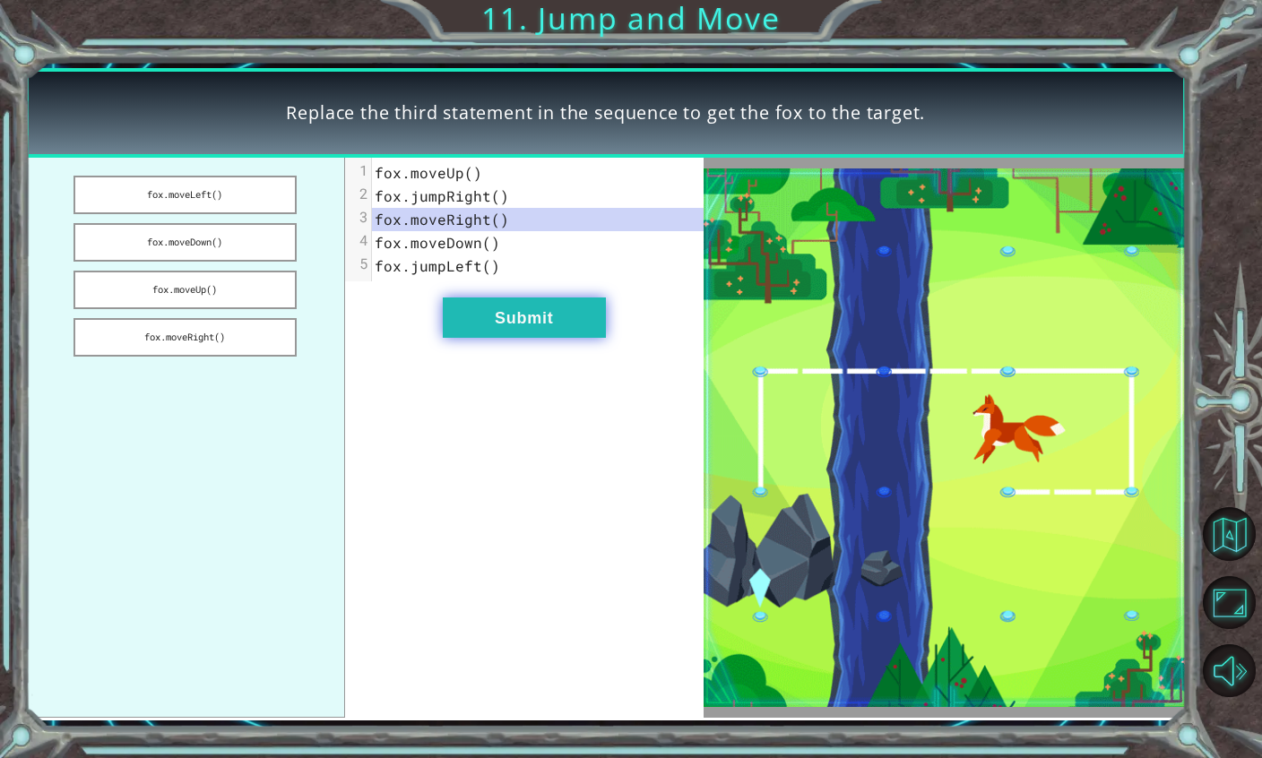
click at [455, 326] on button "Submit" at bounding box center [524, 318] width 163 height 40
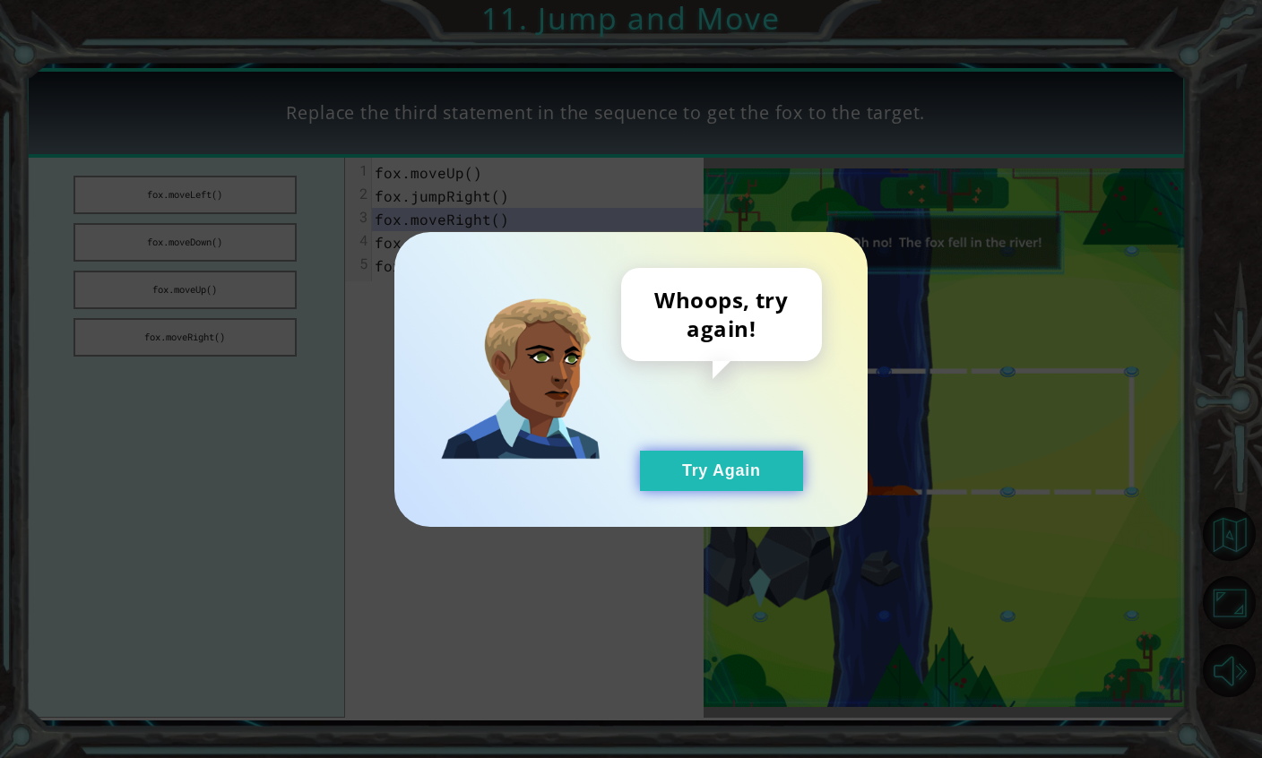
click at [704, 477] on button "Try Again" at bounding box center [721, 471] width 163 height 40
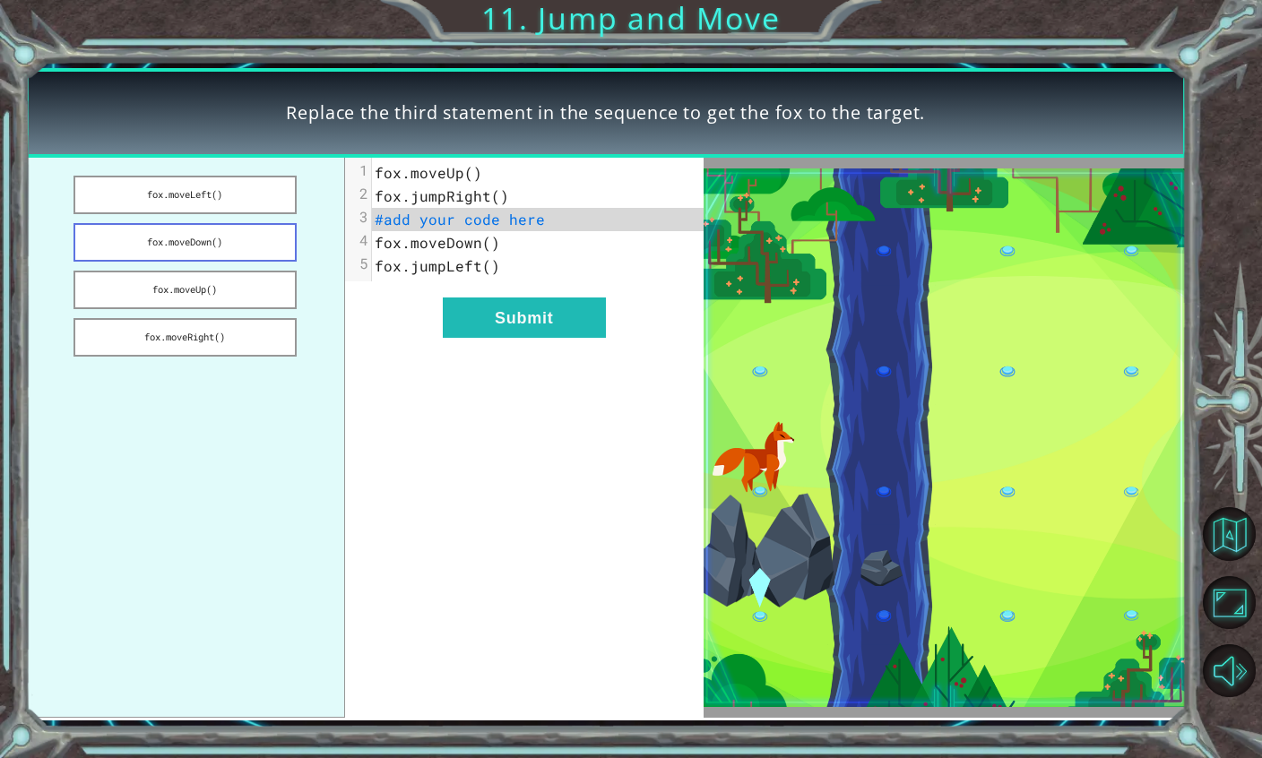
click at [256, 249] on button "fox.moveDown()" at bounding box center [185, 242] width 222 height 39
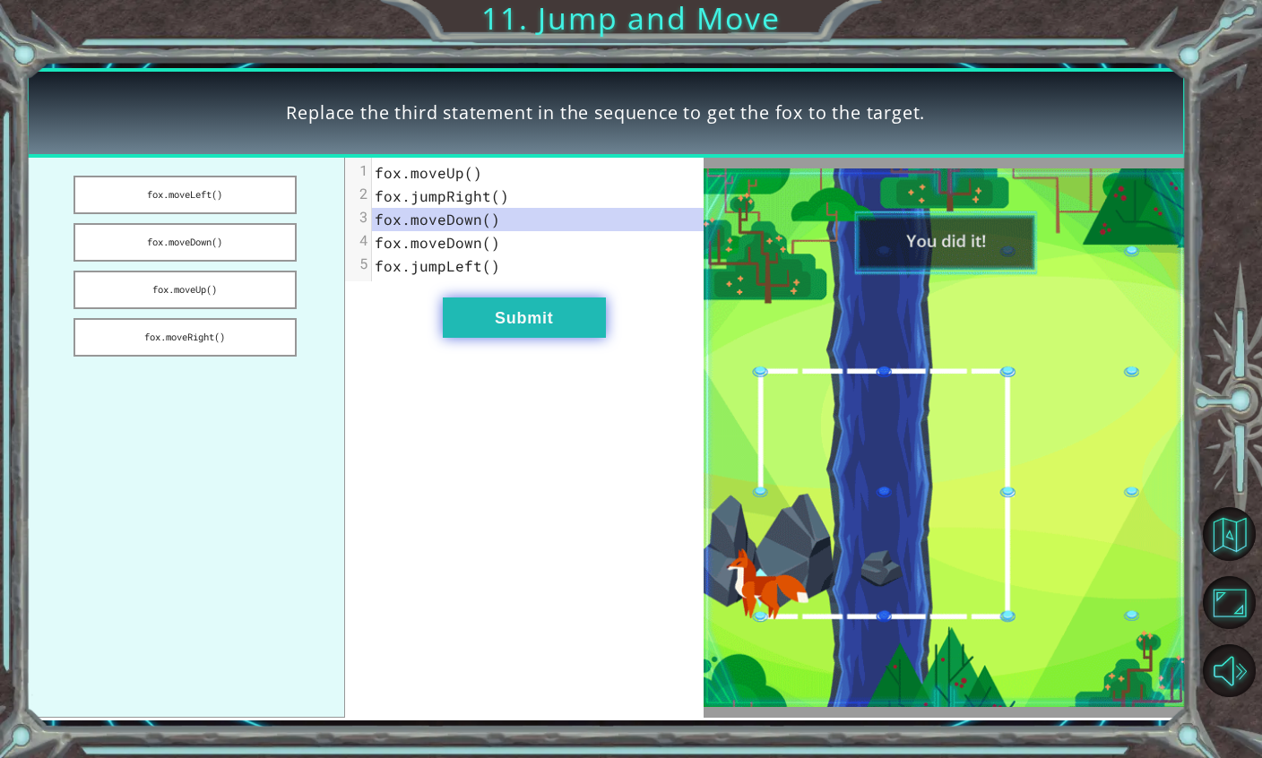
click at [511, 314] on button "Submit" at bounding box center [524, 318] width 163 height 40
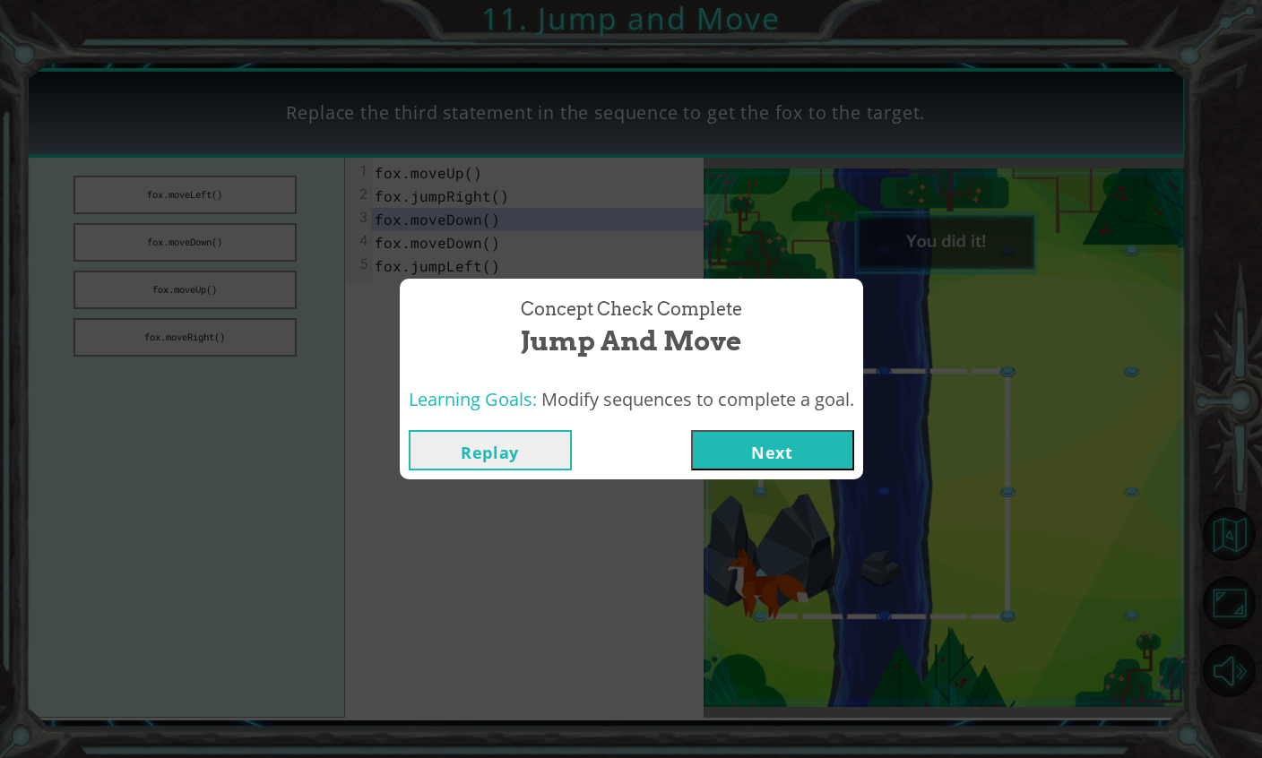
click at [767, 466] on button "Next" at bounding box center [772, 450] width 163 height 40
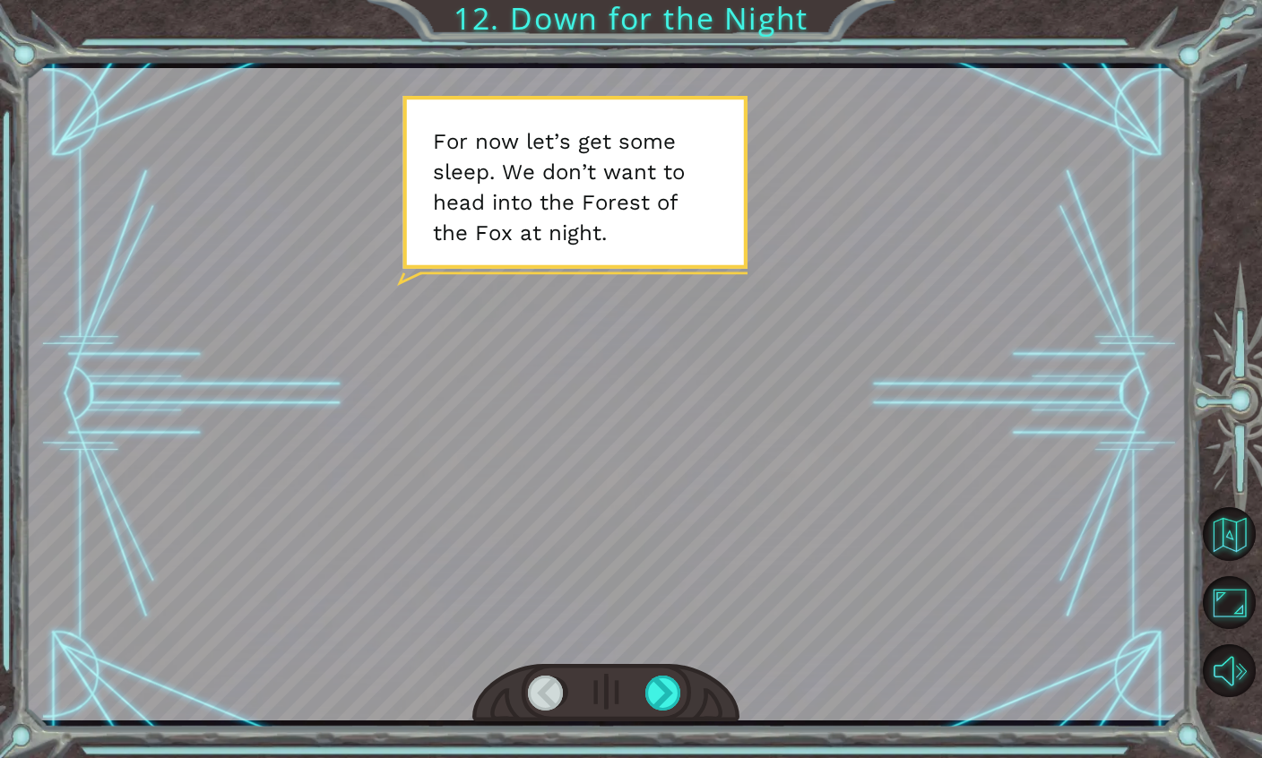
click at [767, 464] on div at bounding box center [605, 394] width 1161 height 653
click at [654, 691] on div at bounding box center [665, 693] width 38 height 35
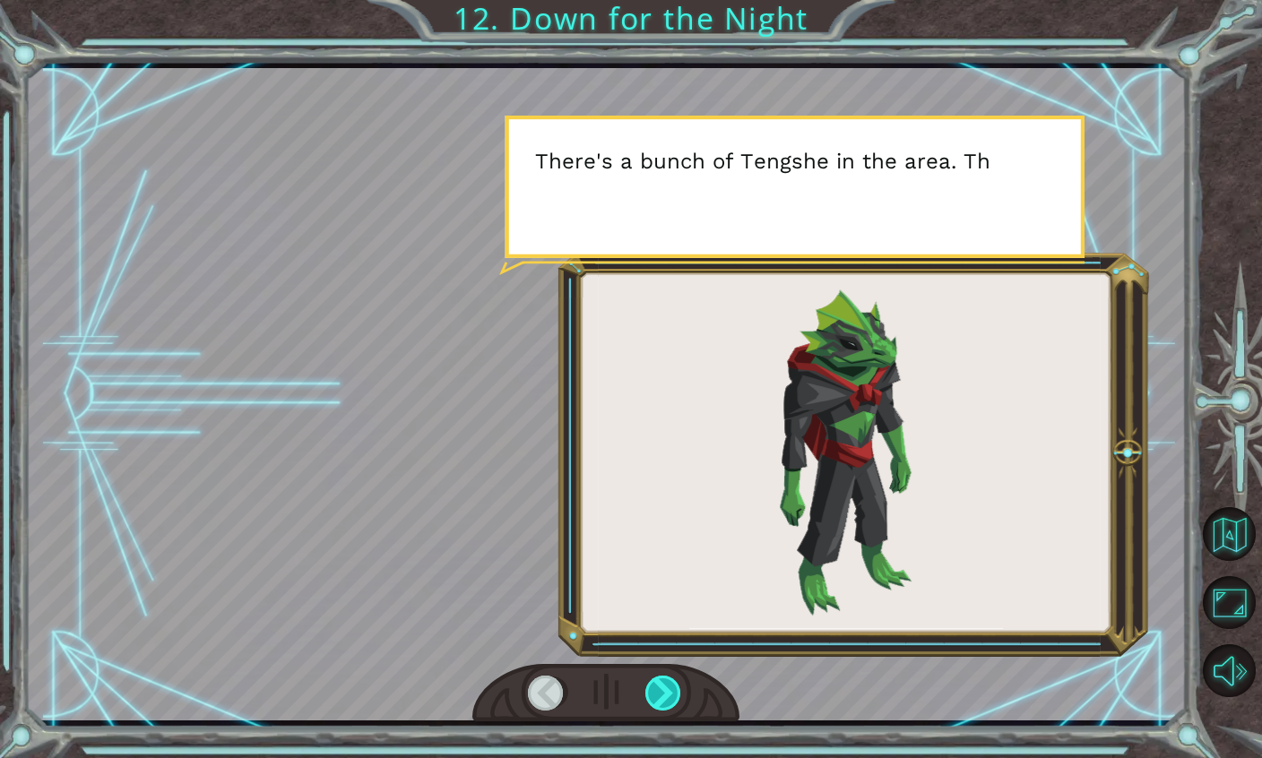
click at [654, 691] on div at bounding box center [665, 693] width 38 height 35
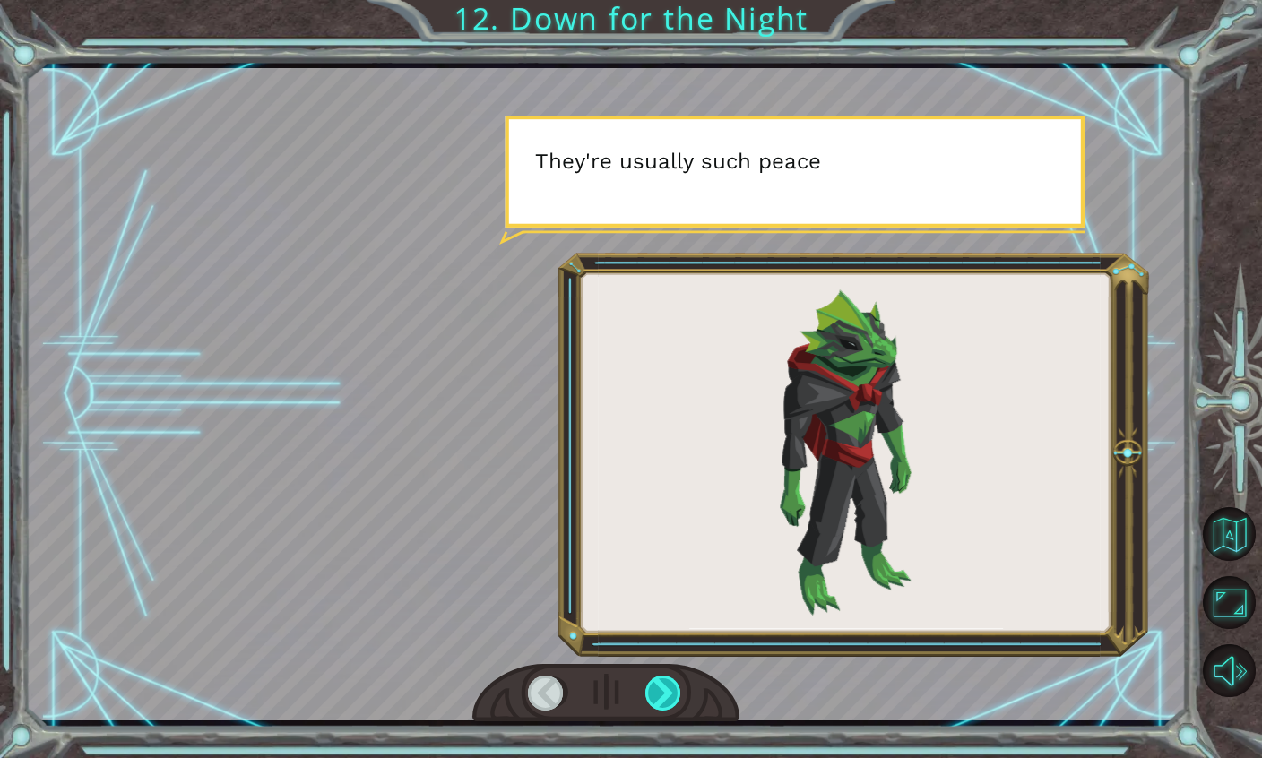
click at [654, 691] on div at bounding box center [665, 693] width 38 height 35
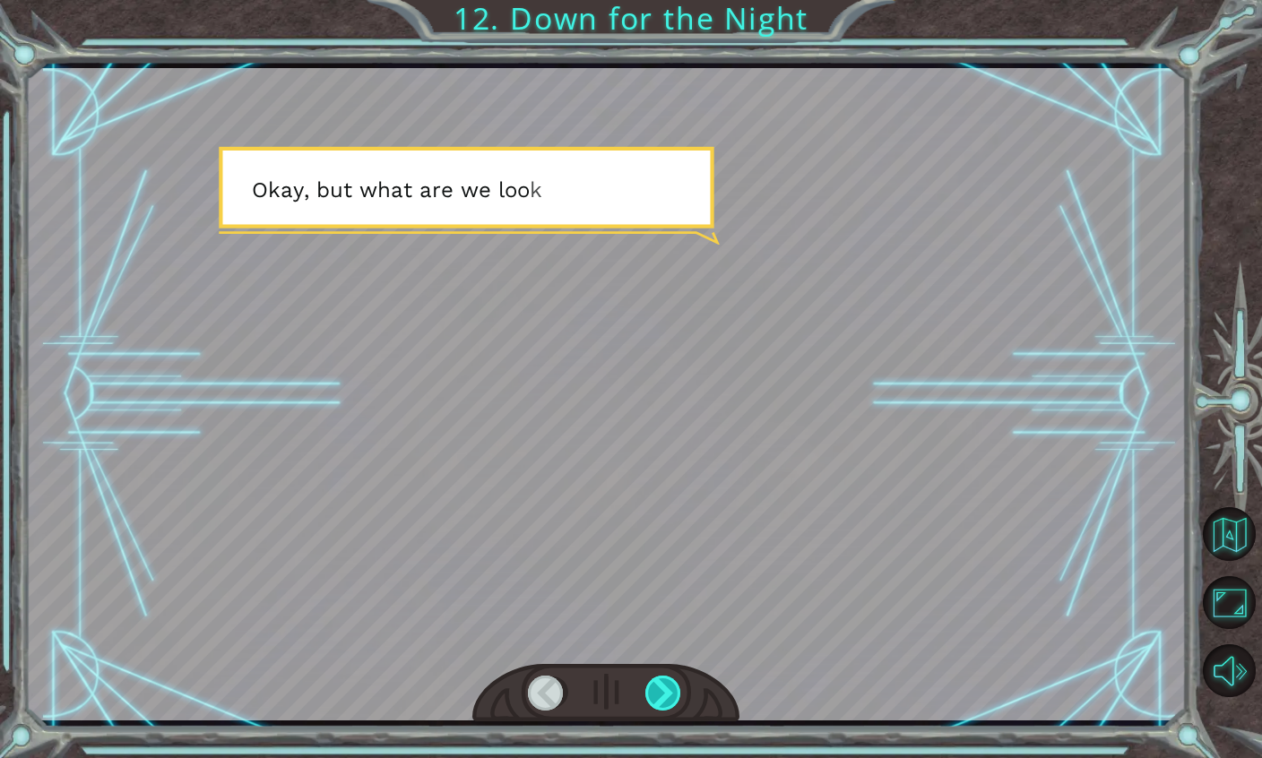
click at [654, 693] on div at bounding box center [665, 693] width 38 height 35
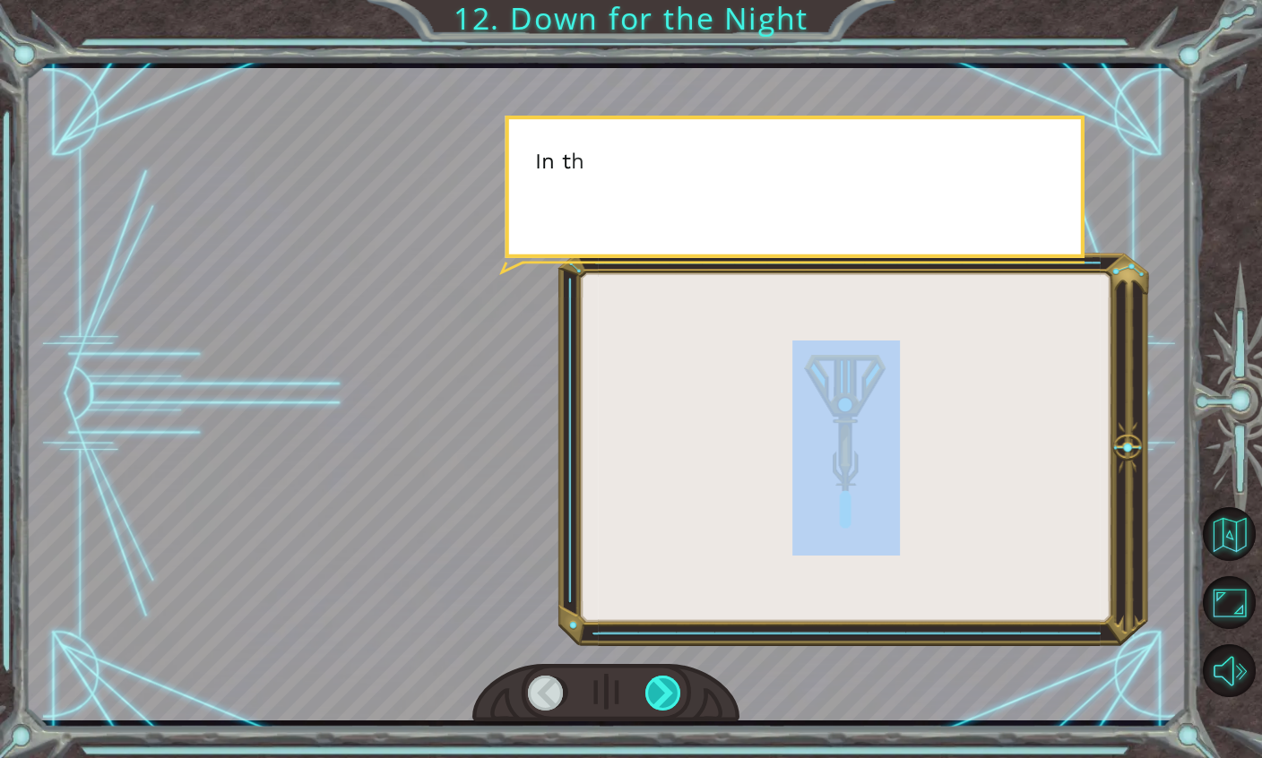
click at [654, 693] on div at bounding box center [665, 693] width 38 height 35
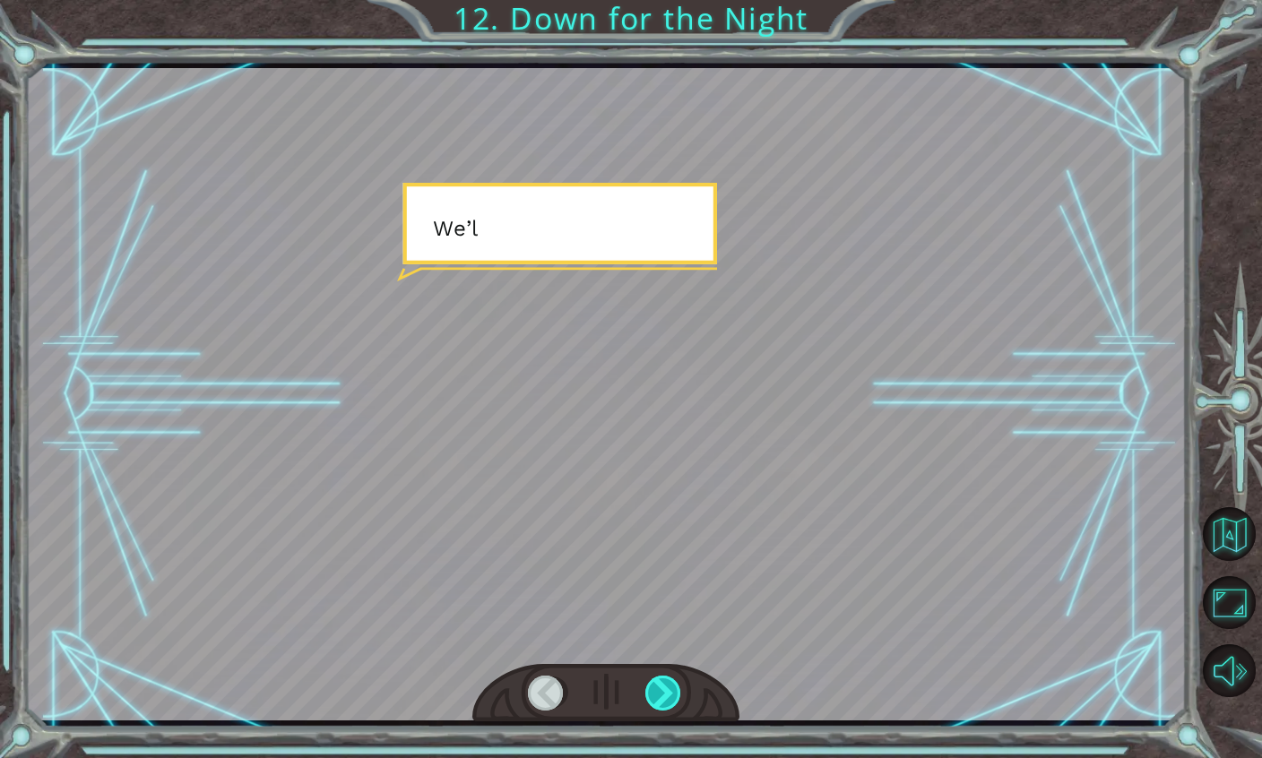
click at [654, 693] on div at bounding box center [665, 693] width 38 height 35
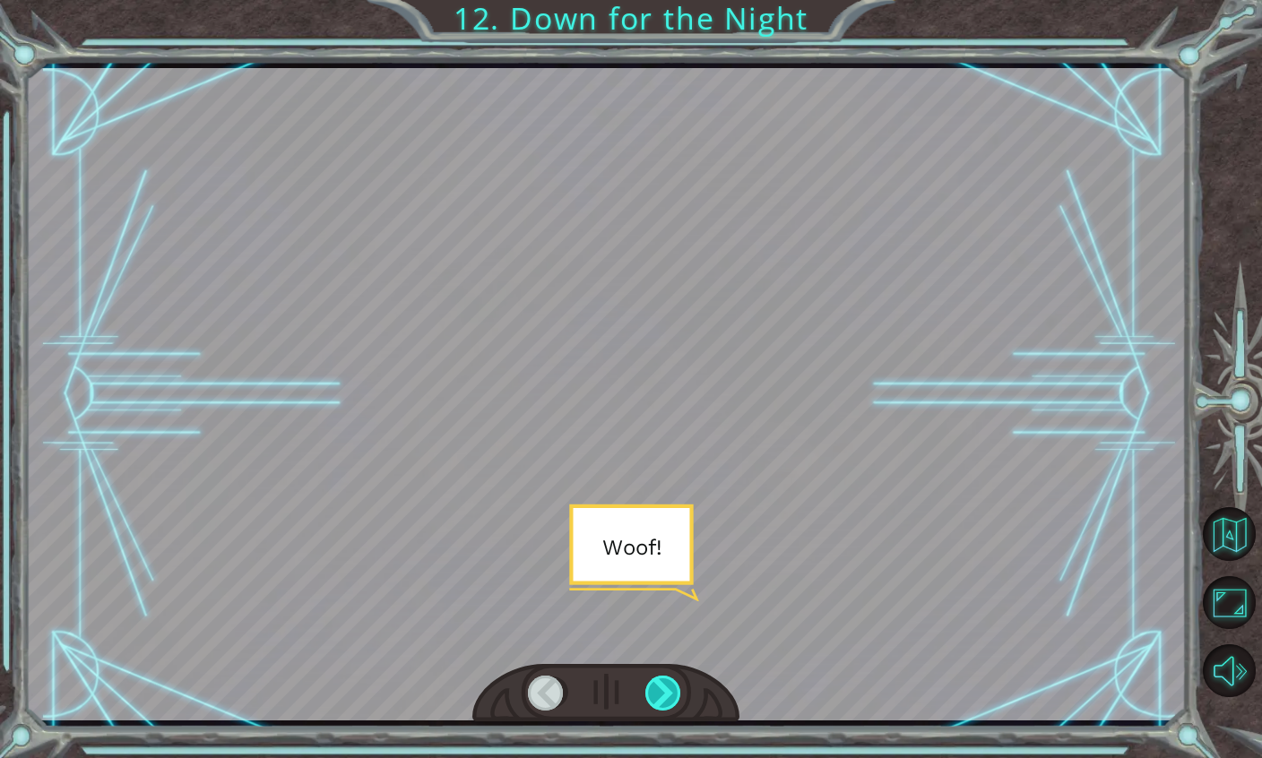
click at [654, 698] on div at bounding box center [665, 693] width 38 height 35
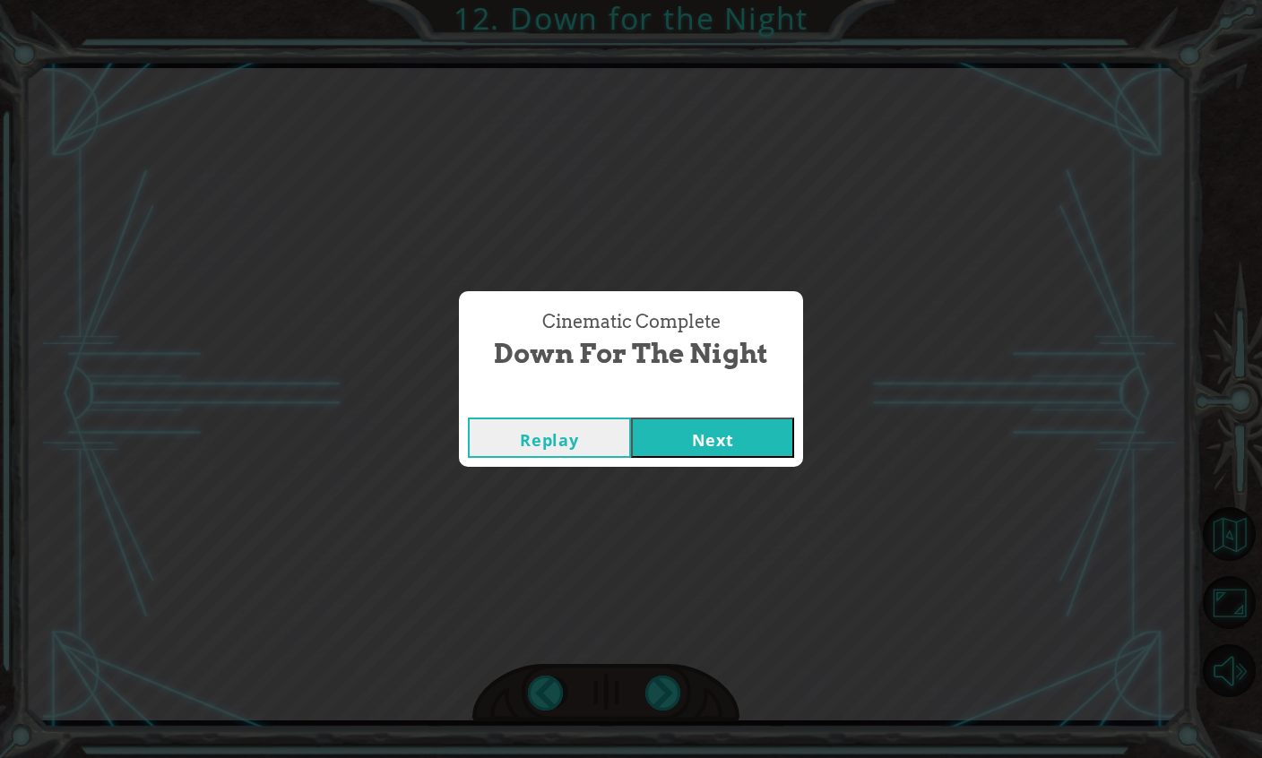
click at [664, 449] on button "Next" at bounding box center [712, 438] width 163 height 40
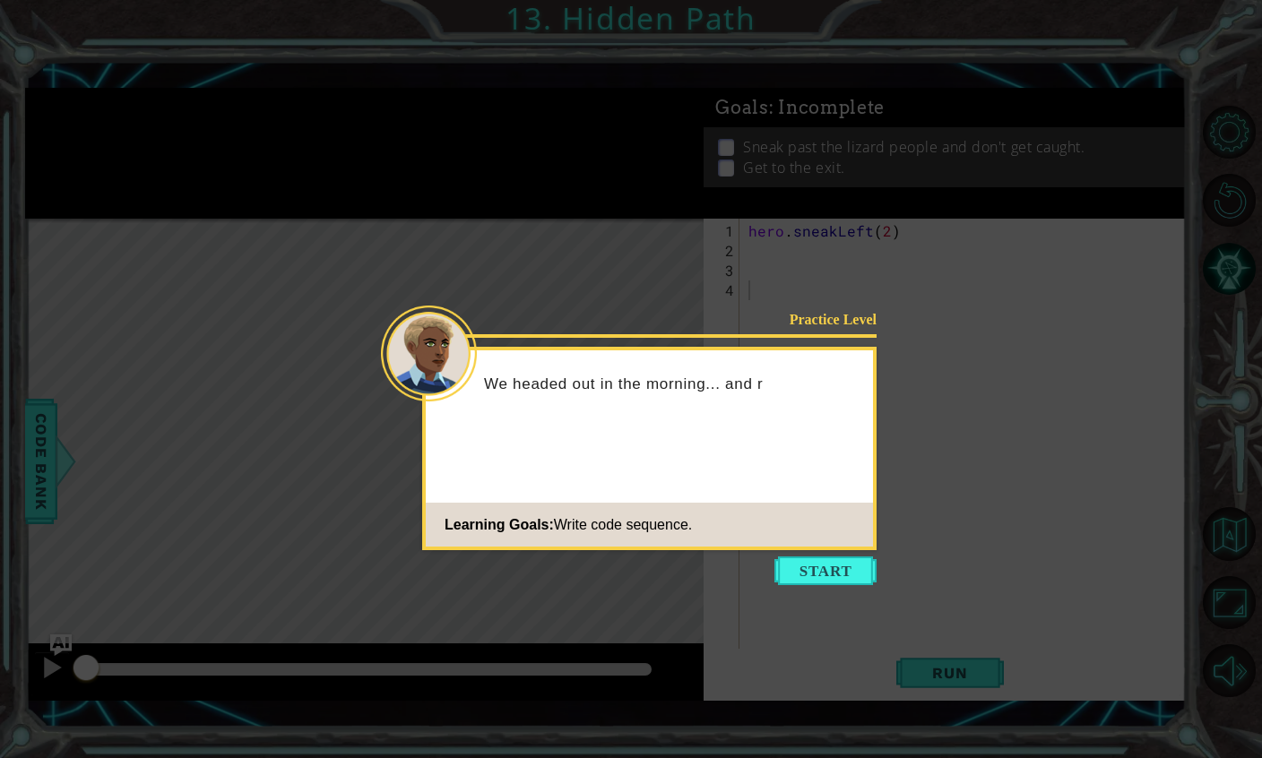
click at [787, 564] on button "Start" at bounding box center [826, 571] width 102 height 29
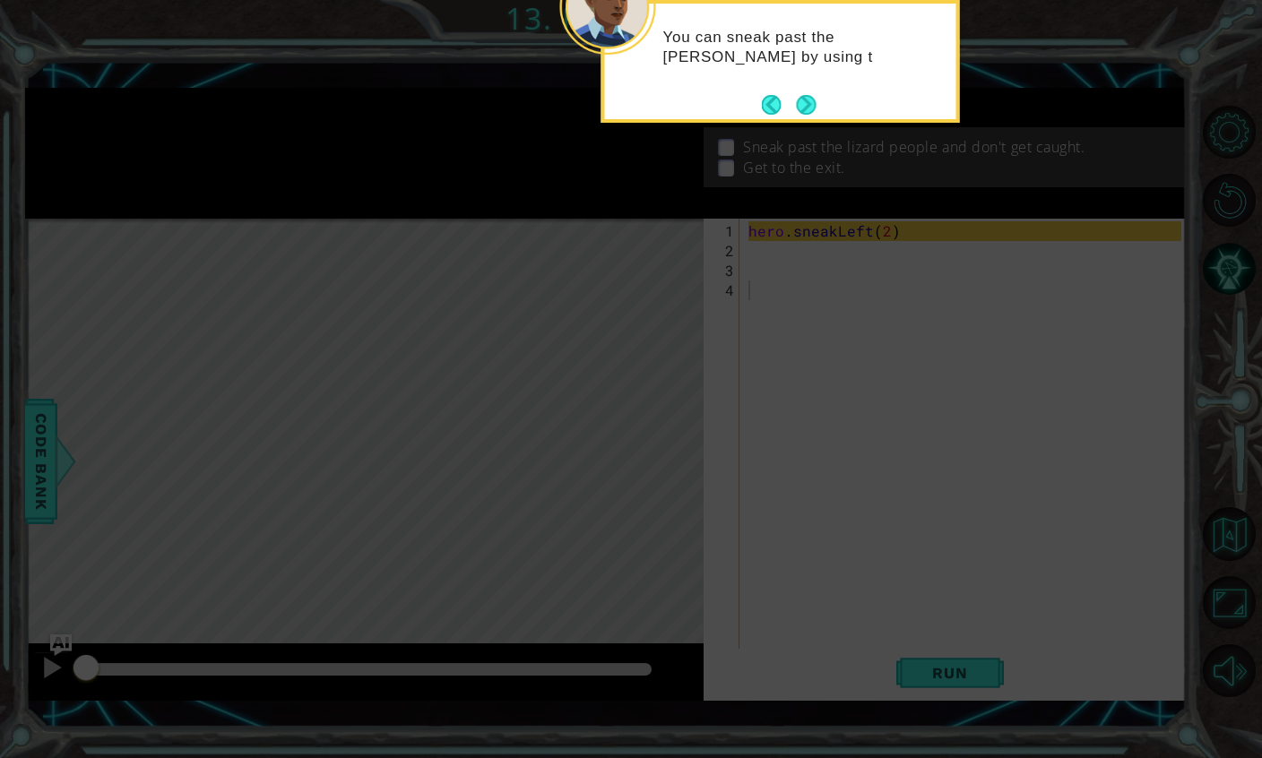
click at [801, 100] on button "Next" at bounding box center [806, 105] width 20 height 20
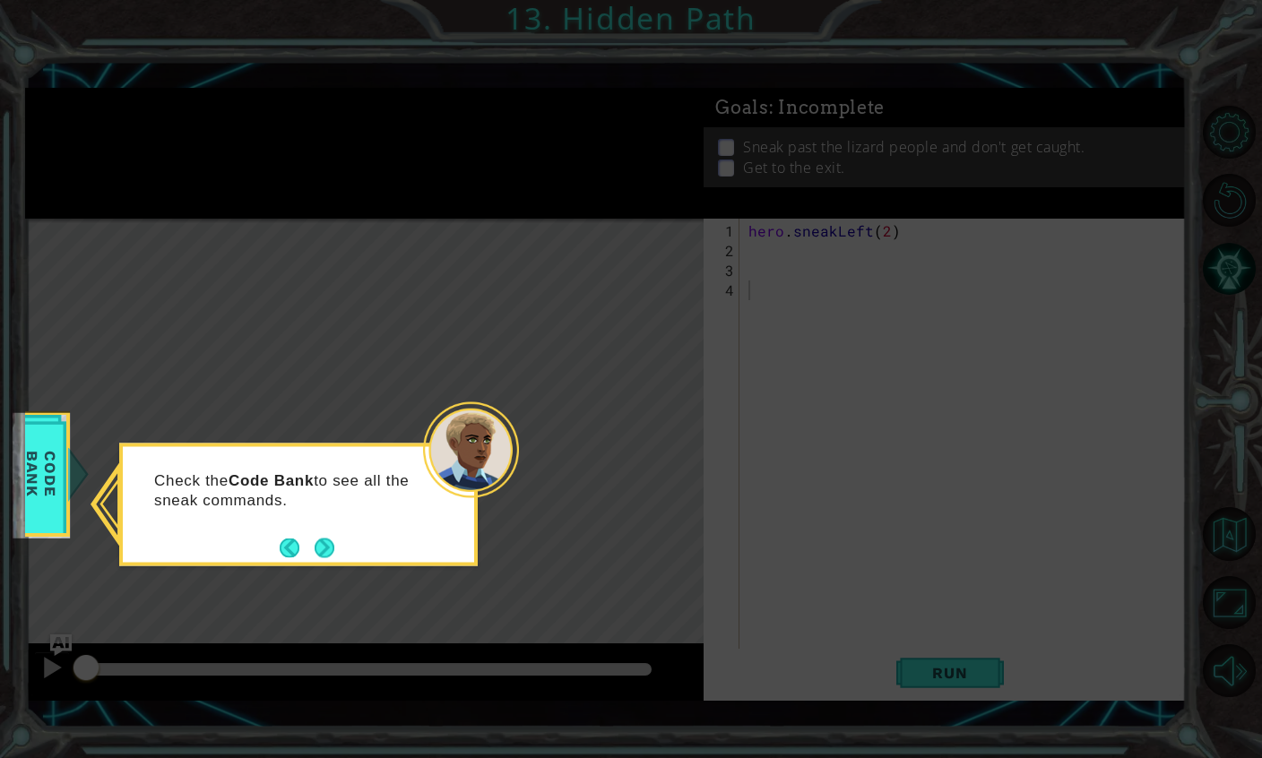
click at [342, 563] on div "Check the Code Bank to see all the sneak commands." at bounding box center [298, 505] width 359 height 123
click at [335, 559] on div "Check the Code Bank to see all the sneak commands." at bounding box center [298, 505] width 359 height 123
click at [330, 552] on button "Next" at bounding box center [325, 548] width 20 height 20
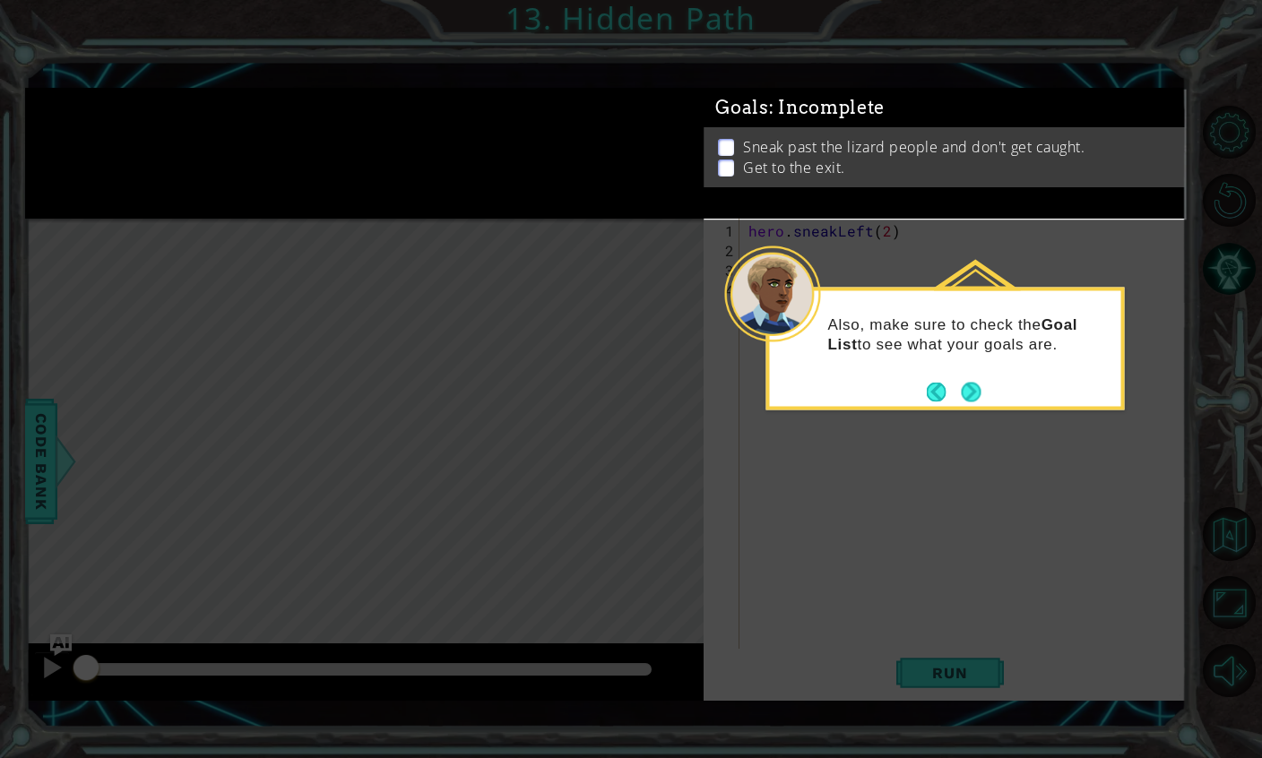
click at [969, 386] on button "Next" at bounding box center [971, 392] width 20 height 20
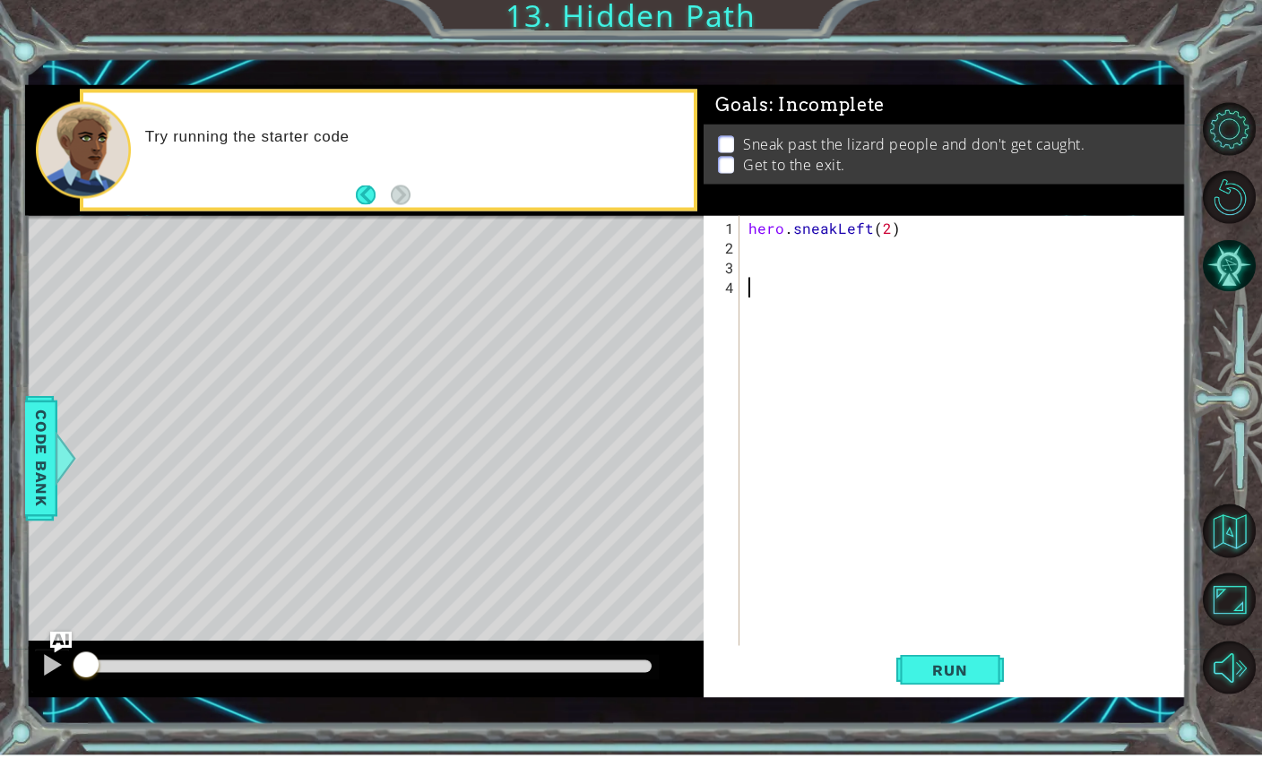
click at [757, 263] on div "hero . sneakLeft ( 2 )" at bounding box center [968, 467] width 446 height 493
click at [756, 257] on div "hero . sneakLeft ( 2 )" at bounding box center [968, 467] width 446 height 493
click at [754, 252] on div "hero . sneakLeft ( 2 )" at bounding box center [968, 467] width 446 height 493
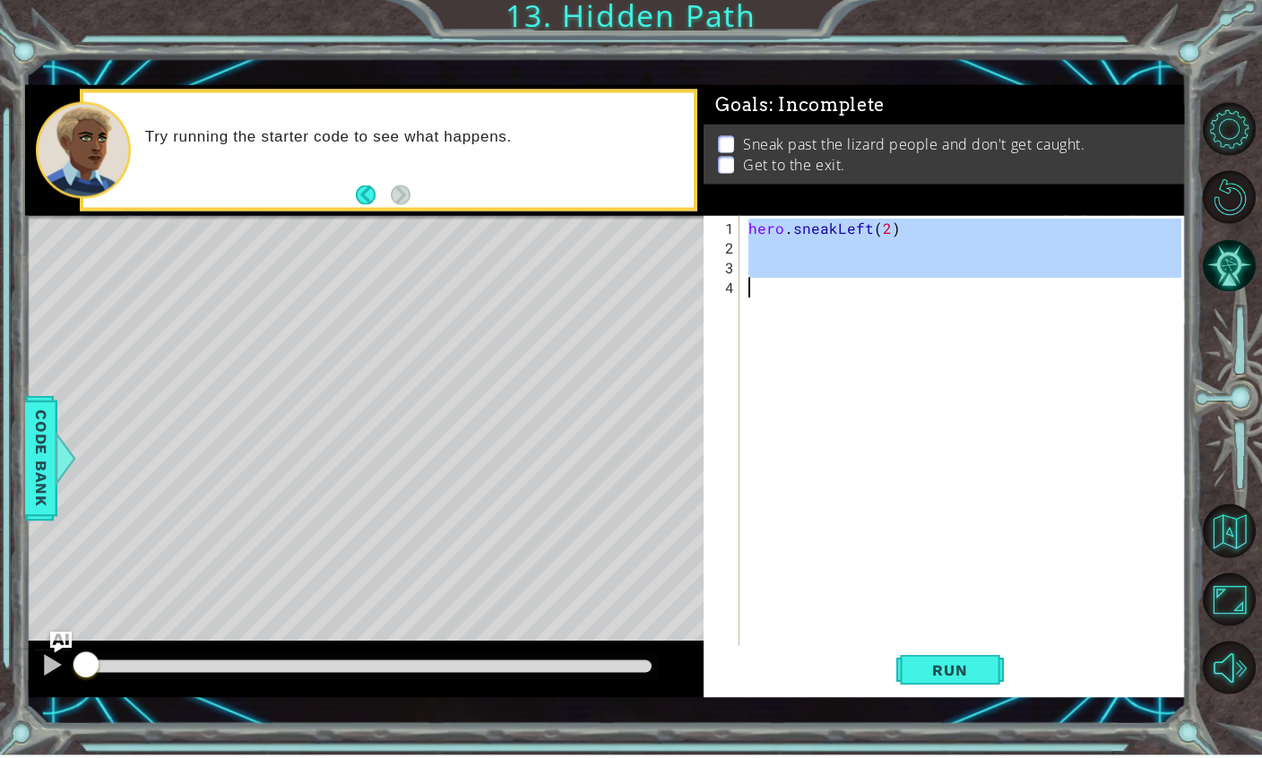
drag, startPoint x: 723, startPoint y: 232, endPoint x: 720, endPoint y: 302, distance: 70.0
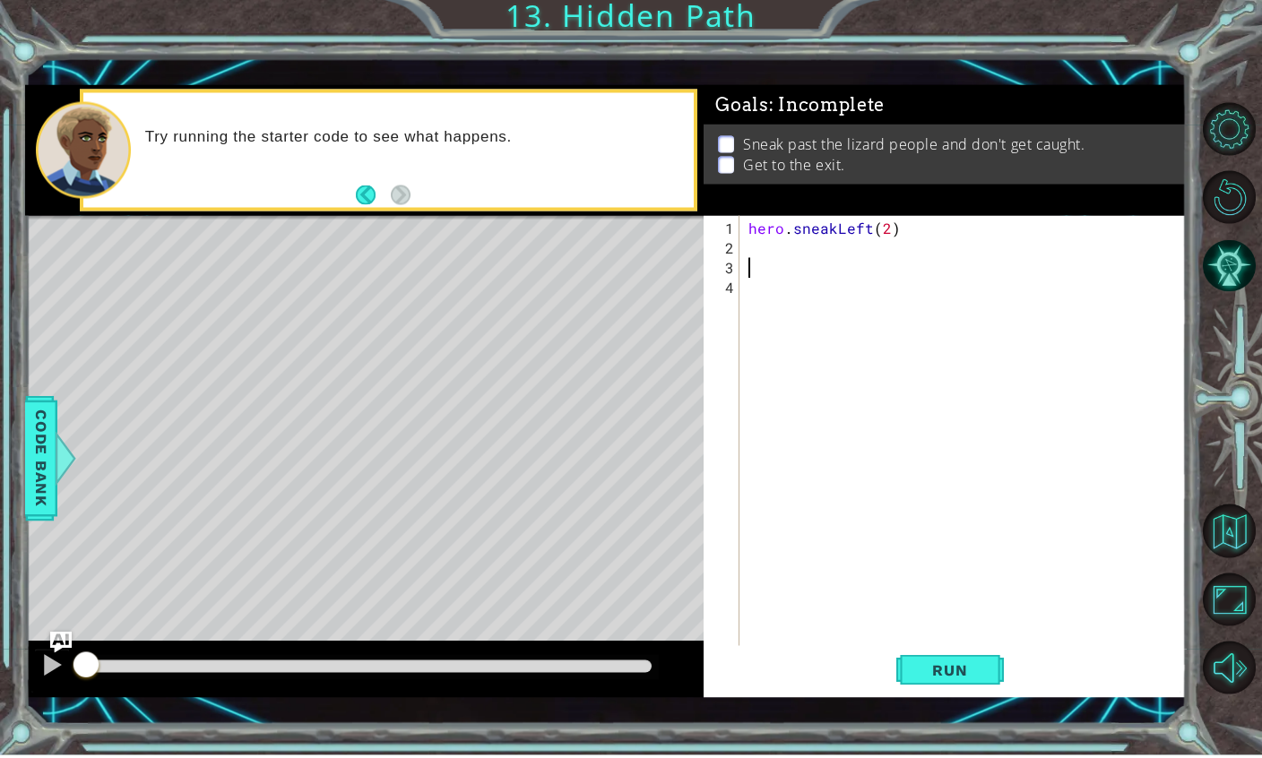
click at [755, 273] on div "hero . sneakLeft ( 2 )" at bounding box center [968, 467] width 446 height 493
click at [758, 258] on div "hero . sneakLeft ( 2 )" at bounding box center [968, 467] width 446 height 493
click at [756, 253] on div "hero . sneakLeft ( 2 )" at bounding box center [968, 467] width 446 height 493
click at [759, 147] on p "Sneak past the lizard people and don't get caught." at bounding box center [914, 148] width 342 height 20
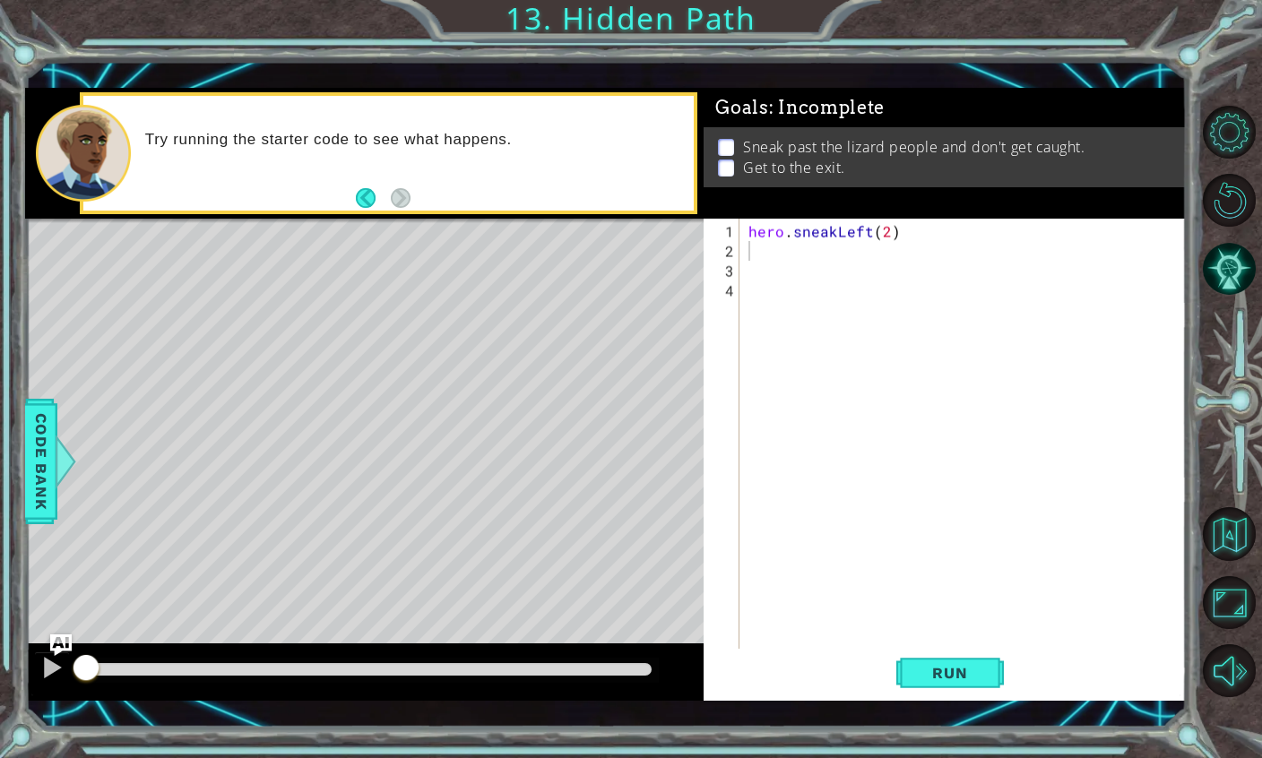
click at [759, 147] on p "Sneak past the lizard people and don't get caught." at bounding box center [914, 150] width 342 height 20
click at [927, 687] on button "Run" at bounding box center [951, 673] width 108 height 48
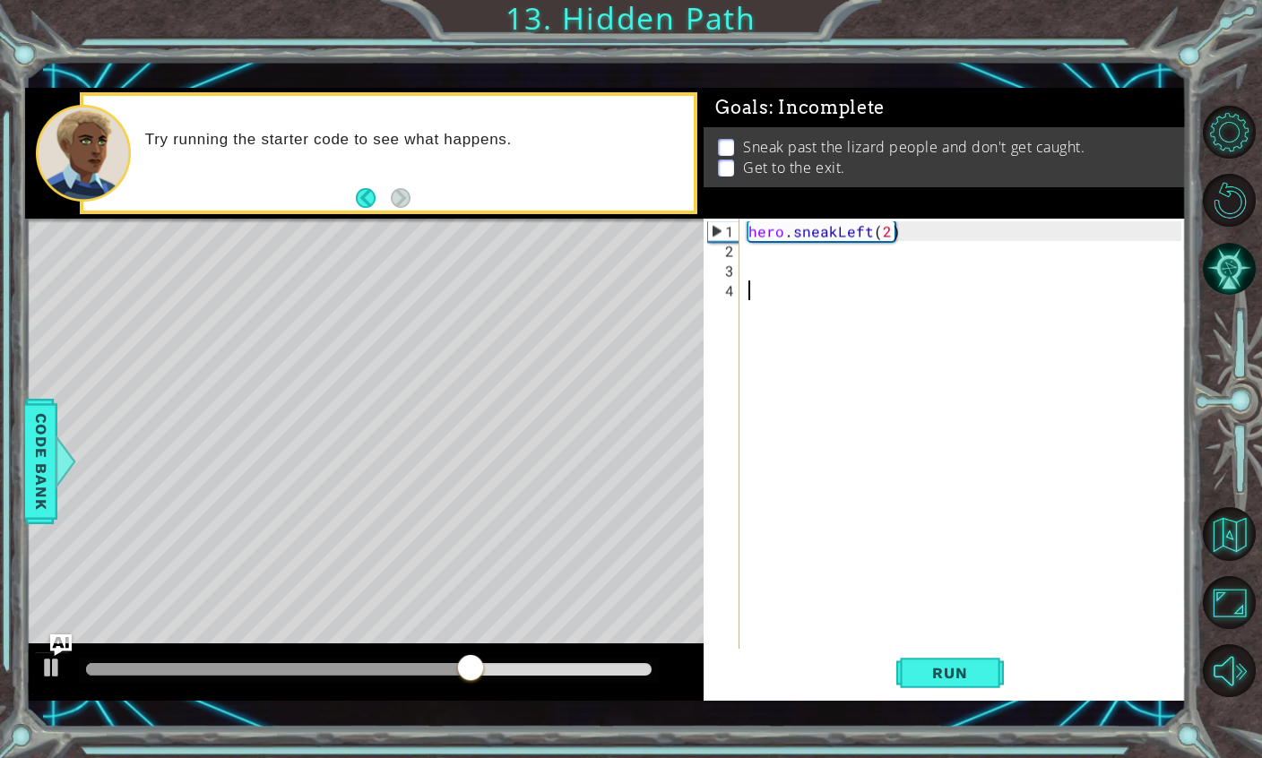
click at [1082, 440] on div "hero . sneakLeft ( 2 )" at bounding box center [968, 467] width 446 height 493
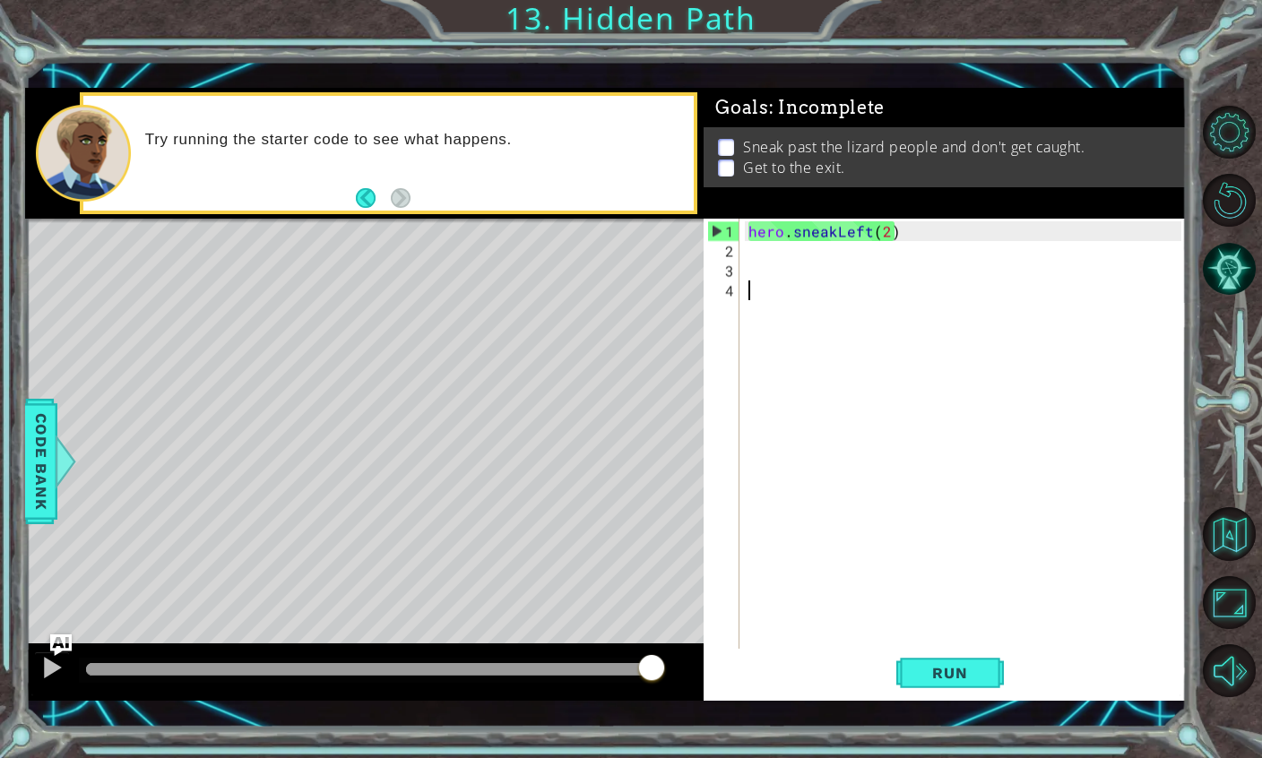
click at [805, 290] on div "hero . sneakLeft ( 2 )" at bounding box center [968, 467] width 446 height 493
click at [795, 265] on div "hero . sneakLeft ( 2 )" at bounding box center [968, 467] width 446 height 493
click at [778, 240] on div "hero . sneakLeft ( 2 )" at bounding box center [968, 467] width 446 height 493
click at [781, 233] on div "hero . sneakLeft ( 2 )" at bounding box center [968, 467] width 446 height 493
click at [751, 231] on div "hero . sneakLeft ( 2 )" at bounding box center [968, 467] width 446 height 493
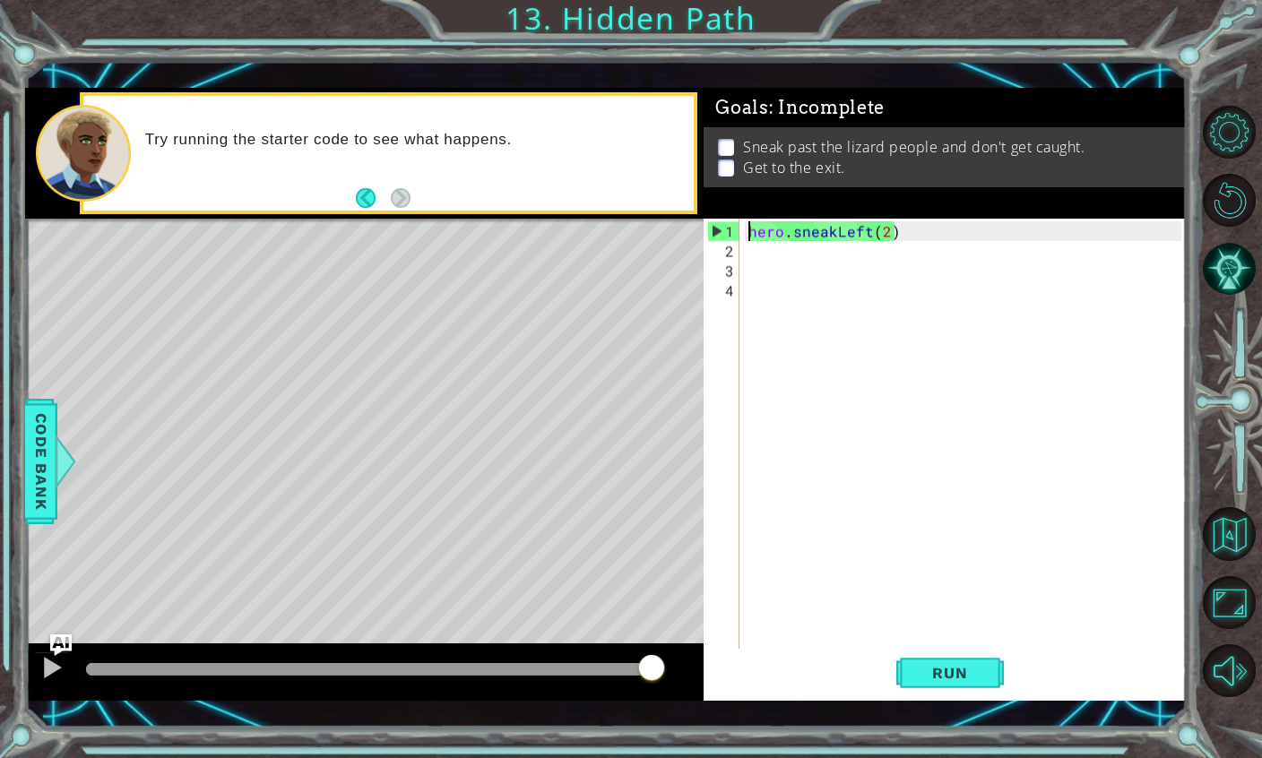
click at [798, 239] on div "hero . sneakLeft ( 2 )" at bounding box center [968, 467] width 446 height 493
